Goal: Task Accomplishment & Management: Manage account settings

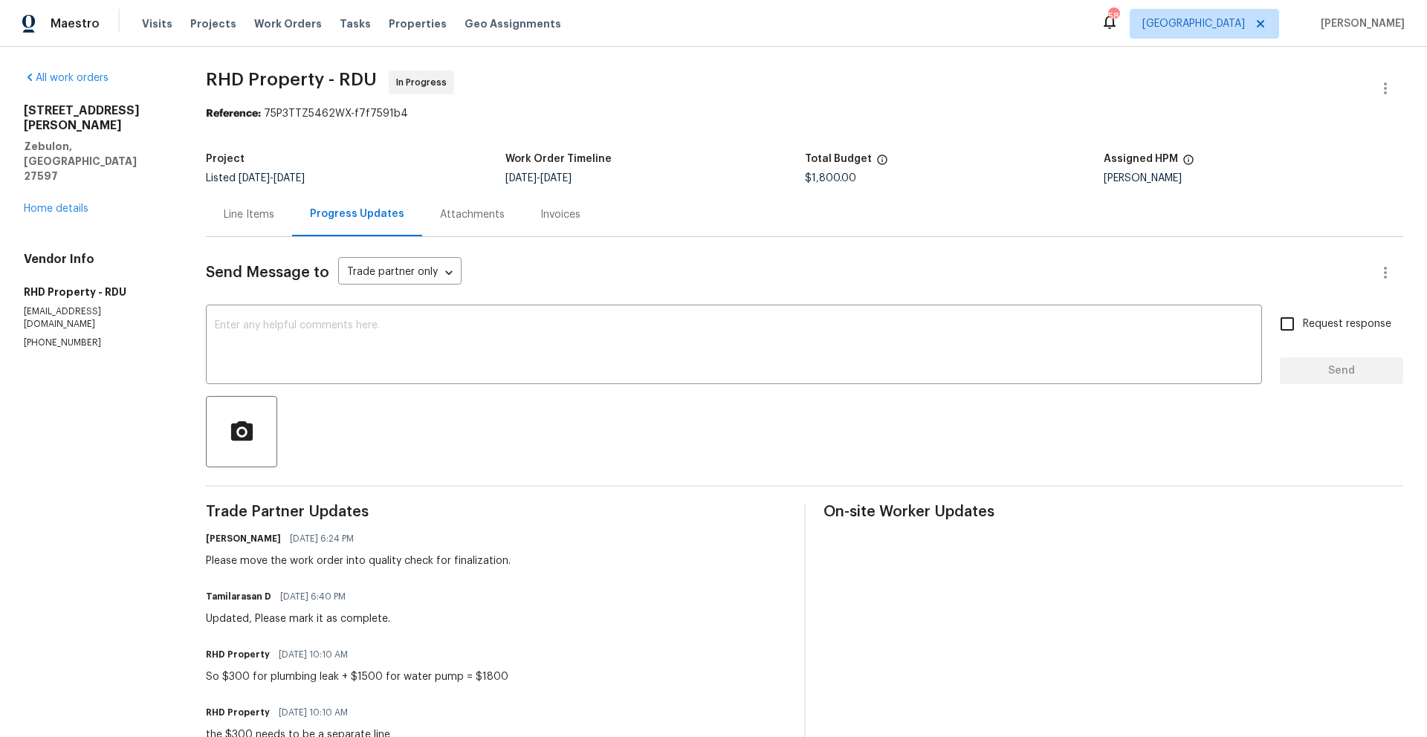
click at [1299, 16] on div "58 Raleigh [PERSON_NAME]" at bounding box center [1253, 24] width 304 height 30
click at [394, 28] on span "Properties" at bounding box center [418, 23] width 58 height 15
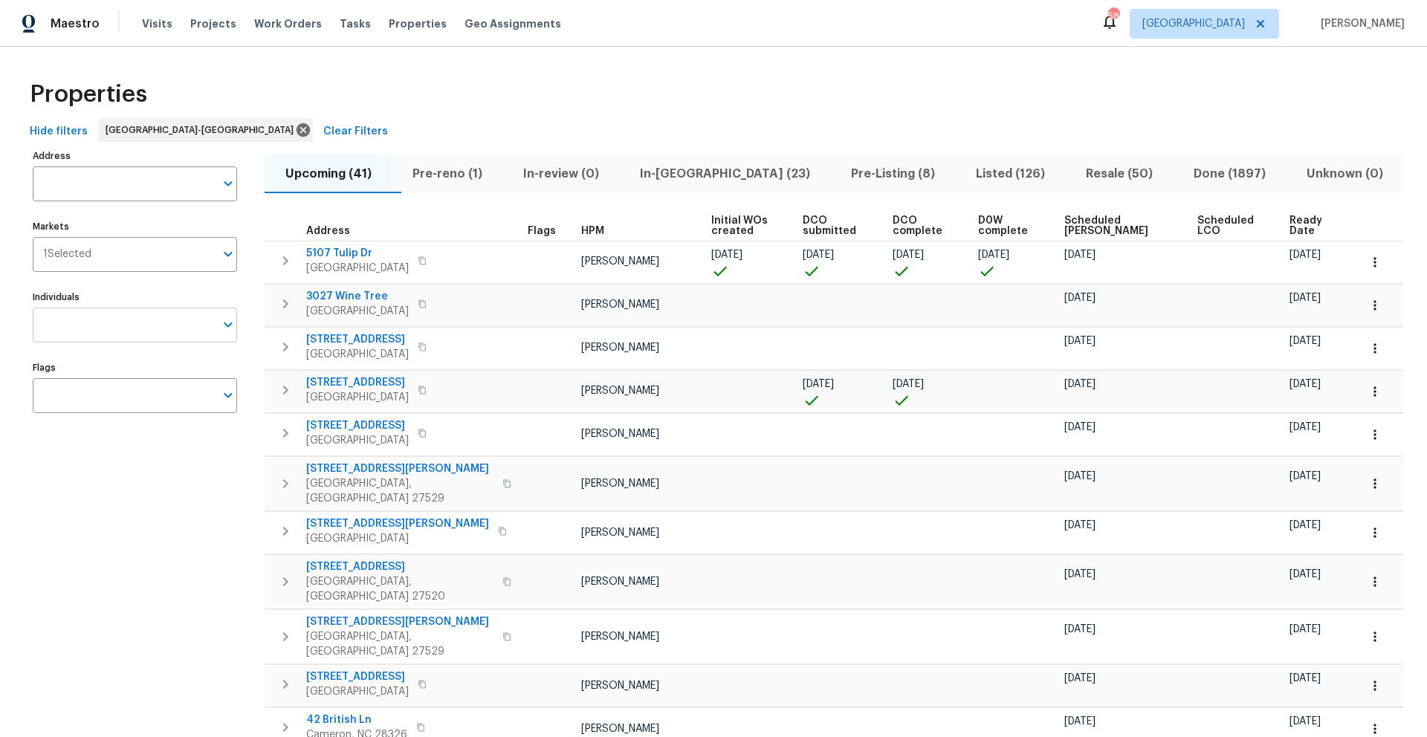
click at [166, 333] on input "Individuals" at bounding box center [124, 325] width 182 height 35
type input "[PERSON_NAME]"
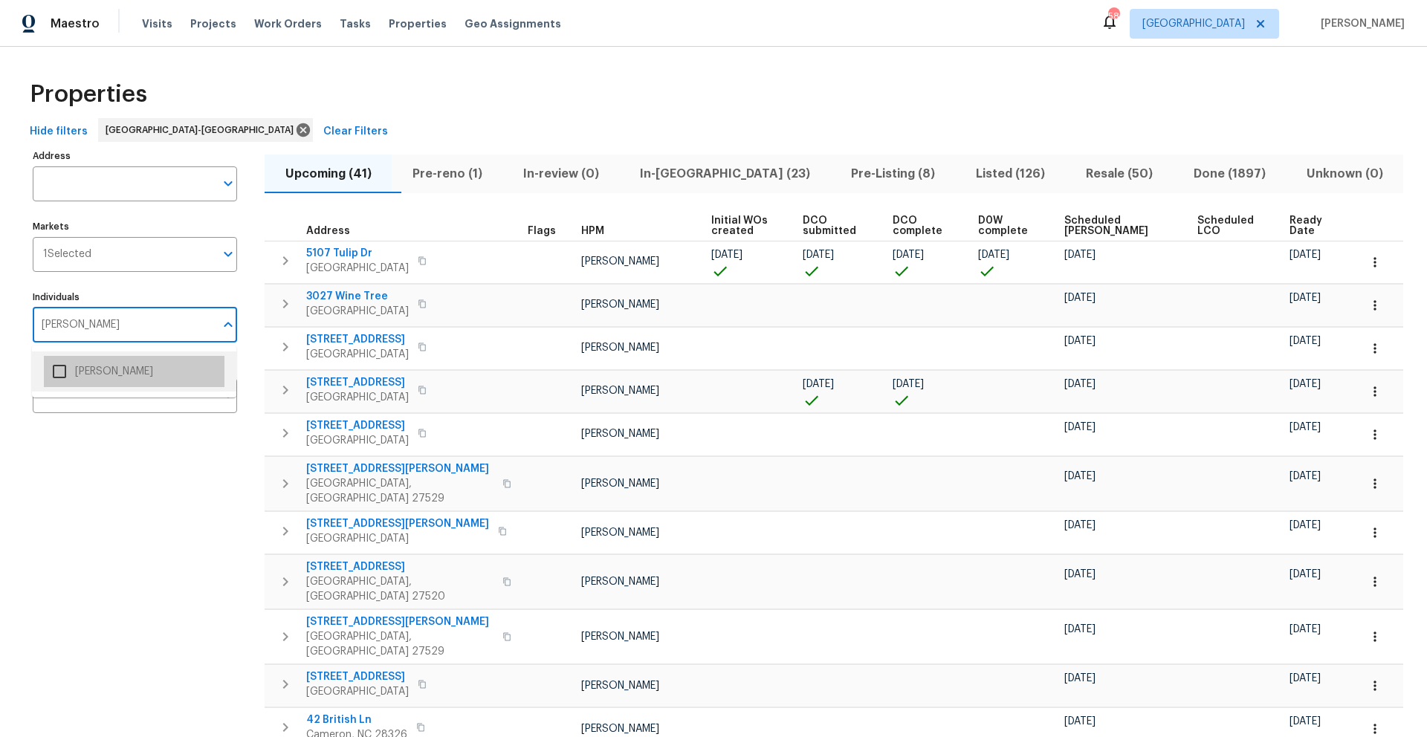
click at [136, 375] on li "[PERSON_NAME]" at bounding box center [134, 371] width 181 height 31
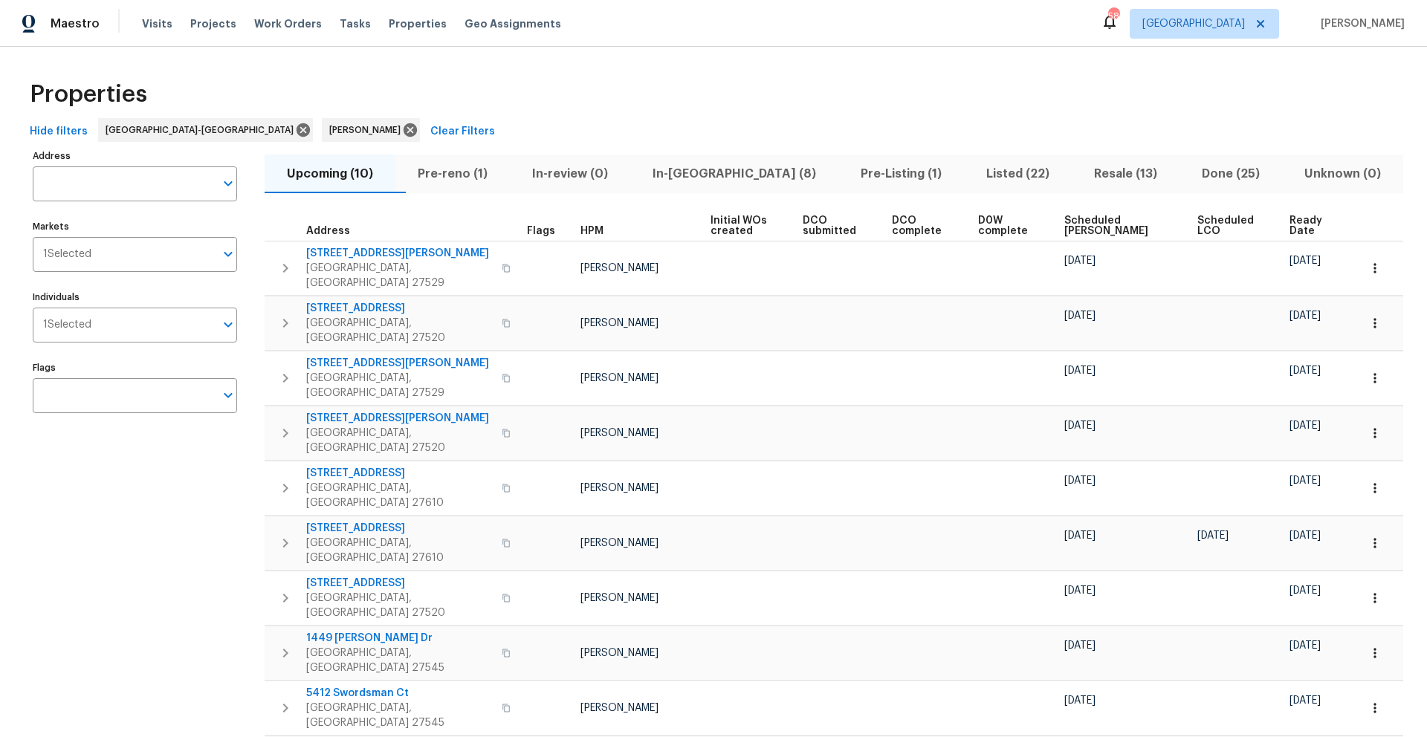
click at [1291, 227] on span "Ready Date" at bounding box center [1312, 226] width 44 height 21
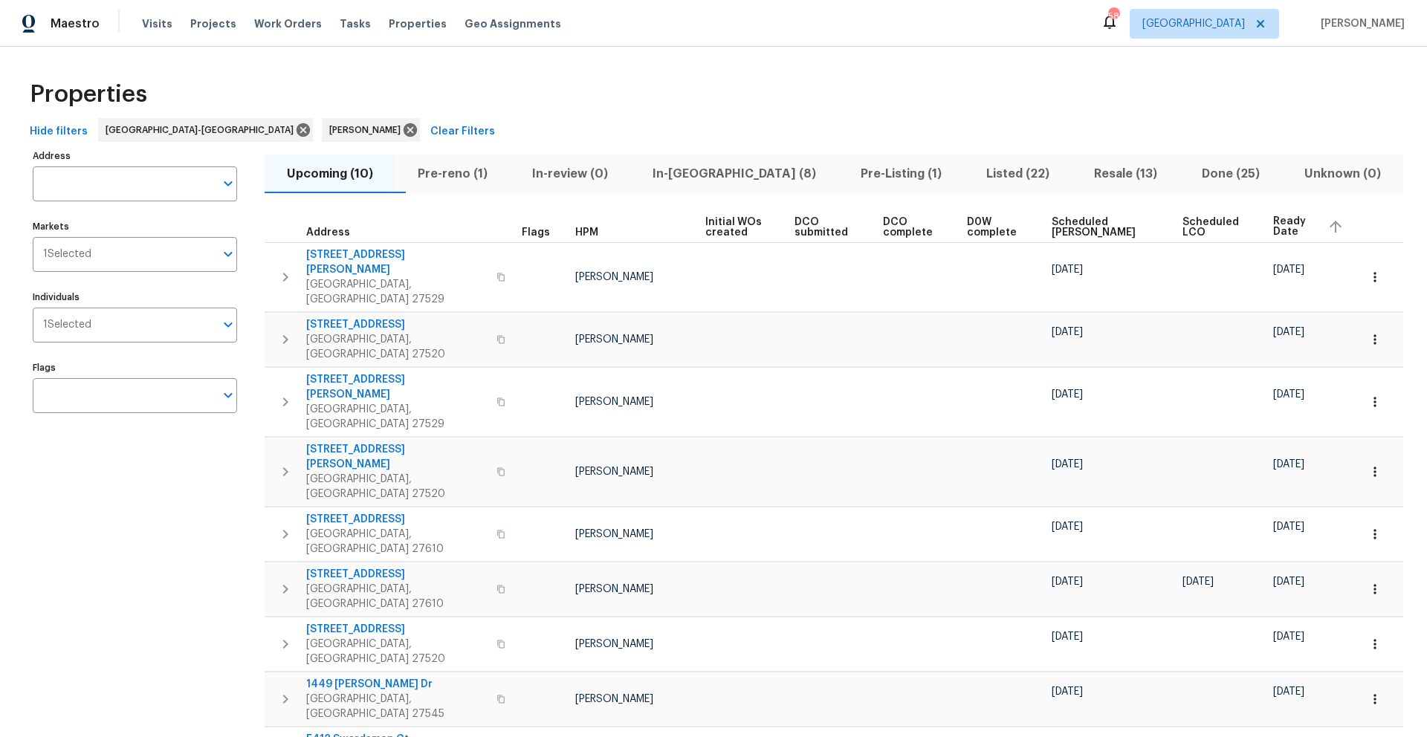
click at [1029, 89] on div "Properties" at bounding box center [713, 95] width 1379 height 48
click at [487, 169] on span "Pre-reno (1)" at bounding box center [452, 174] width 97 height 21
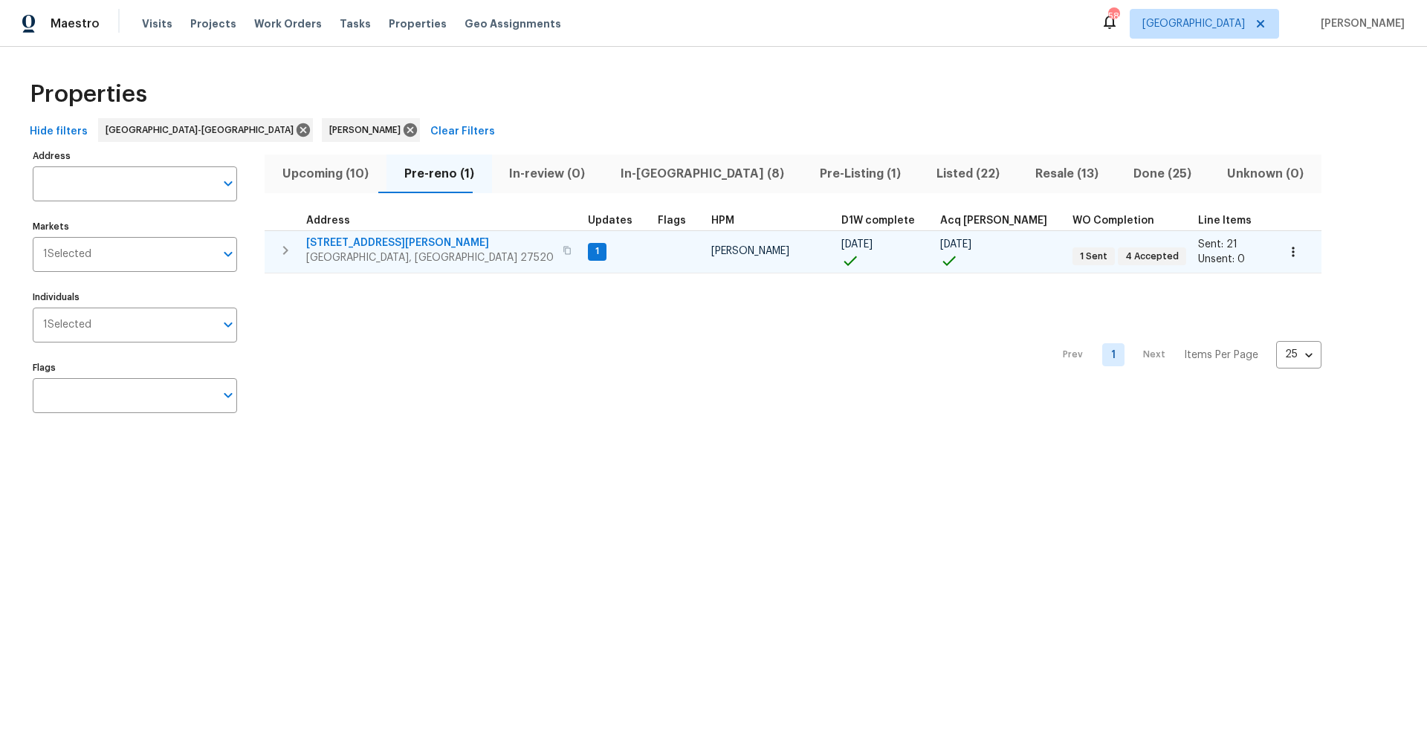
click at [558, 256] on button "button" at bounding box center [567, 250] width 18 height 21
click at [374, 245] on span "[STREET_ADDRESS][PERSON_NAME]" at bounding box center [430, 243] width 248 height 15
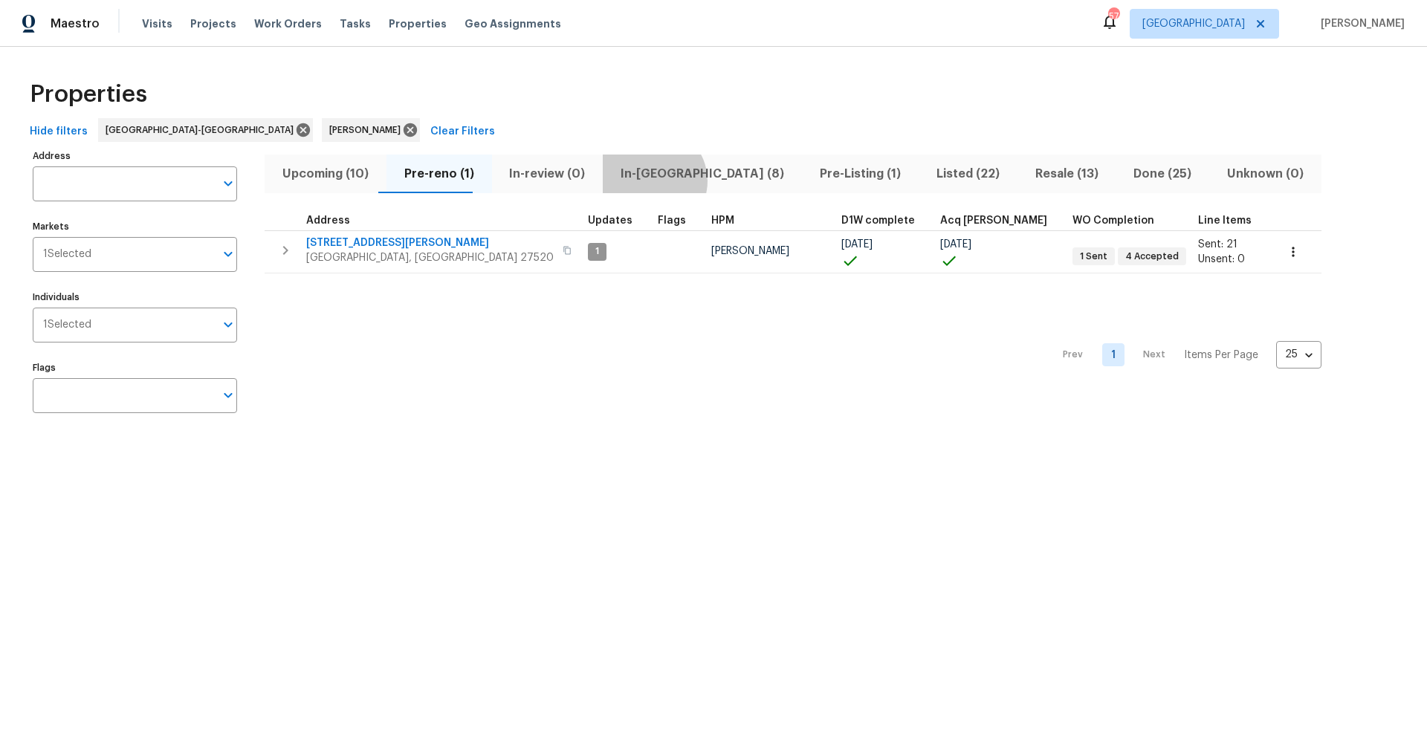
click at [624, 181] on span "In-[GEOGRAPHIC_DATA] (8)" at bounding box center [702, 174] width 181 height 21
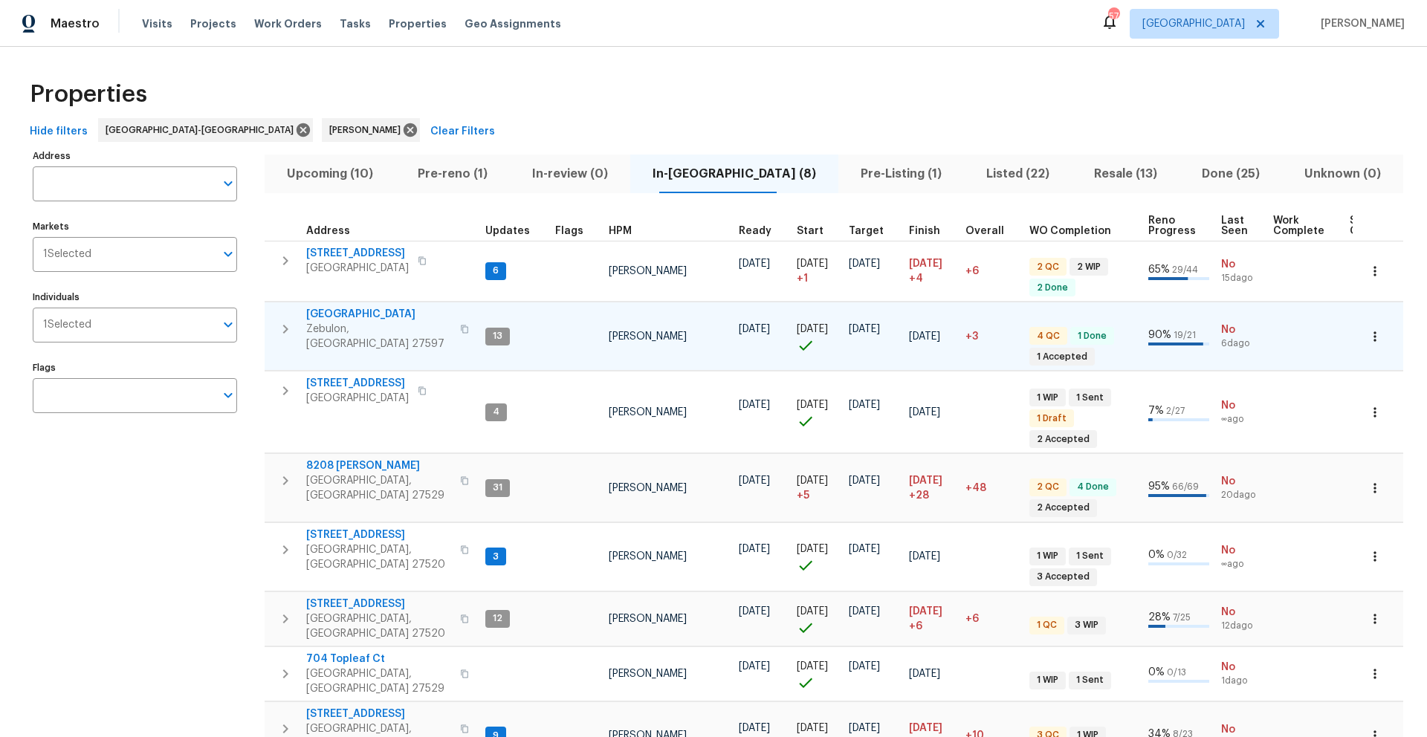
click at [346, 315] on span "[GEOGRAPHIC_DATA]" at bounding box center [378, 314] width 145 height 15
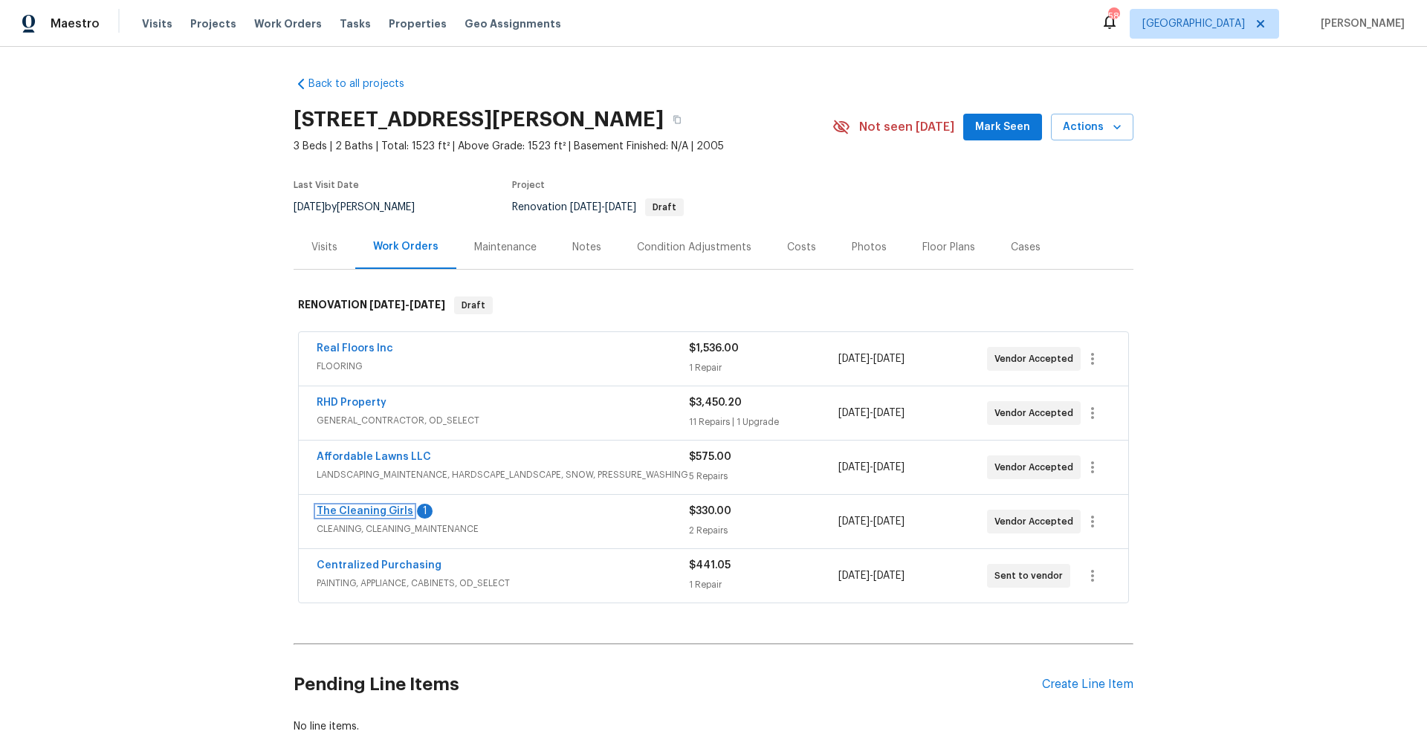
click at [383, 510] on link "The Cleaning Girls" at bounding box center [365, 511] width 97 height 10
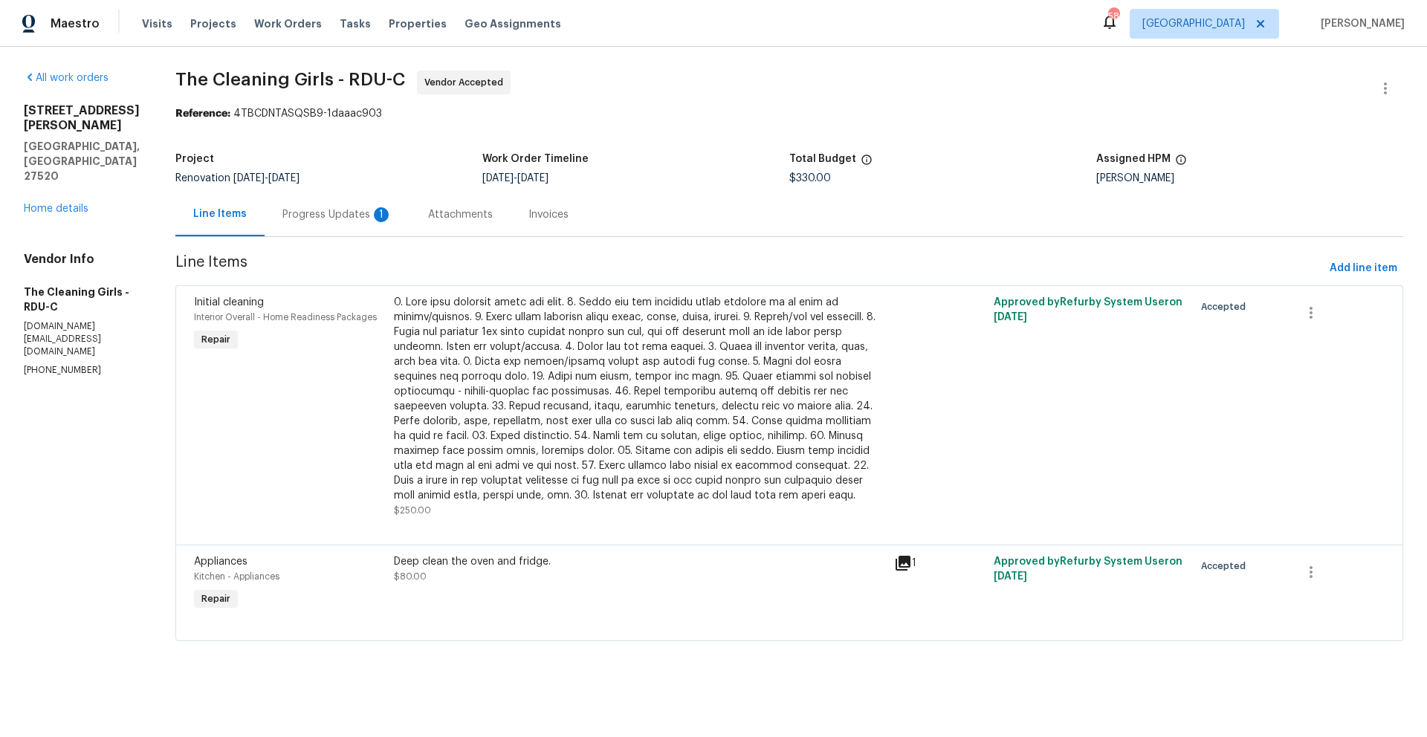
click at [379, 218] on div "Progress Updates 1" at bounding box center [337, 214] width 110 height 15
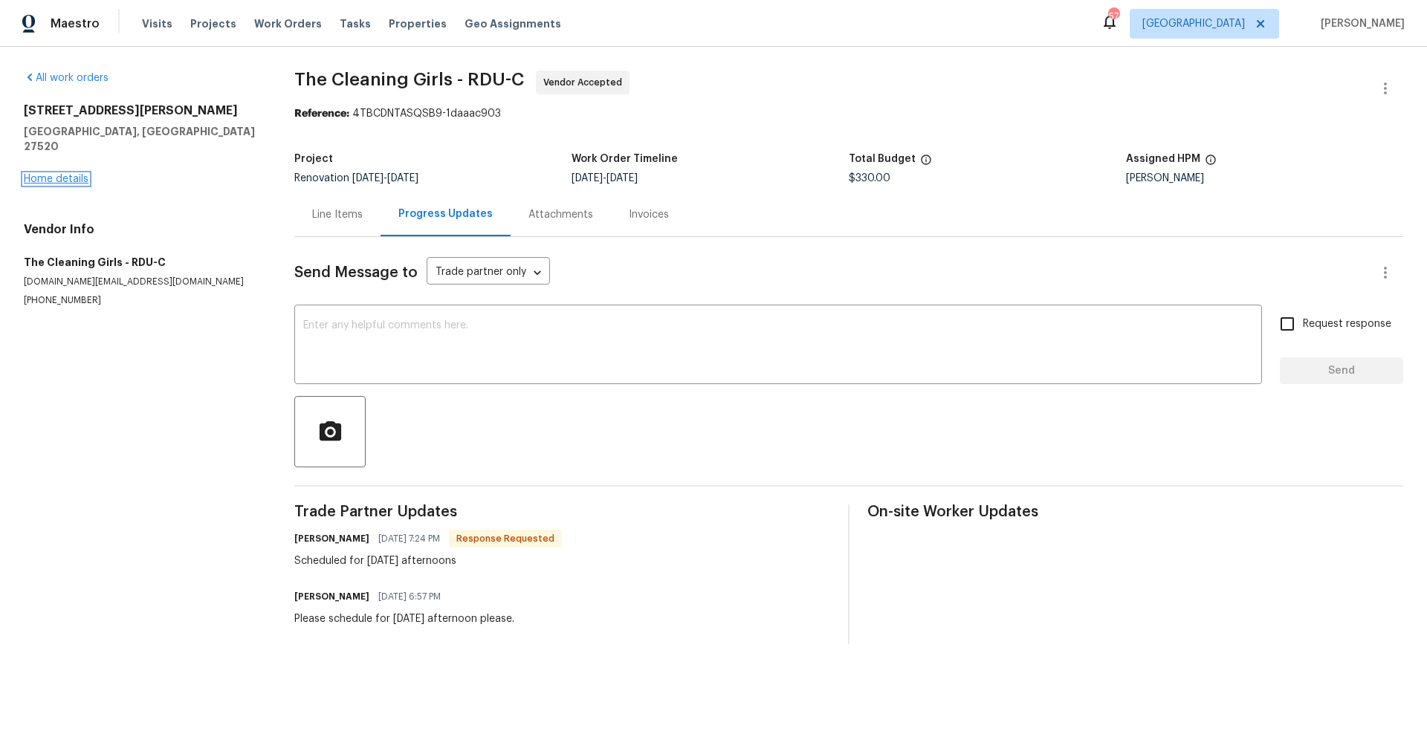
click at [51, 174] on link "Home details" at bounding box center [56, 179] width 65 height 10
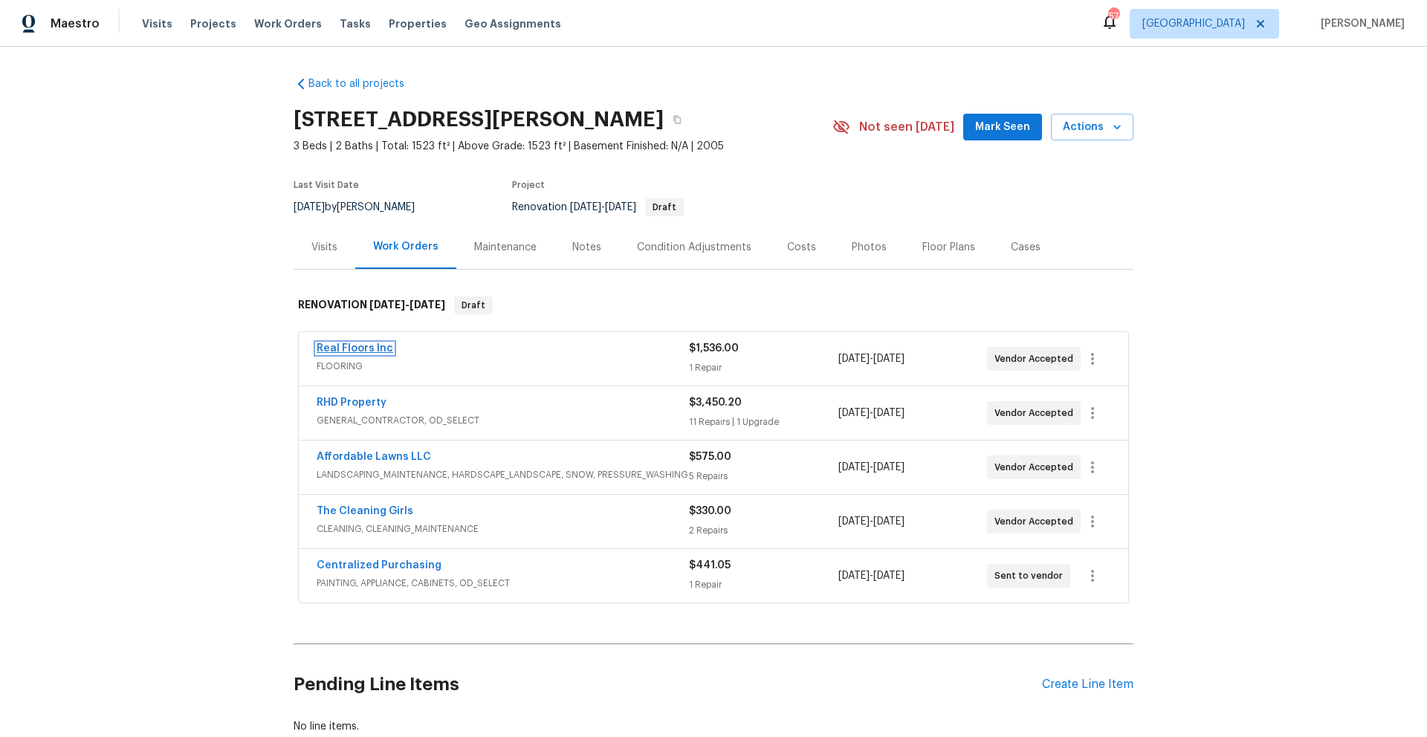
click at [334, 352] on link "Real Floors Inc" at bounding box center [355, 348] width 77 height 10
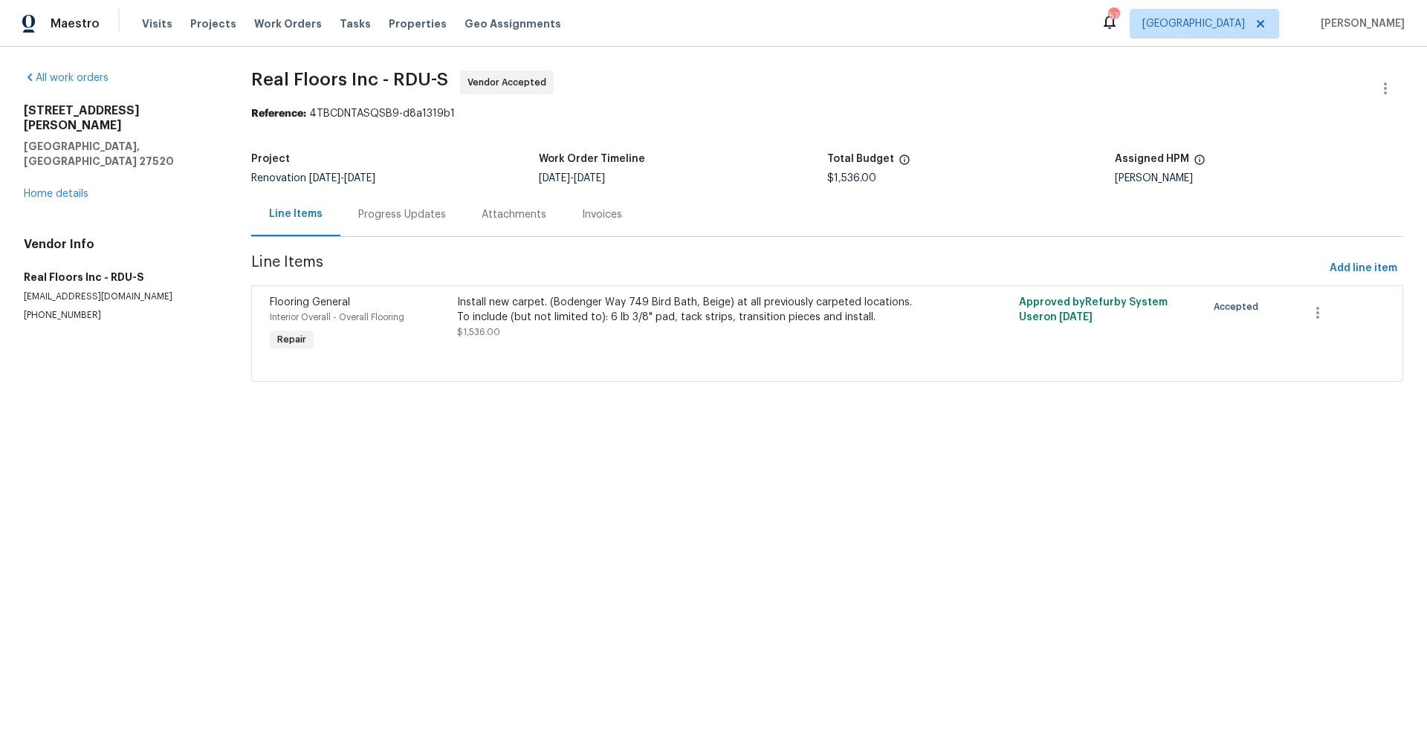
click at [433, 217] on div "Progress Updates" at bounding box center [402, 214] width 88 height 15
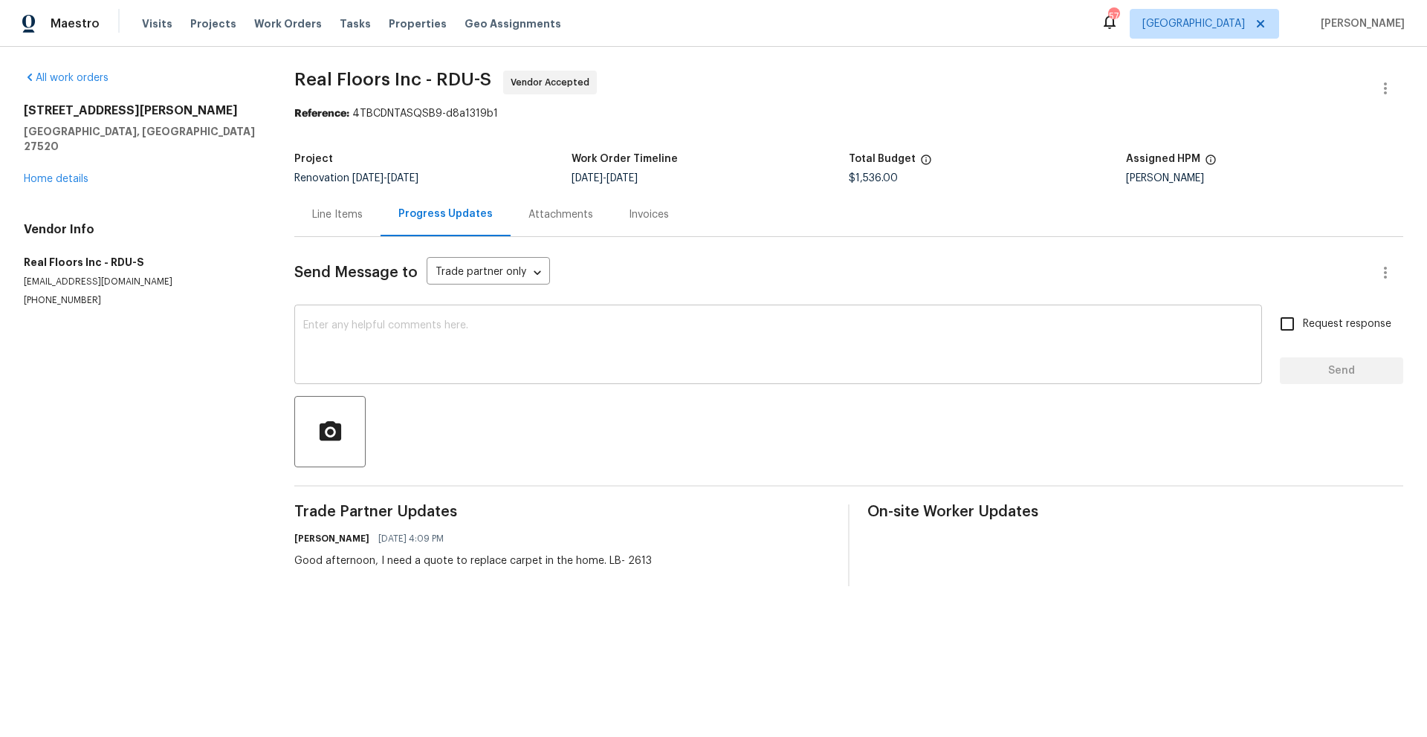
click at [344, 351] on textarea at bounding box center [778, 346] width 950 height 52
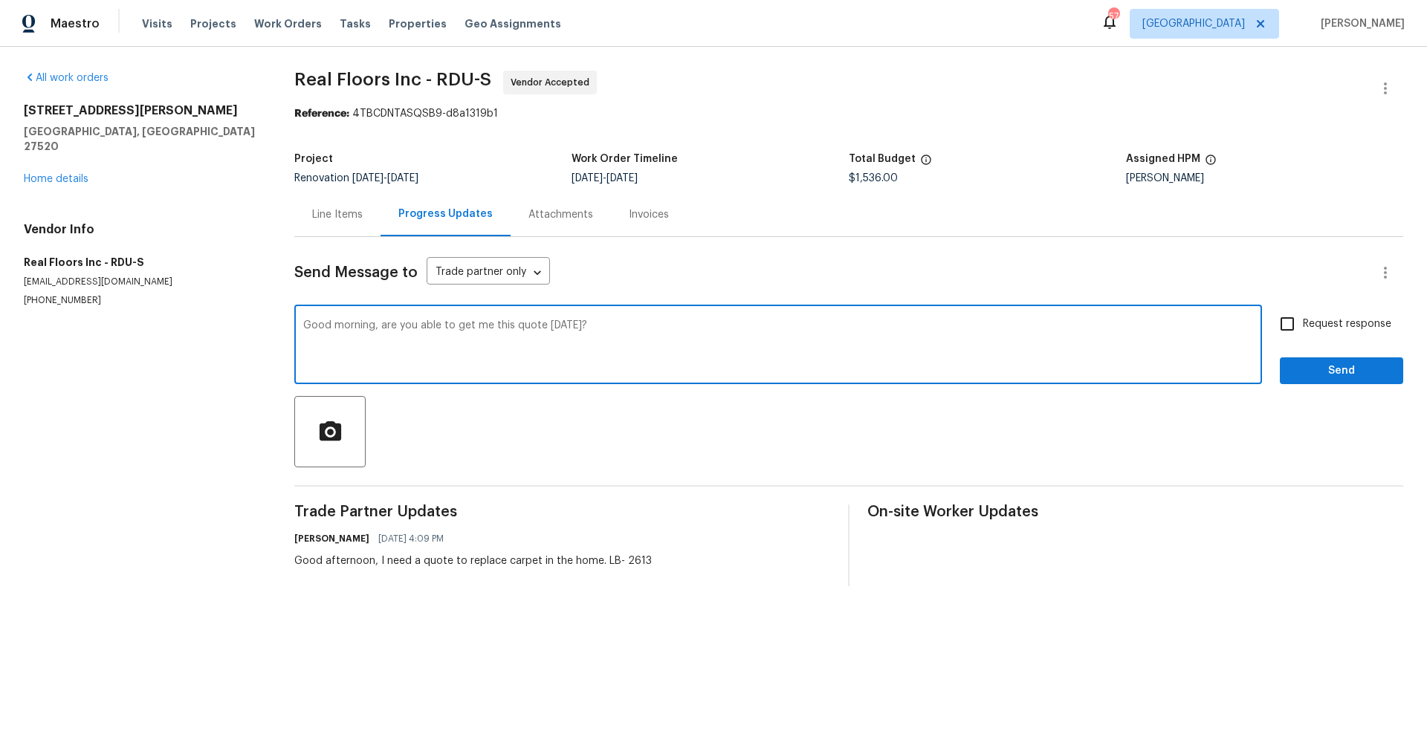
type textarea "Good morning, are you able to get me this quote [DATE]?"
click at [1278, 331] on input "Request response" at bounding box center [1287, 323] width 31 height 31
checkbox input "true"
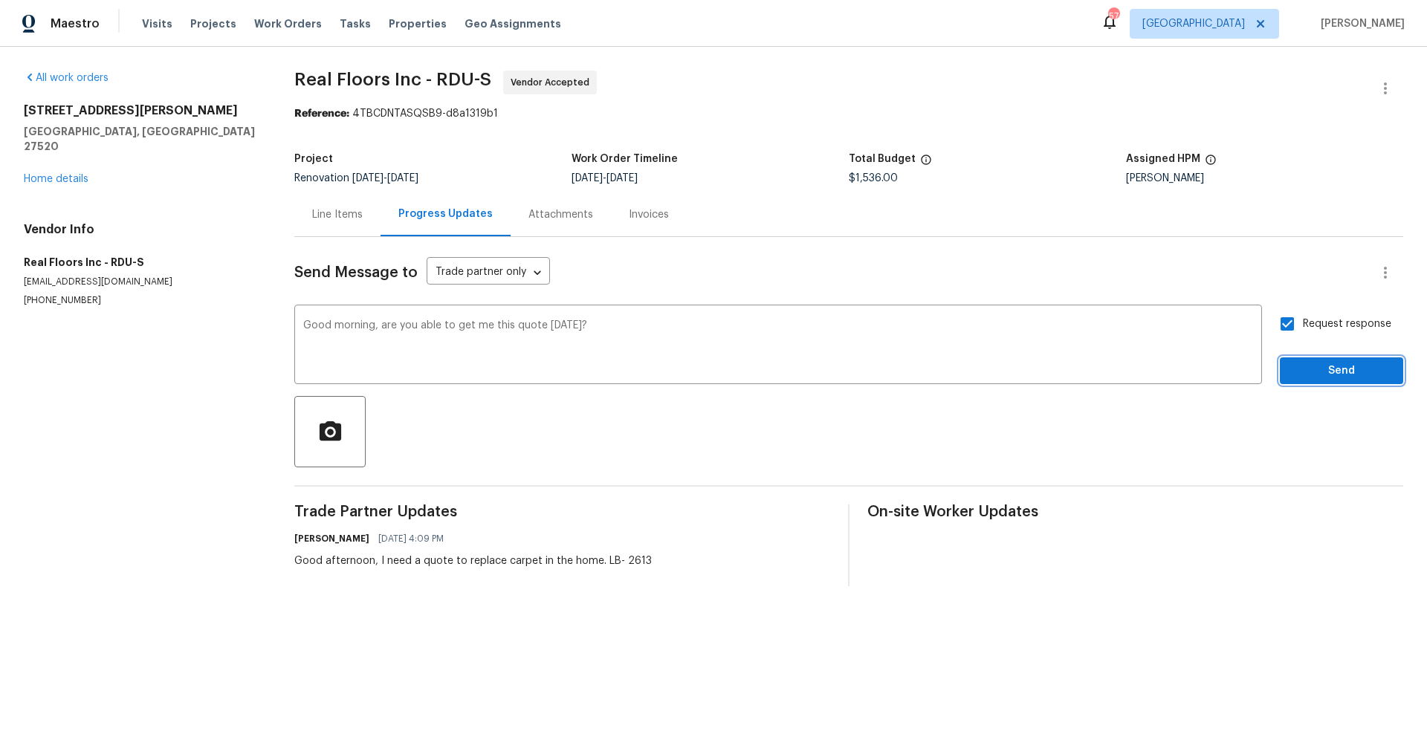
click at [1301, 360] on button "Send" at bounding box center [1341, 372] width 123 height 28
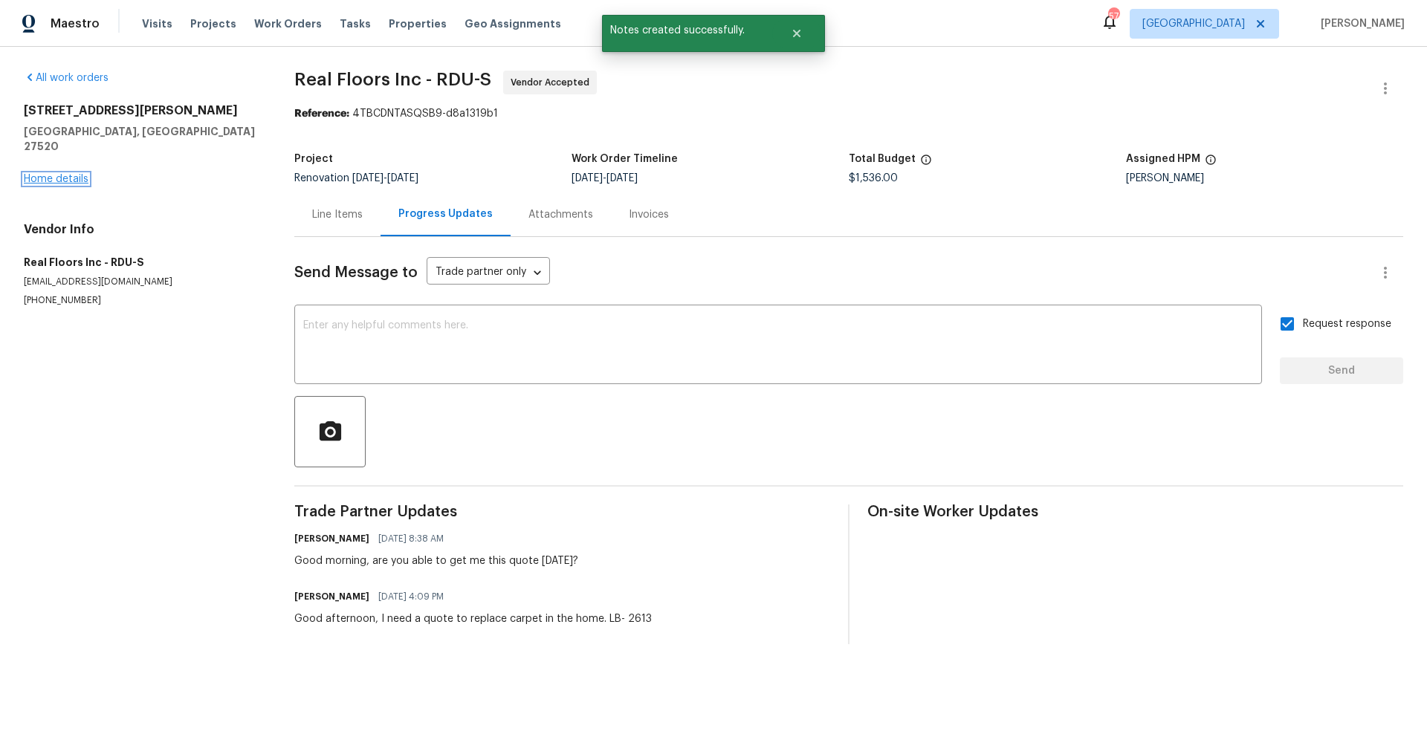
click at [36, 174] on link "Home details" at bounding box center [56, 179] width 65 height 10
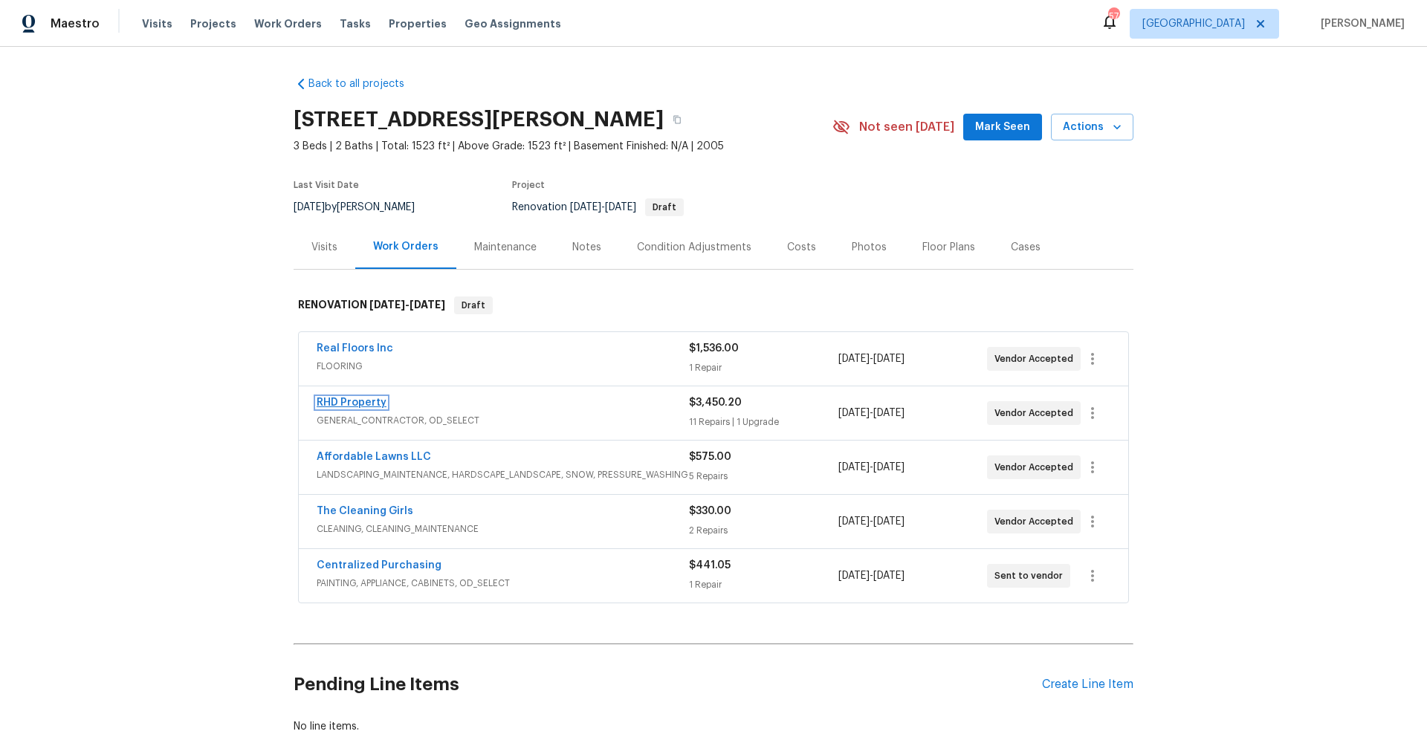
click at [354, 399] on link "RHD Property" at bounding box center [352, 403] width 70 height 10
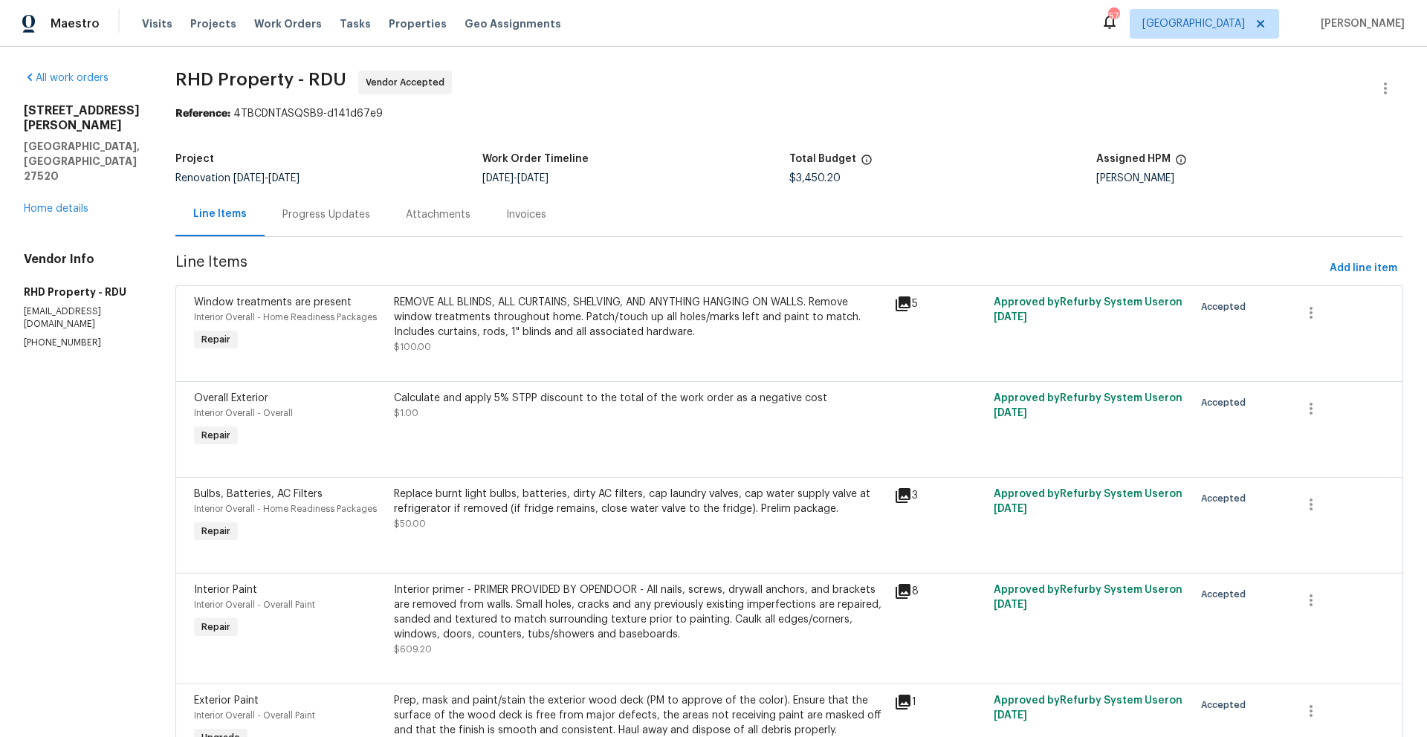
click at [346, 209] on div "Progress Updates" at bounding box center [326, 214] width 88 height 15
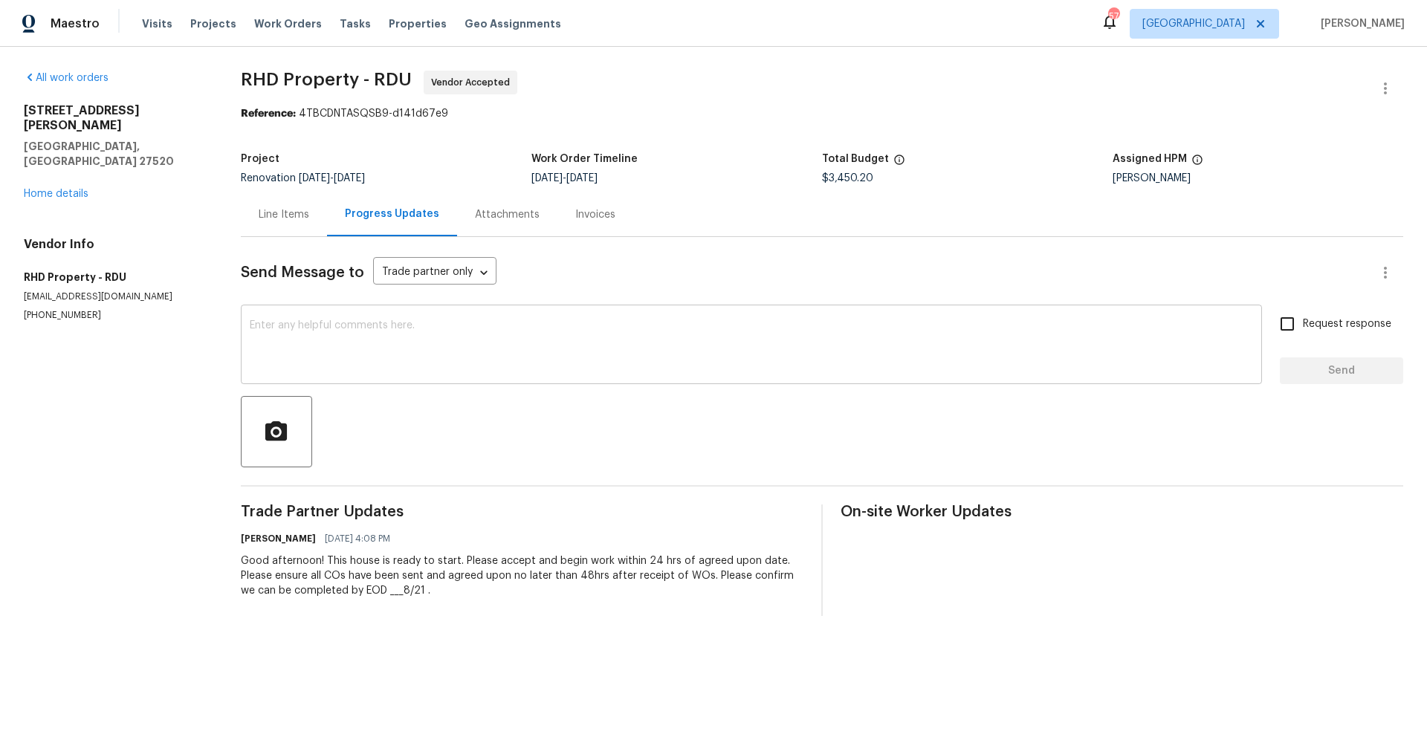
click at [450, 325] on textarea at bounding box center [751, 346] width 1003 height 52
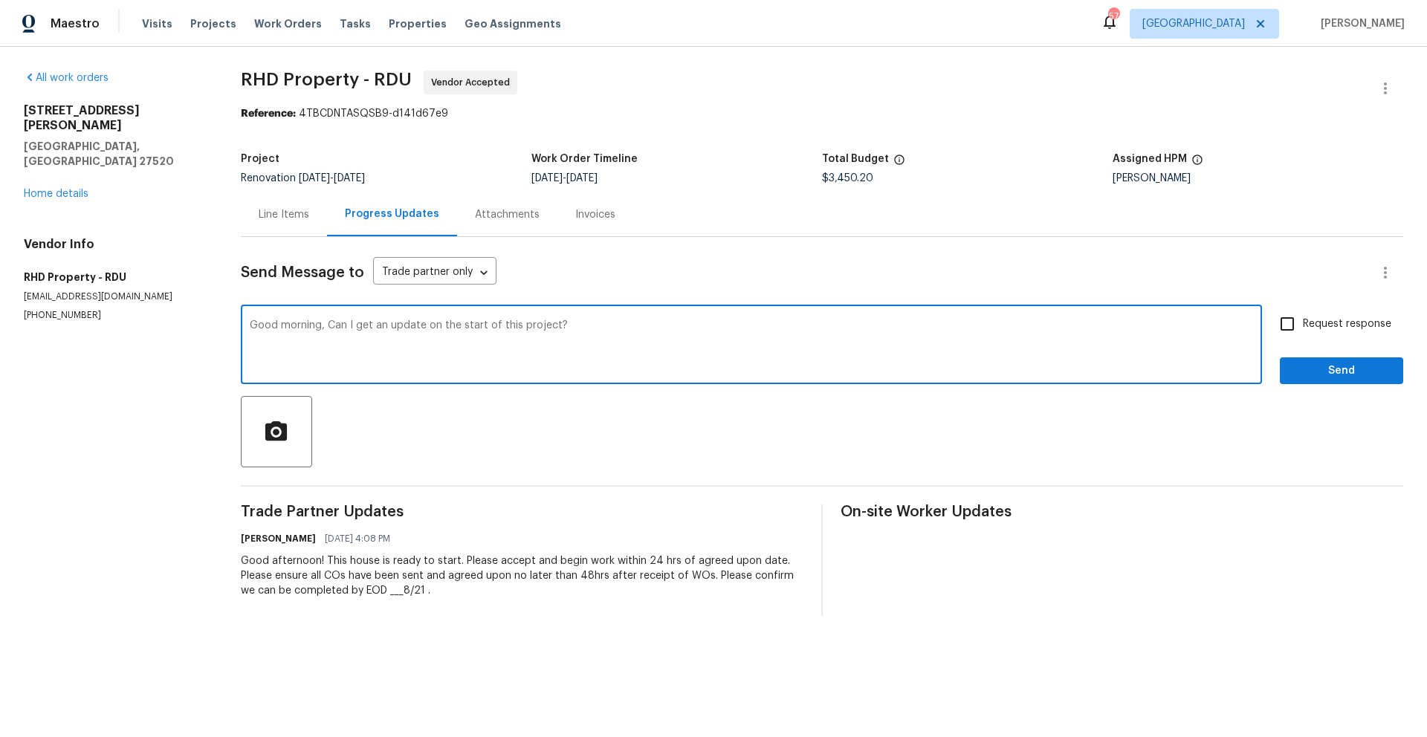
type textarea "Good morning, Can I get an update on the start of this project?"
click at [1303, 323] on span "Request response" at bounding box center [1347, 325] width 88 height 16
click at [1293, 323] on input "Request response" at bounding box center [1287, 323] width 31 height 31
checkbox input "true"
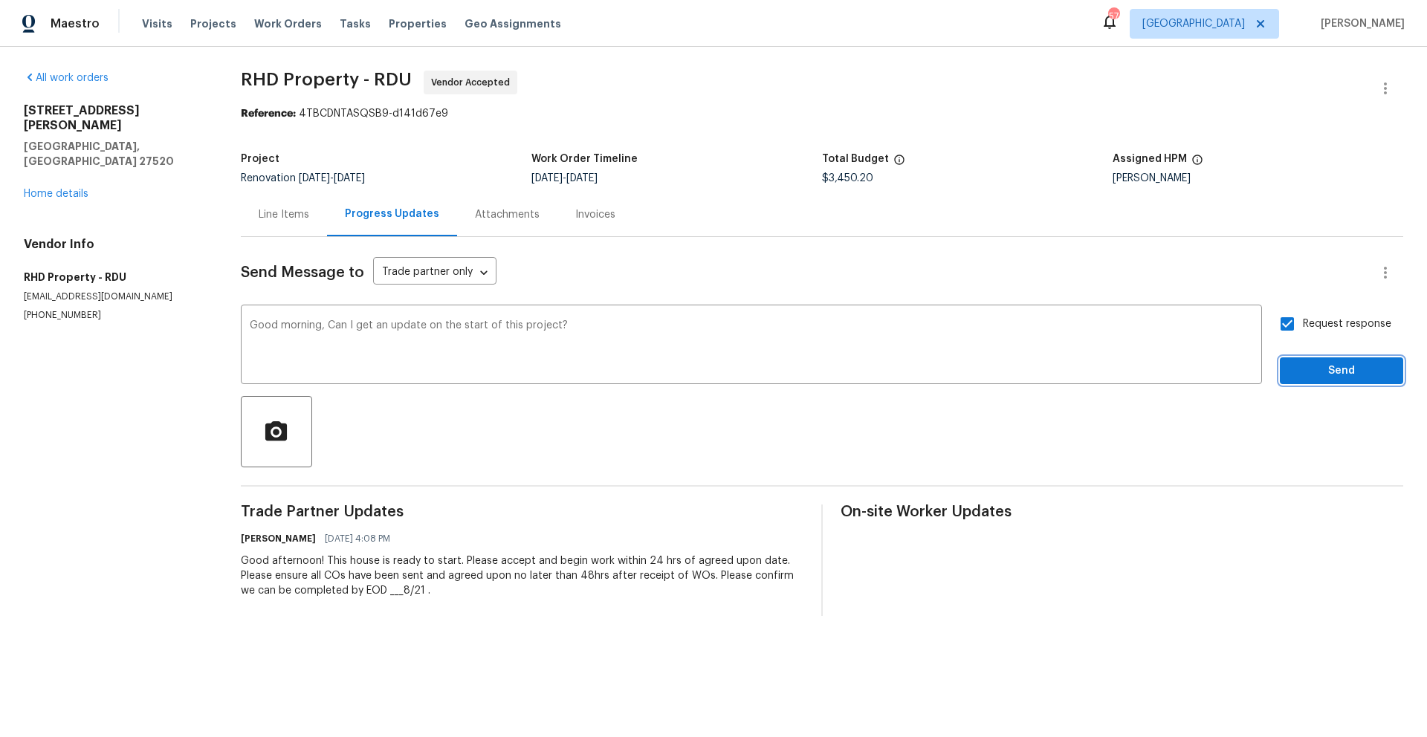
click at [1360, 367] on span "Send" at bounding box center [1342, 371] width 100 height 19
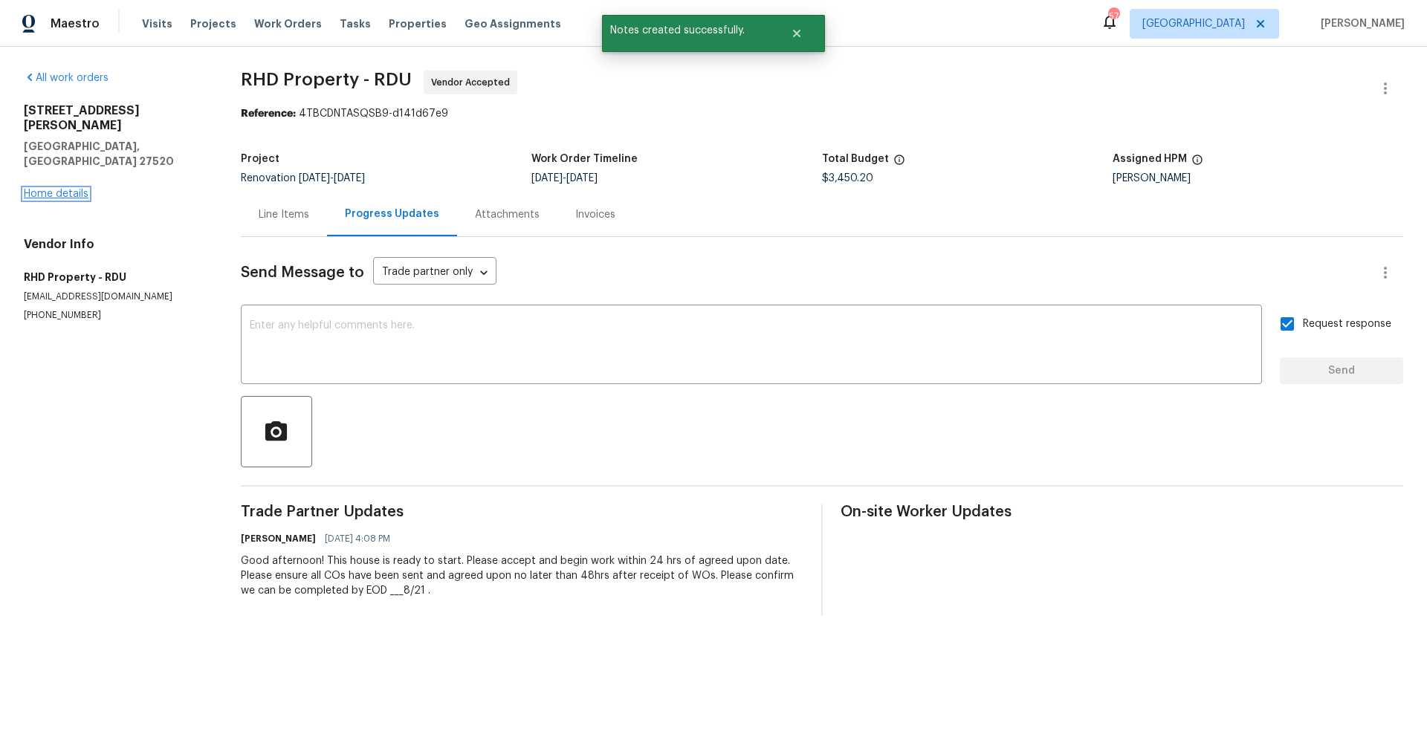
click at [64, 189] on link "Home details" at bounding box center [56, 194] width 65 height 10
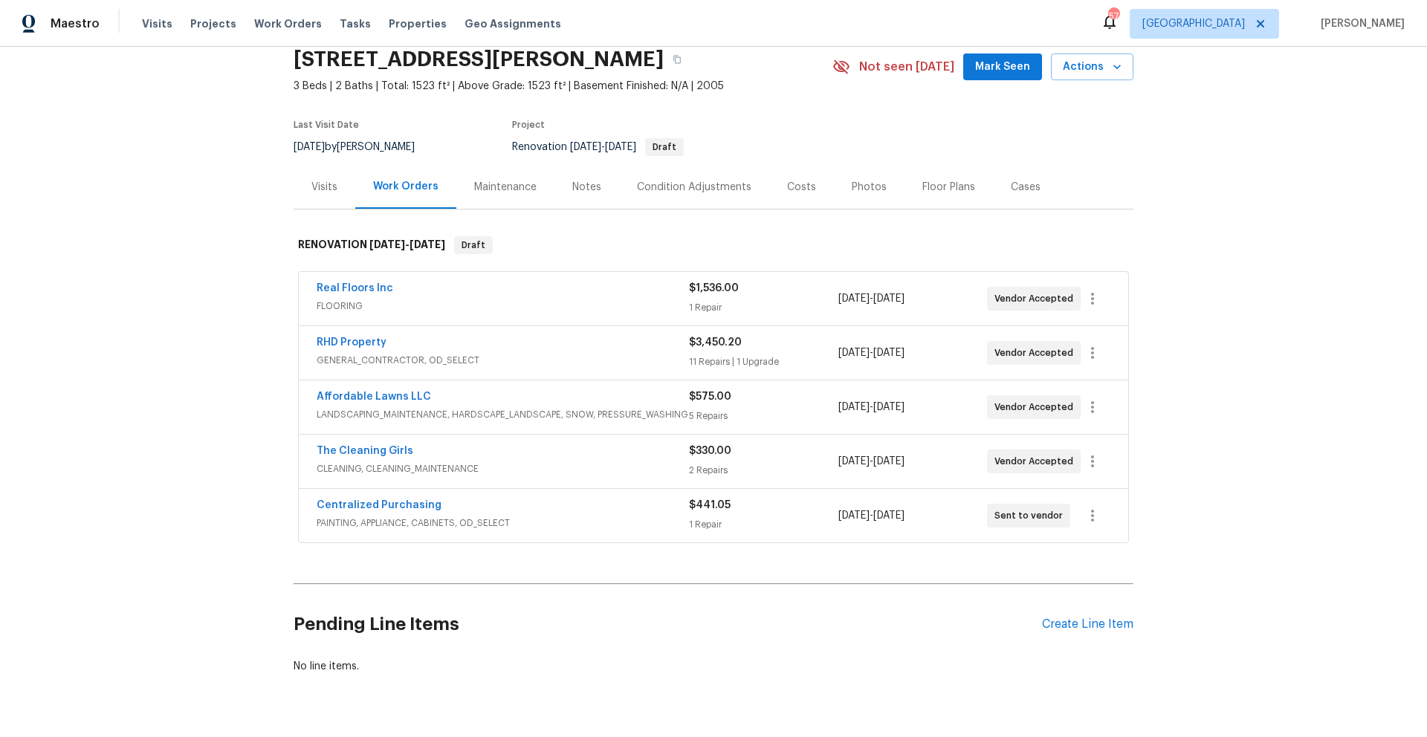
scroll to position [91, 0]
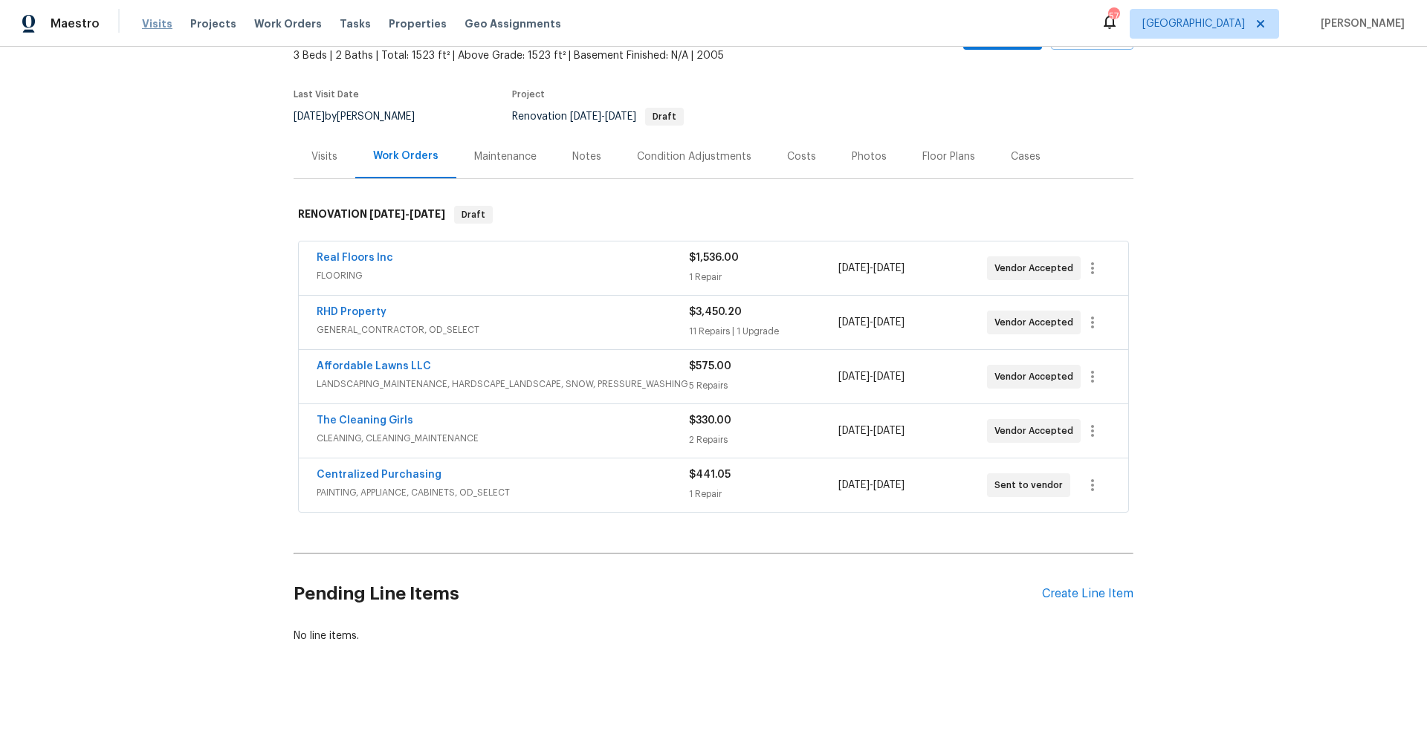
click at [150, 25] on span "Visits" at bounding box center [157, 23] width 30 height 15
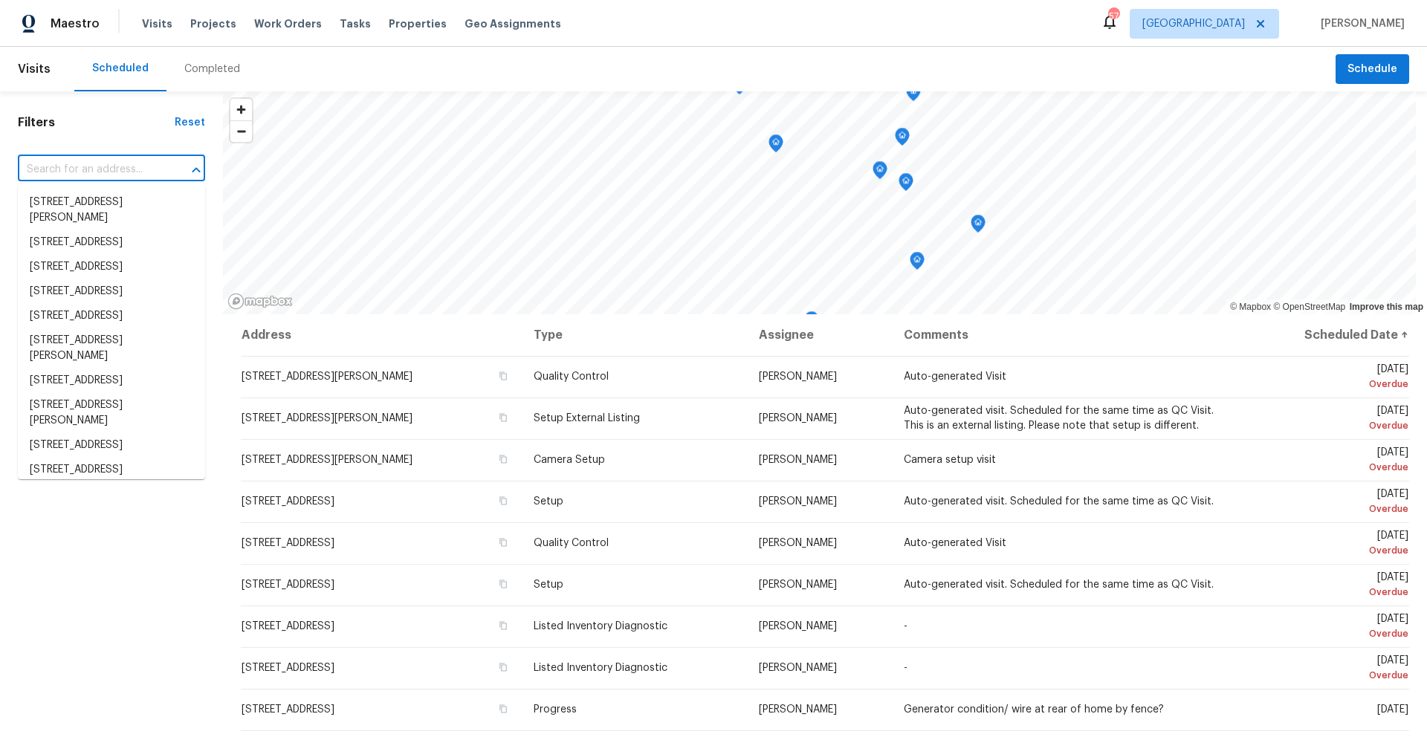
click at [85, 174] on input "text" at bounding box center [91, 169] width 146 height 23
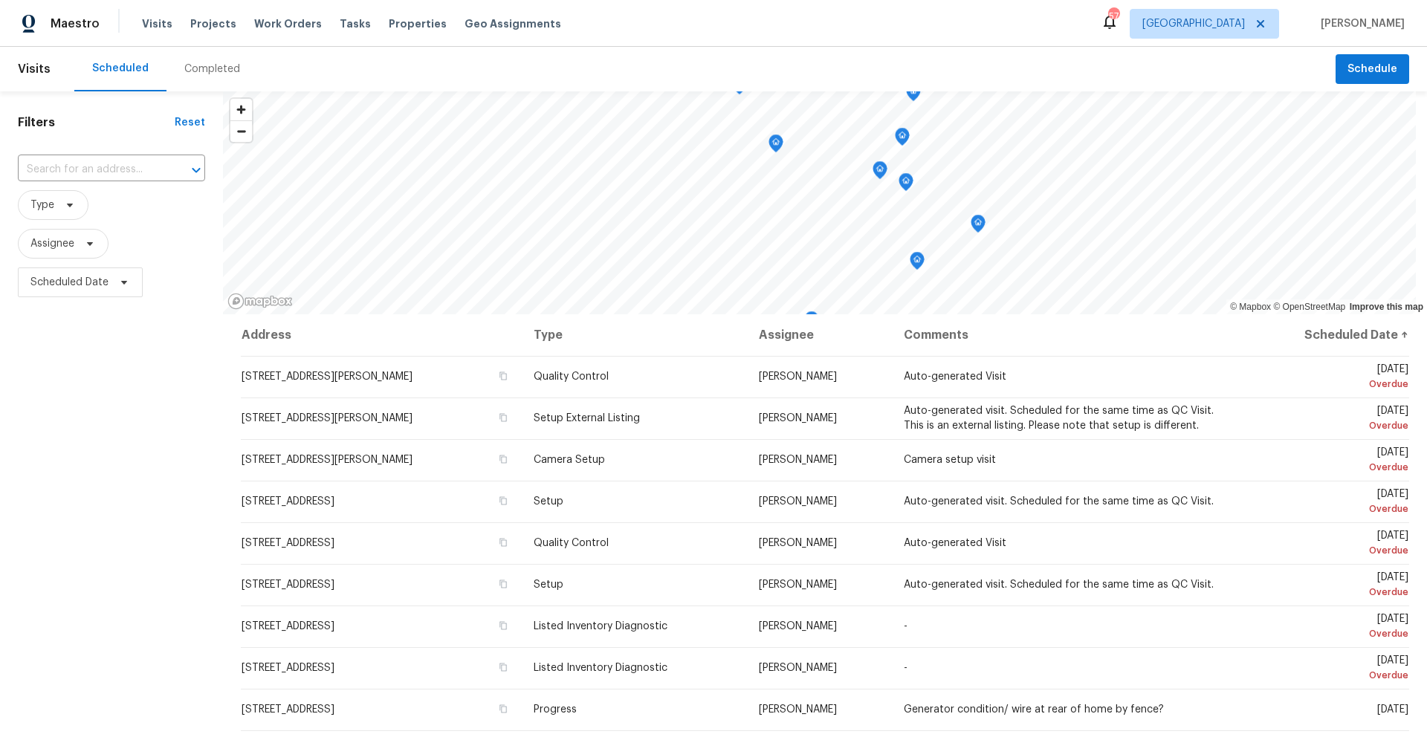
click at [123, 125] on h1 "Filters" at bounding box center [96, 122] width 157 height 15
click at [42, 243] on span "Assignee" at bounding box center [52, 243] width 44 height 15
click at [64, 291] on input "search" at bounding box center [104, 291] width 158 height 30
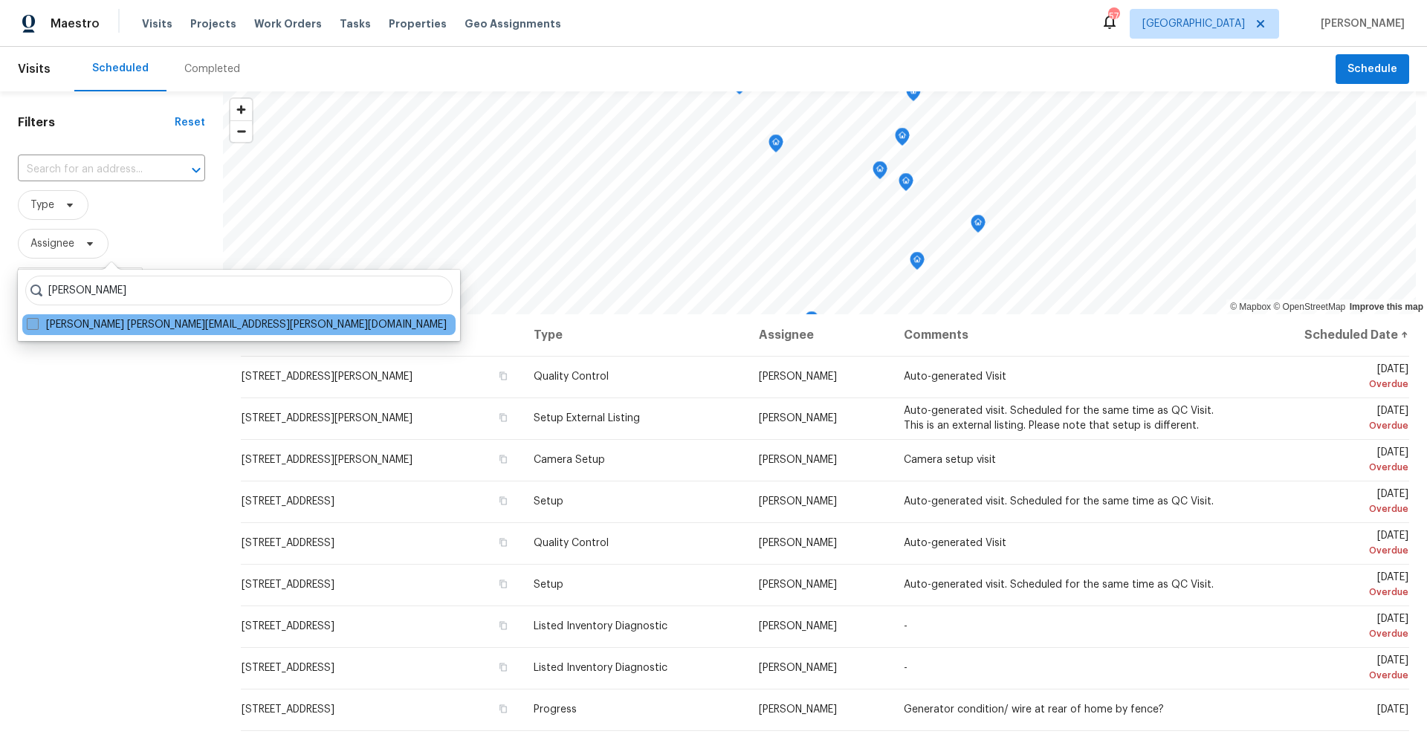
type input "[PERSON_NAME]"
click at [67, 326] on label "Amanda Horton amanda.horton@opendoor.com" at bounding box center [237, 324] width 420 height 15
click at [36, 326] on input "Amanda Horton amanda.horton@opendoor.com" at bounding box center [32, 322] width 10 height 10
checkbox input "true"
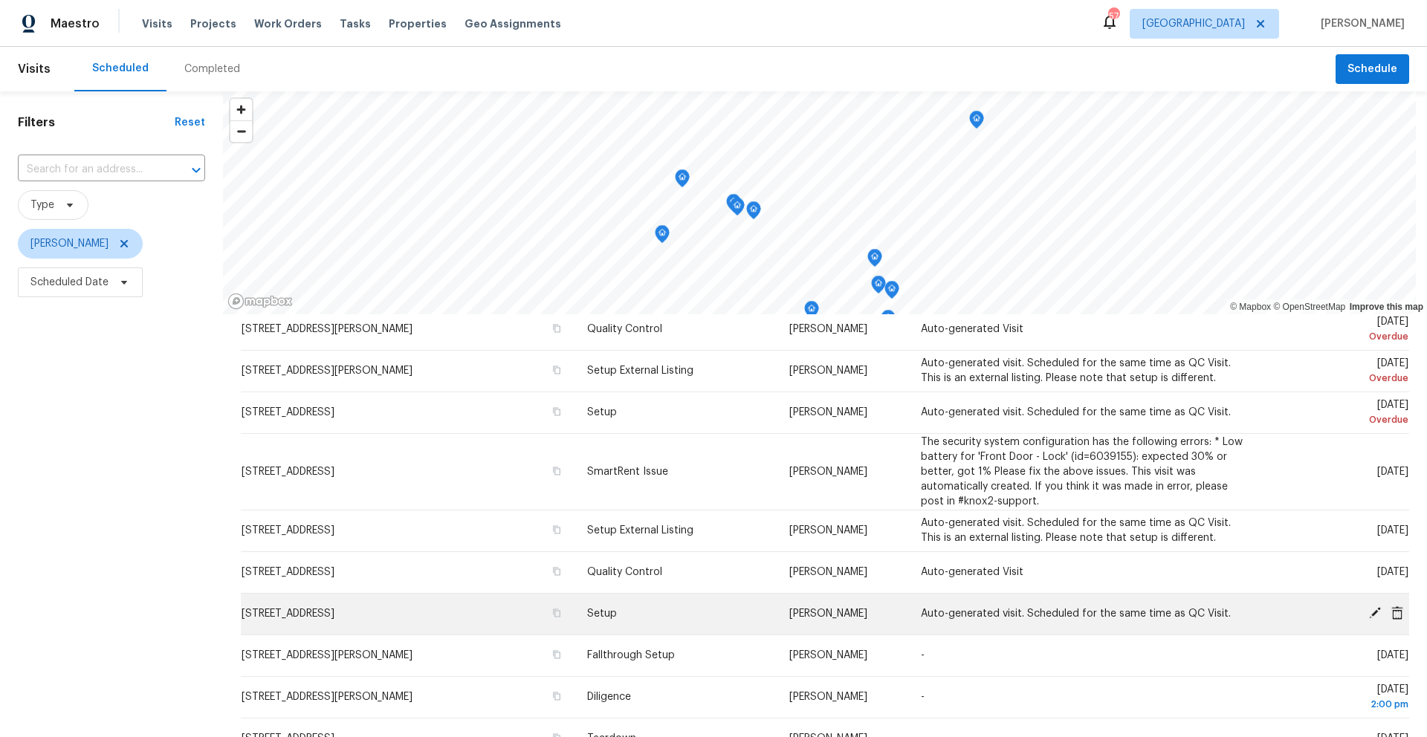
scroll to position [52, 0]
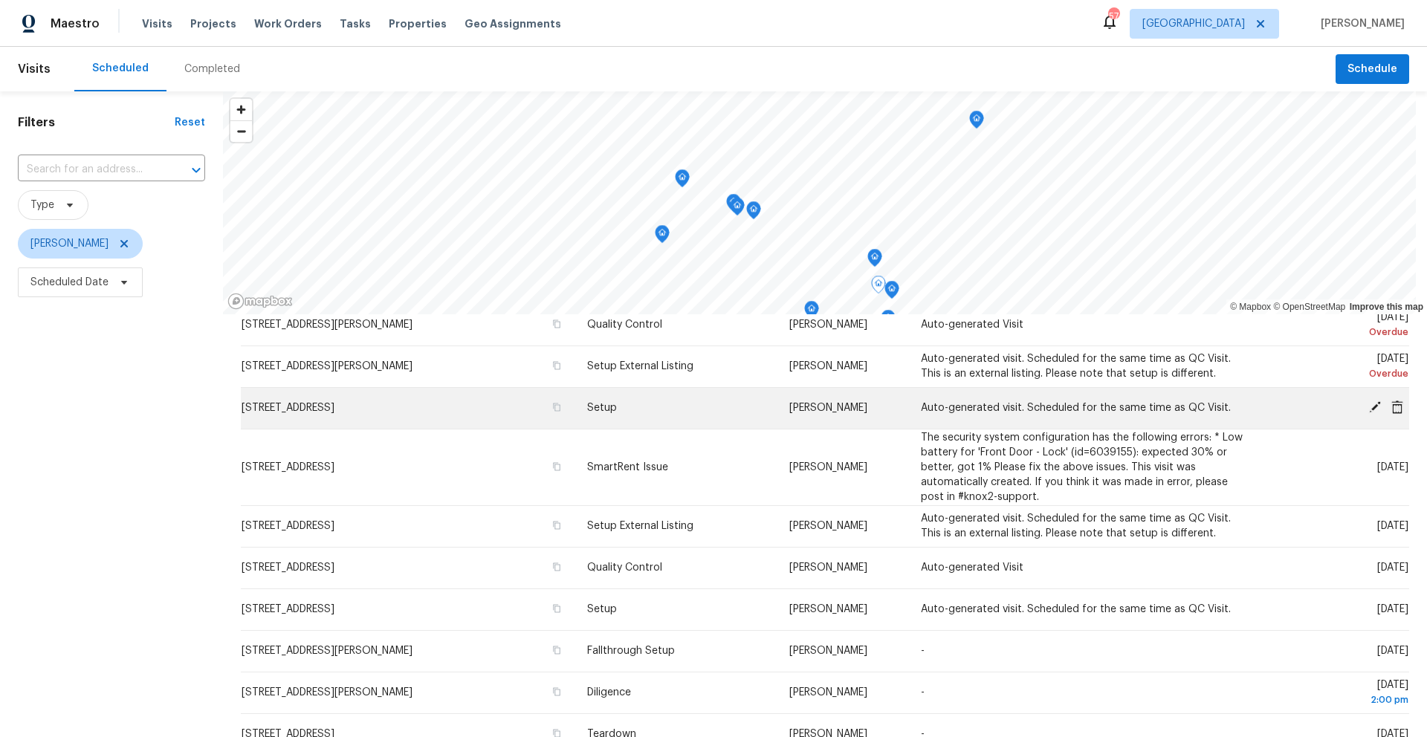
click at [1368, 407] on icon at bounding box center [1374, 407] width 13 height 13
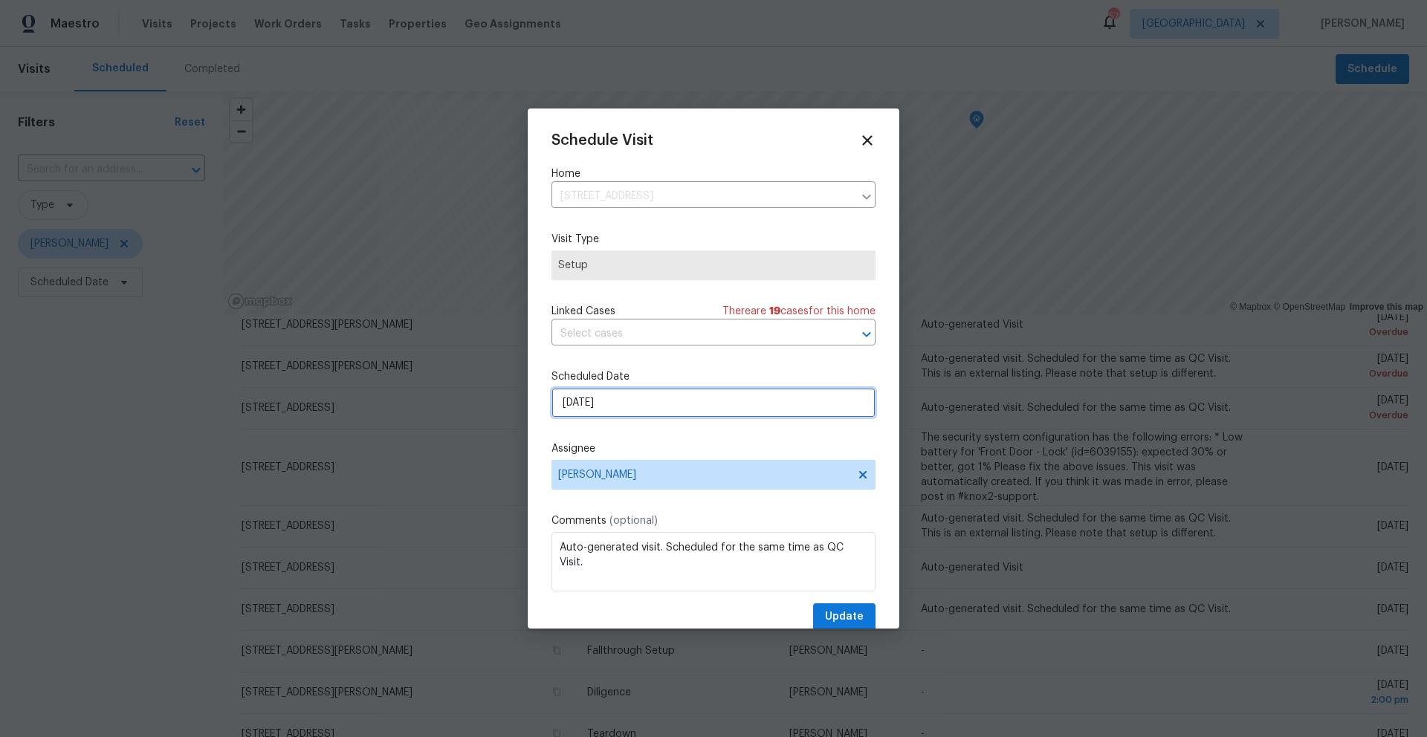
click at [673, 410] on input "8/16/2025" at bounding box center [713, 403] width 324 height 30
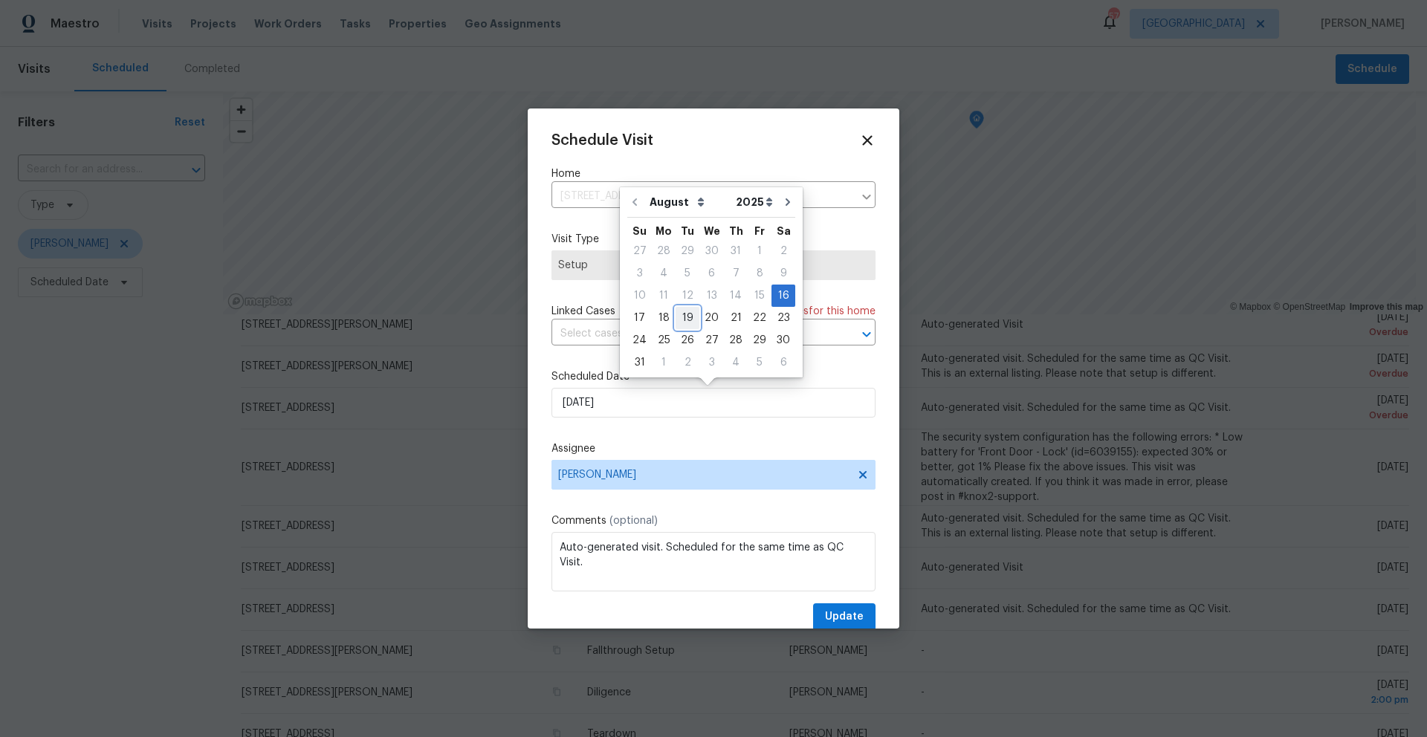
click at [687, 320] on div "19" at bounding box center [688, 318] width 24 height 21
type input "8/19/2025"
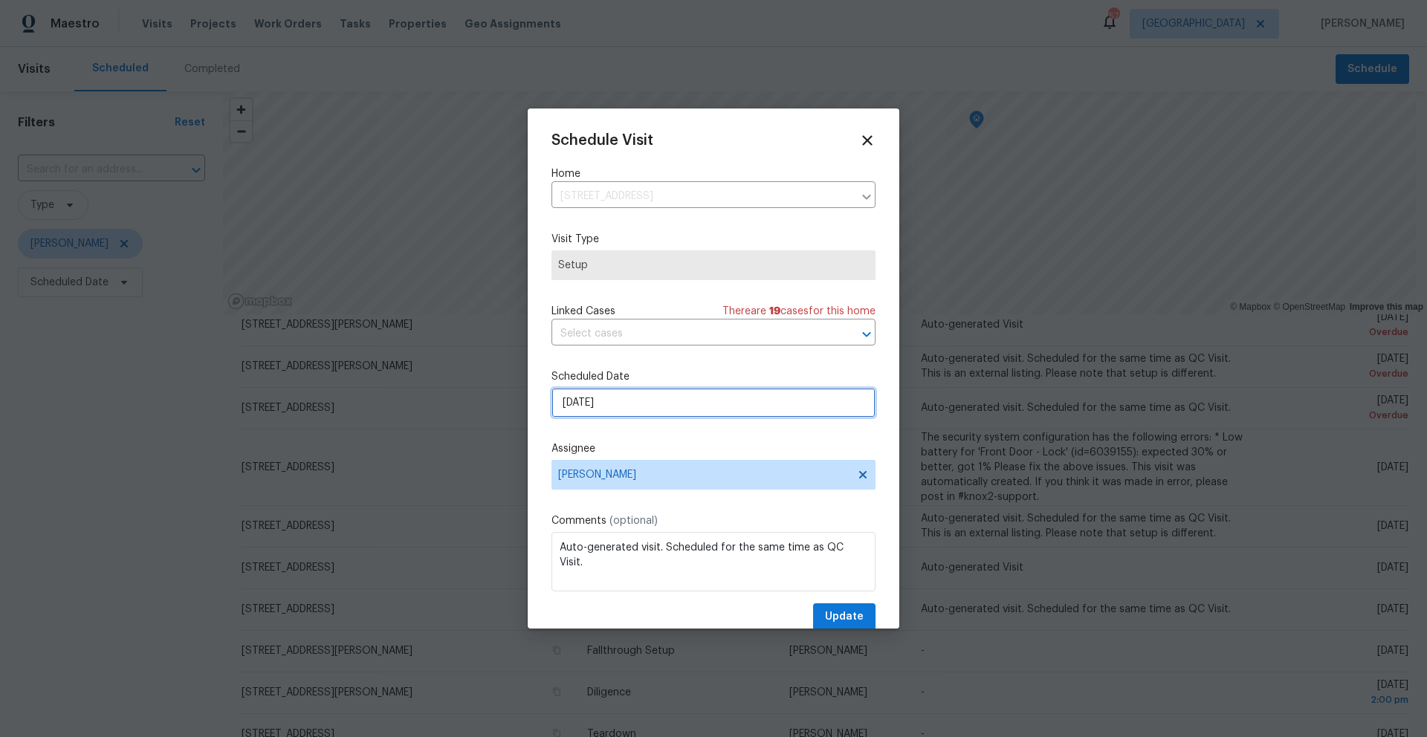
click at [654, 407] on input "8/19/2025" at bounding box center [713, 403] width 324 height 30
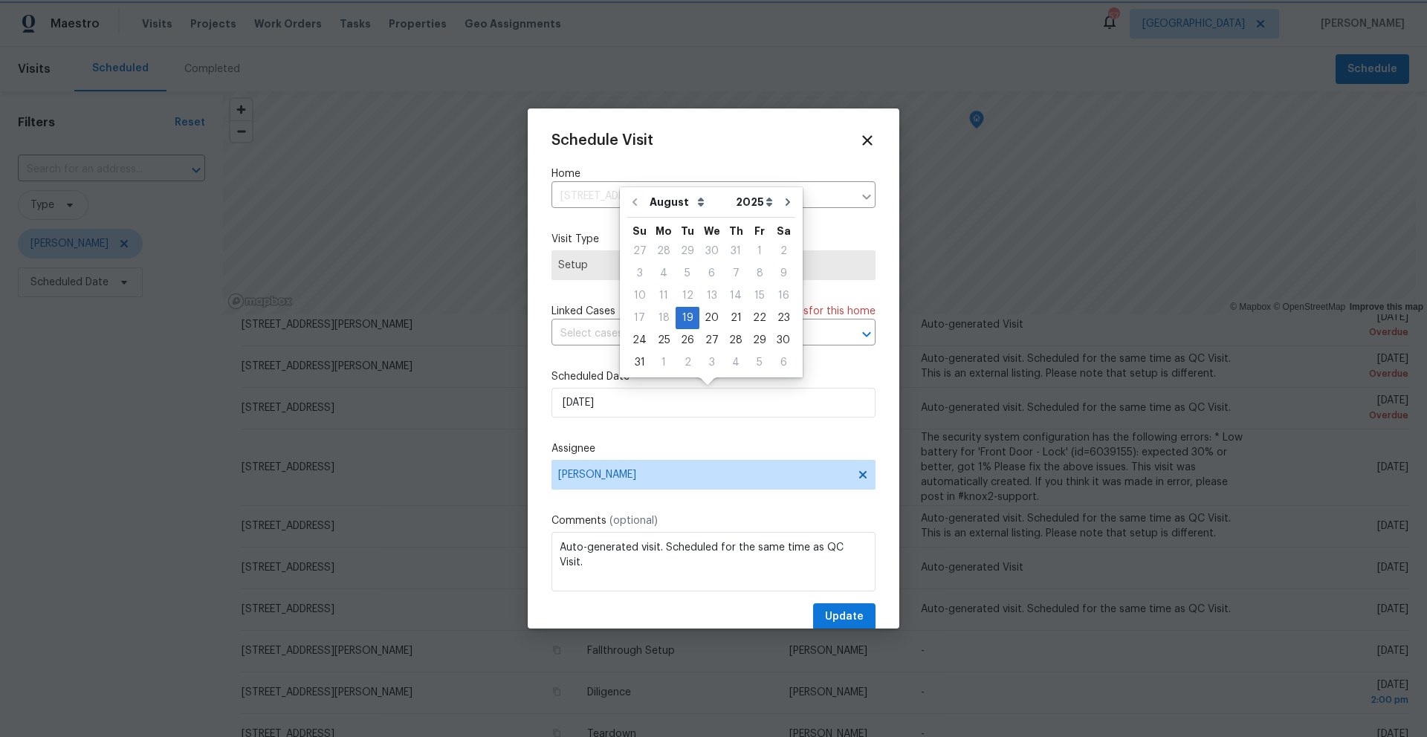
click at [736, 514] on label "Comments (optional)" at bounding box center [713, 521] width 324 height 15
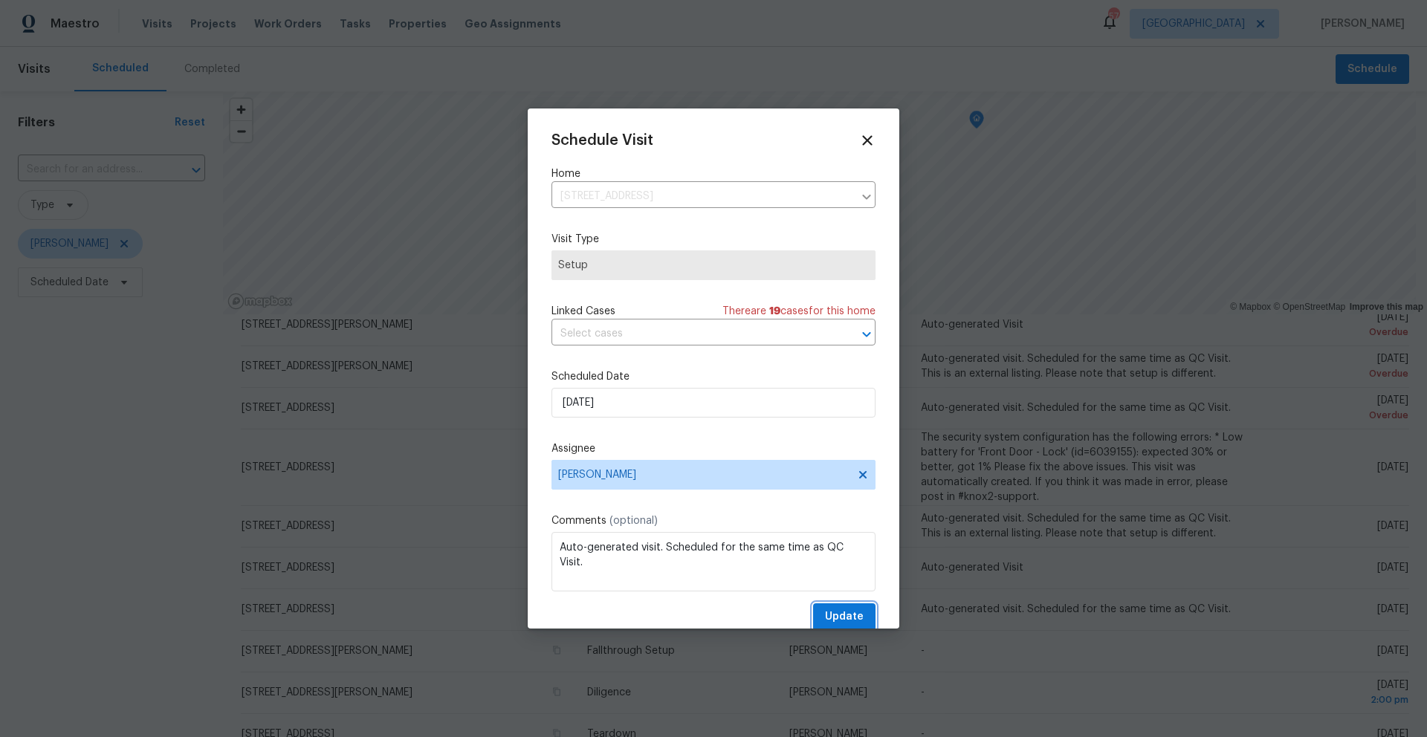
click at [826, 618] on span "Update" at bounding box center [844, 617] width 39 height 19
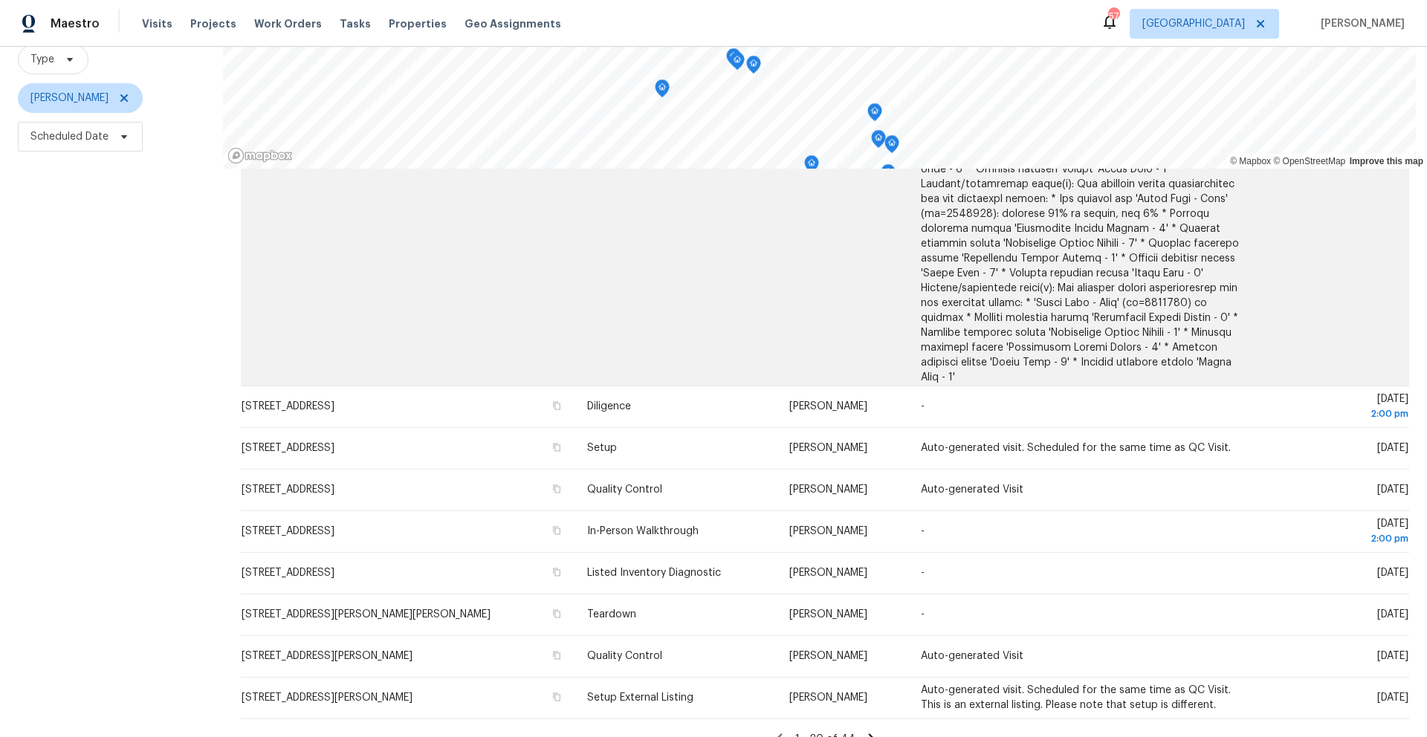
scroll to position [178, 0]
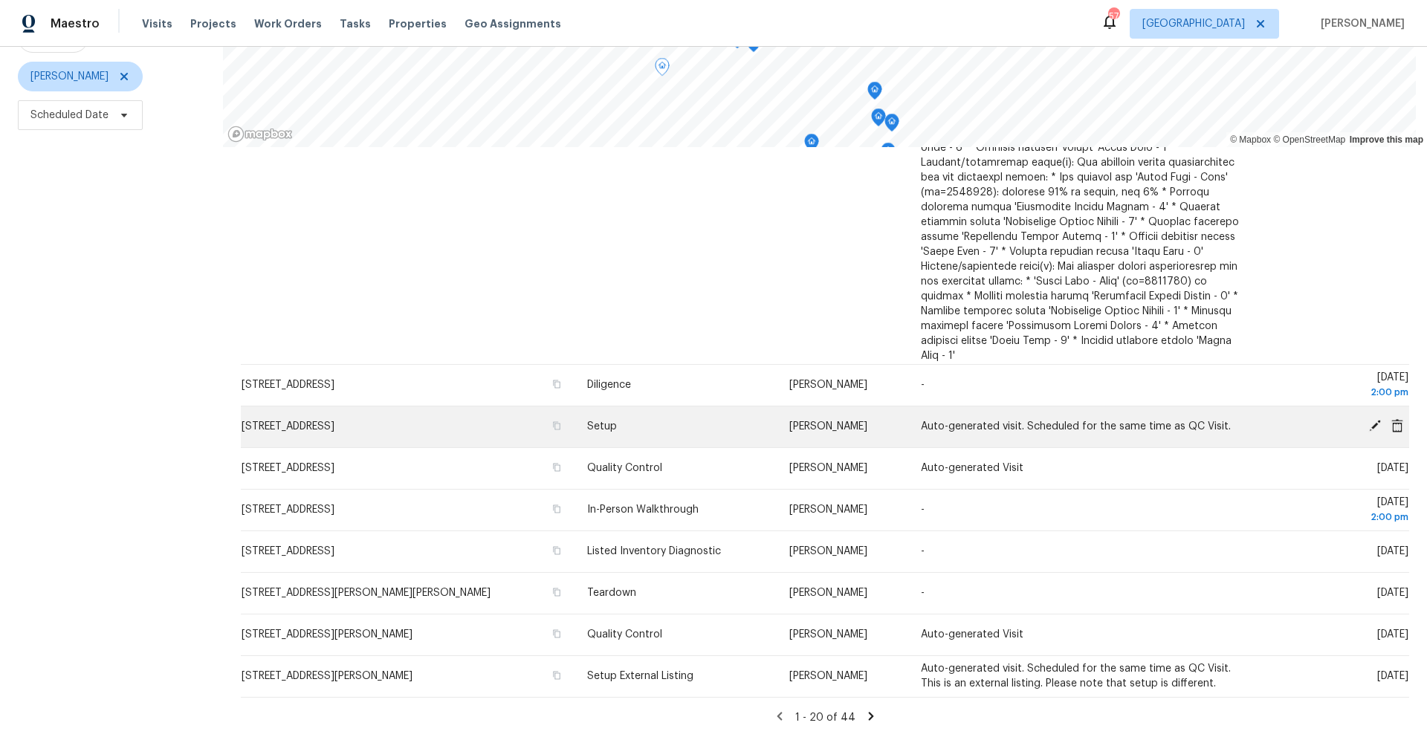
click at [1368, 419] on icon at bounding box center [1374, 425] width 13 height 13
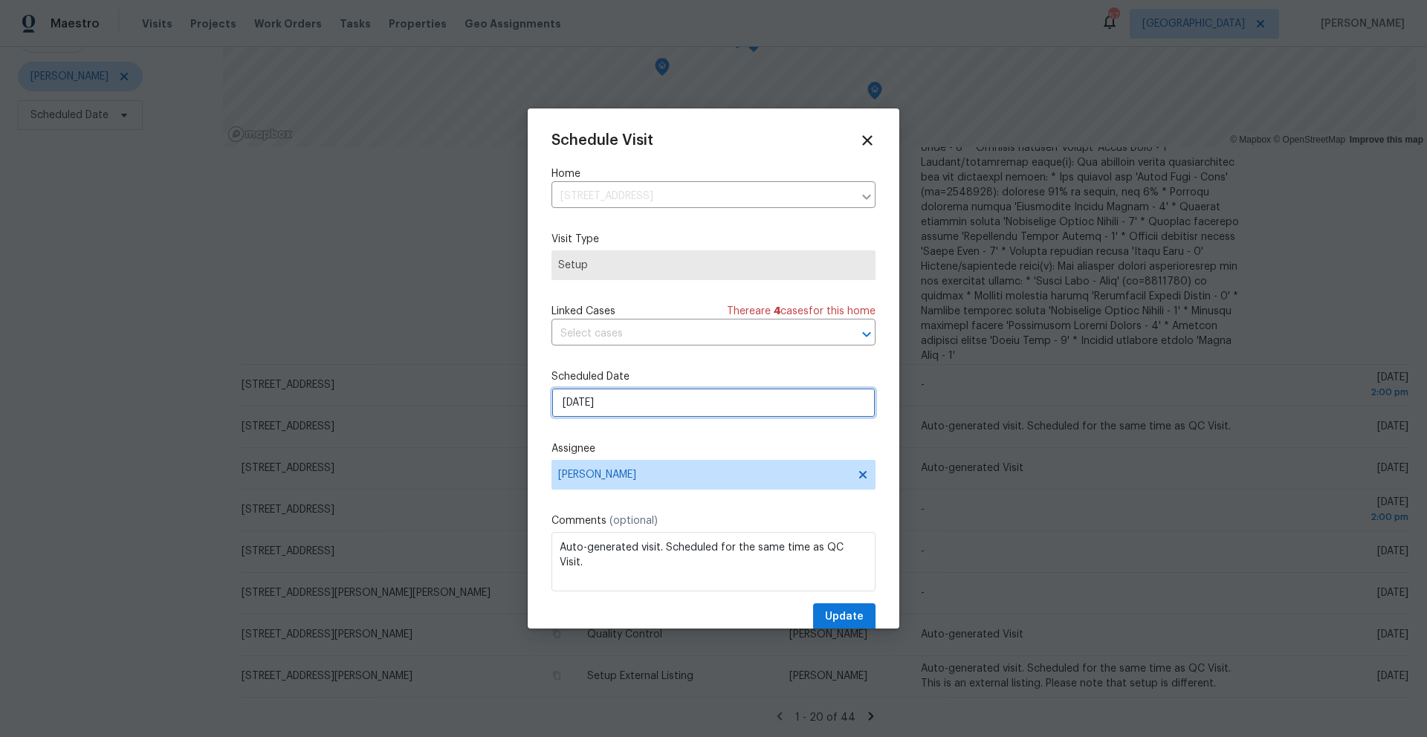
click at [763, 402] on input "8/21/2025" at bounding box center [713, 403] width 324 height 30
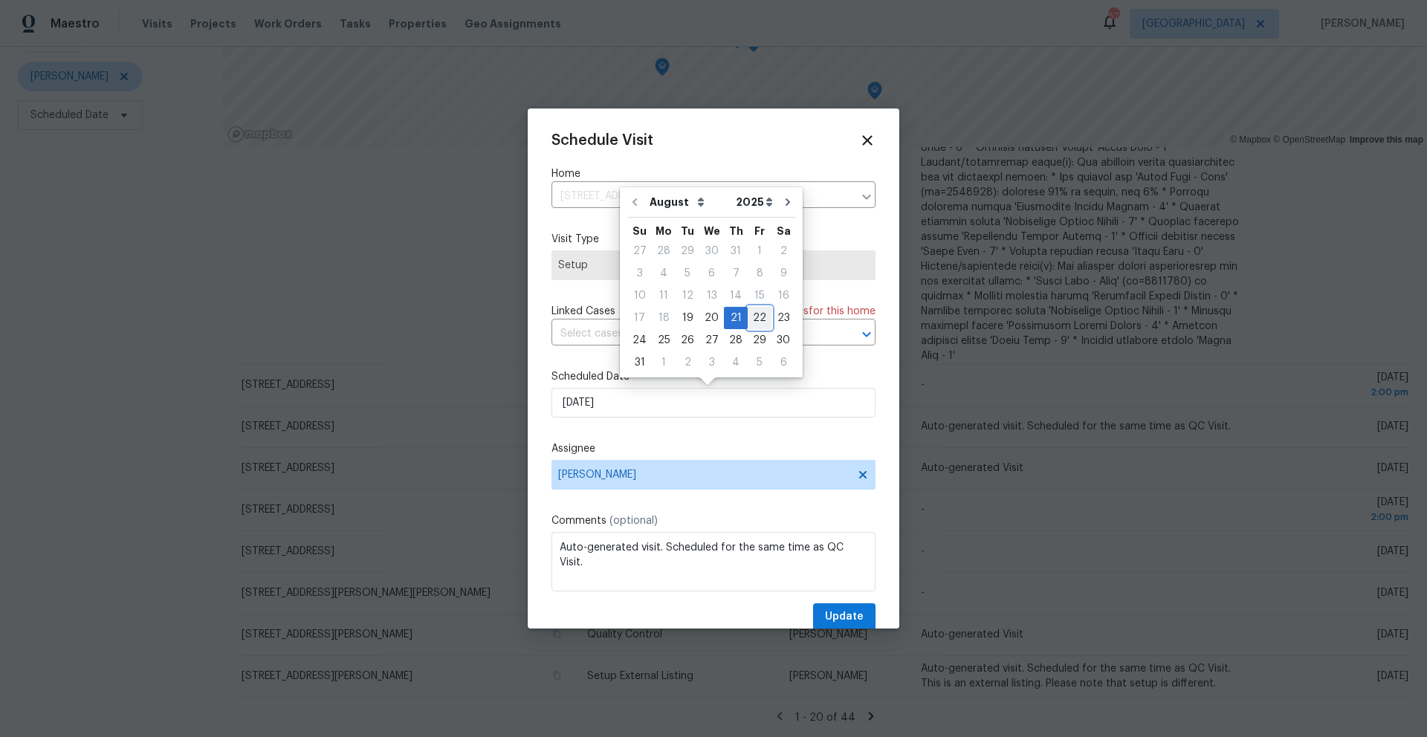
click at [756, 319] on div "22" at bounding box center [760, 318] width 24 height 21
type input "8/22/2025"
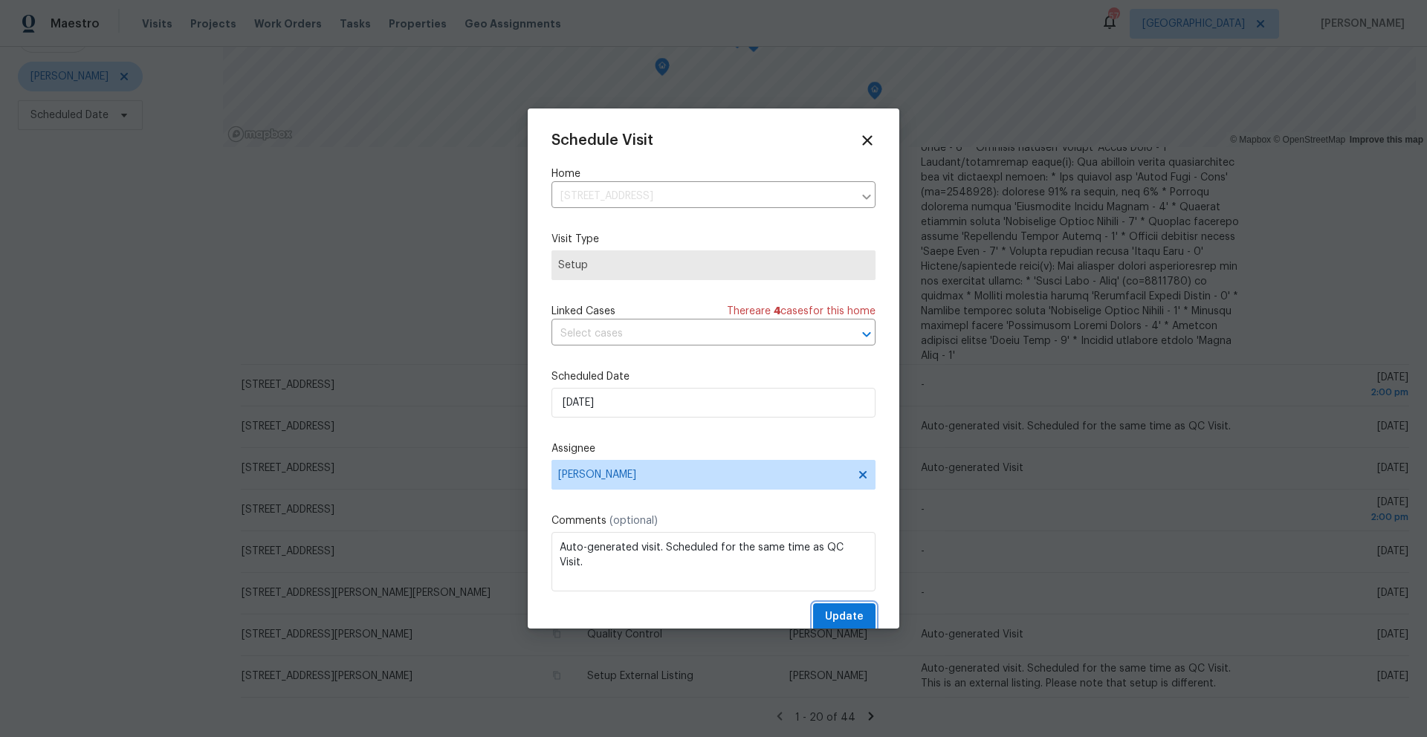
click at [834, 620] on span "Update" at bounding box center [844, 617] width 39 height 19
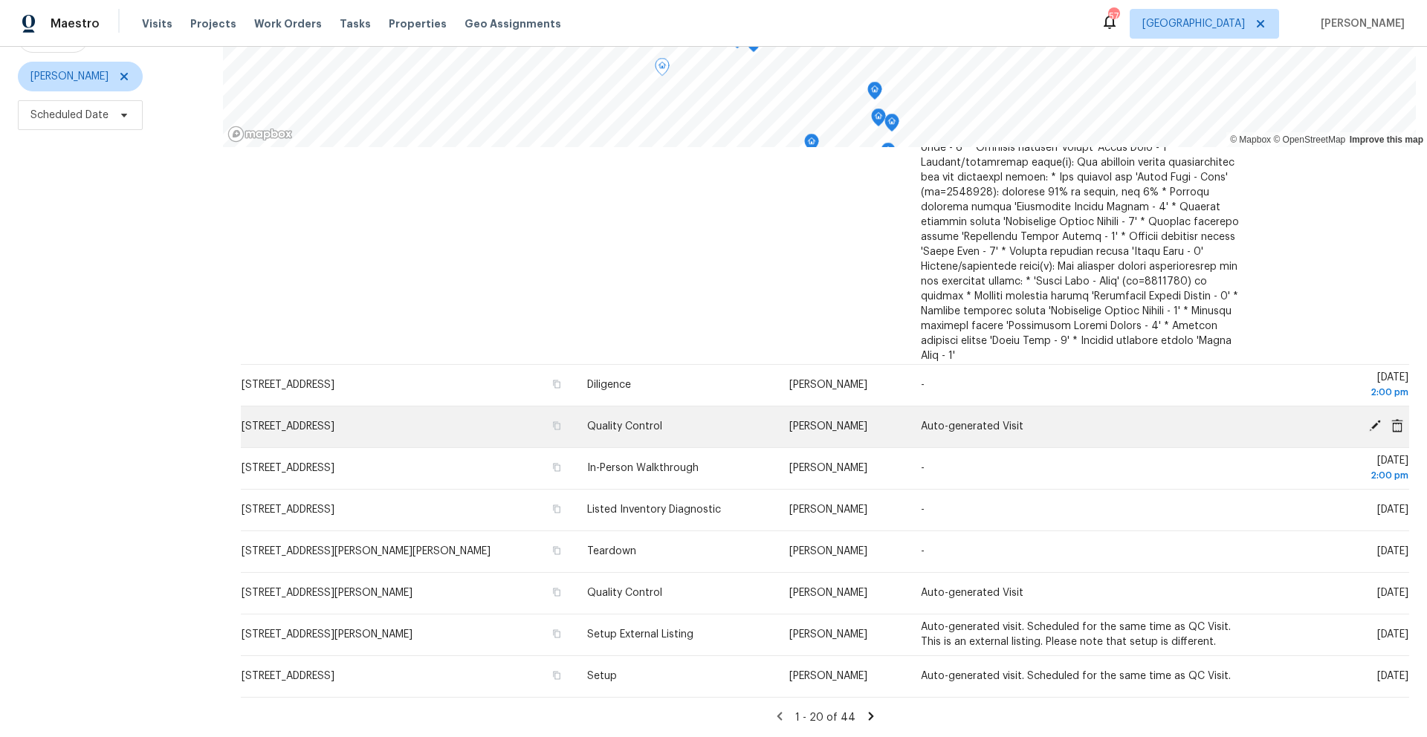
click at [1368, 419] on icon at bounding box center [1374, 425] width 13 height 13
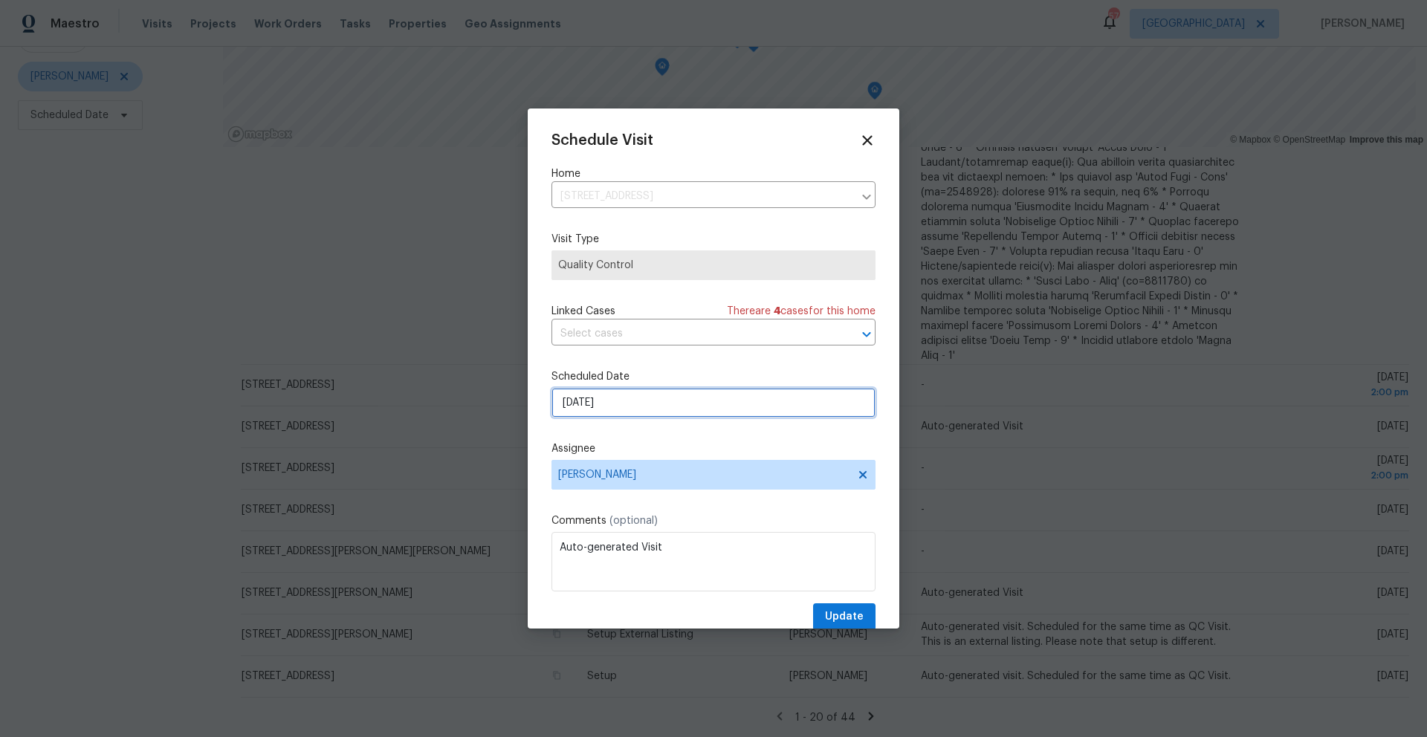
click at [715, 408] on input "8/21/2025" at bounding box center [713, 403] width 324 height 30
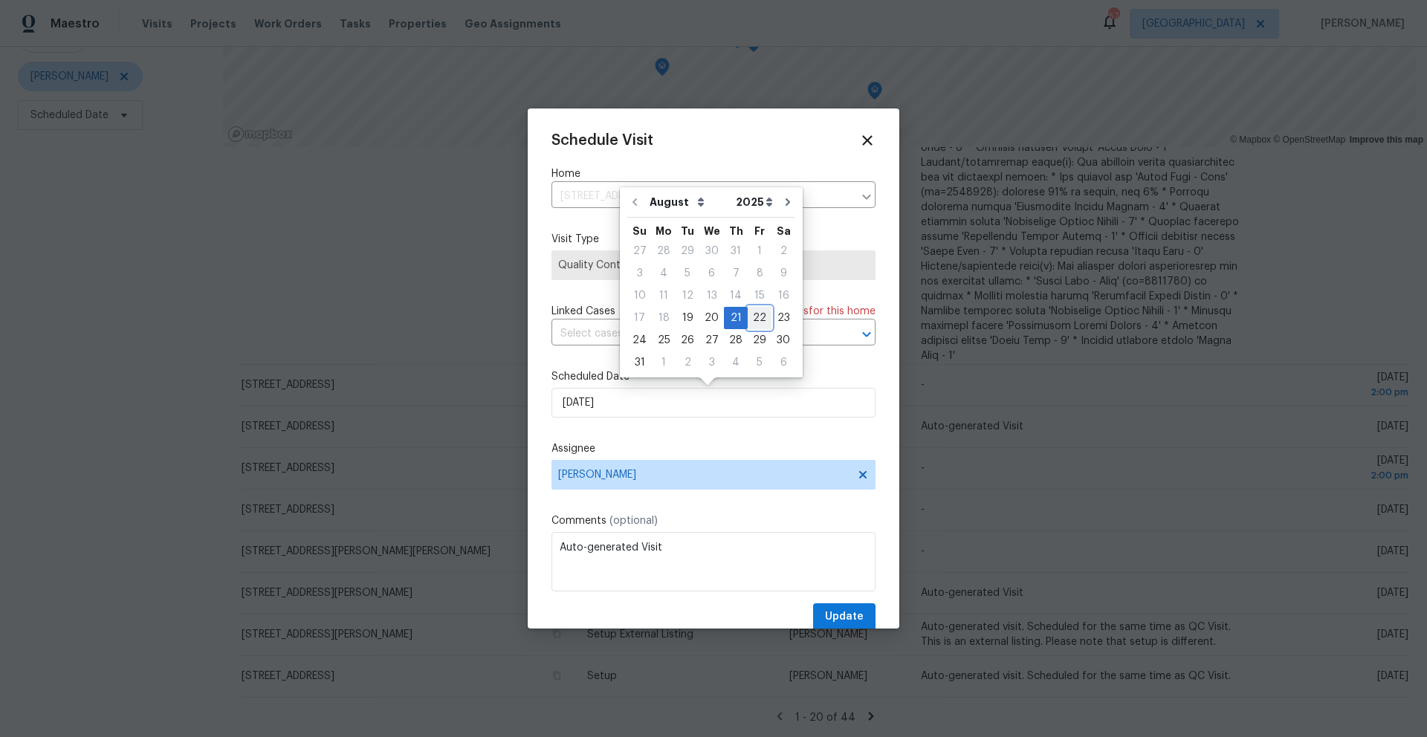
click at [754, 317] on div "22" at bounding box center [760, 318] width 24 height 21
type input "8/22/2025"
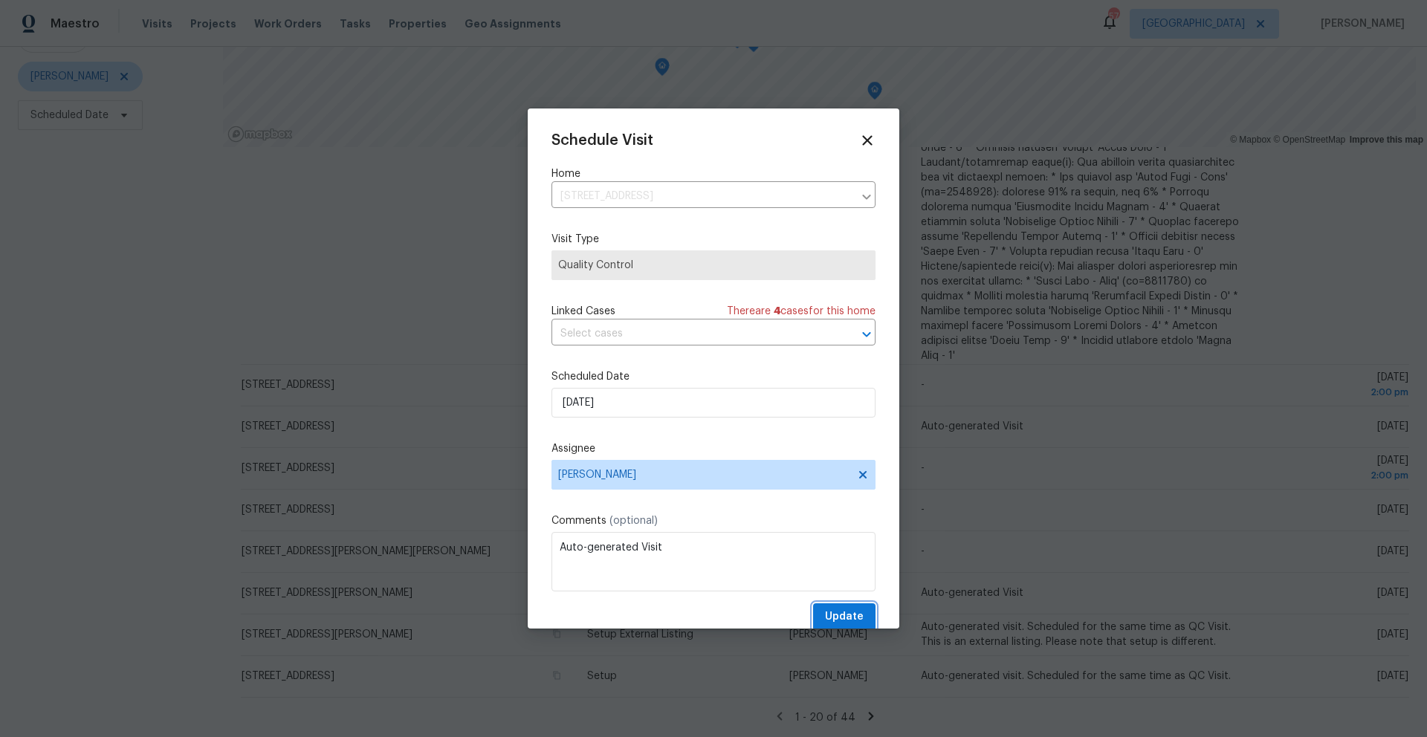
click at [825, 617] on span "Update" at bounding box center [844, 617] width 39 height 19
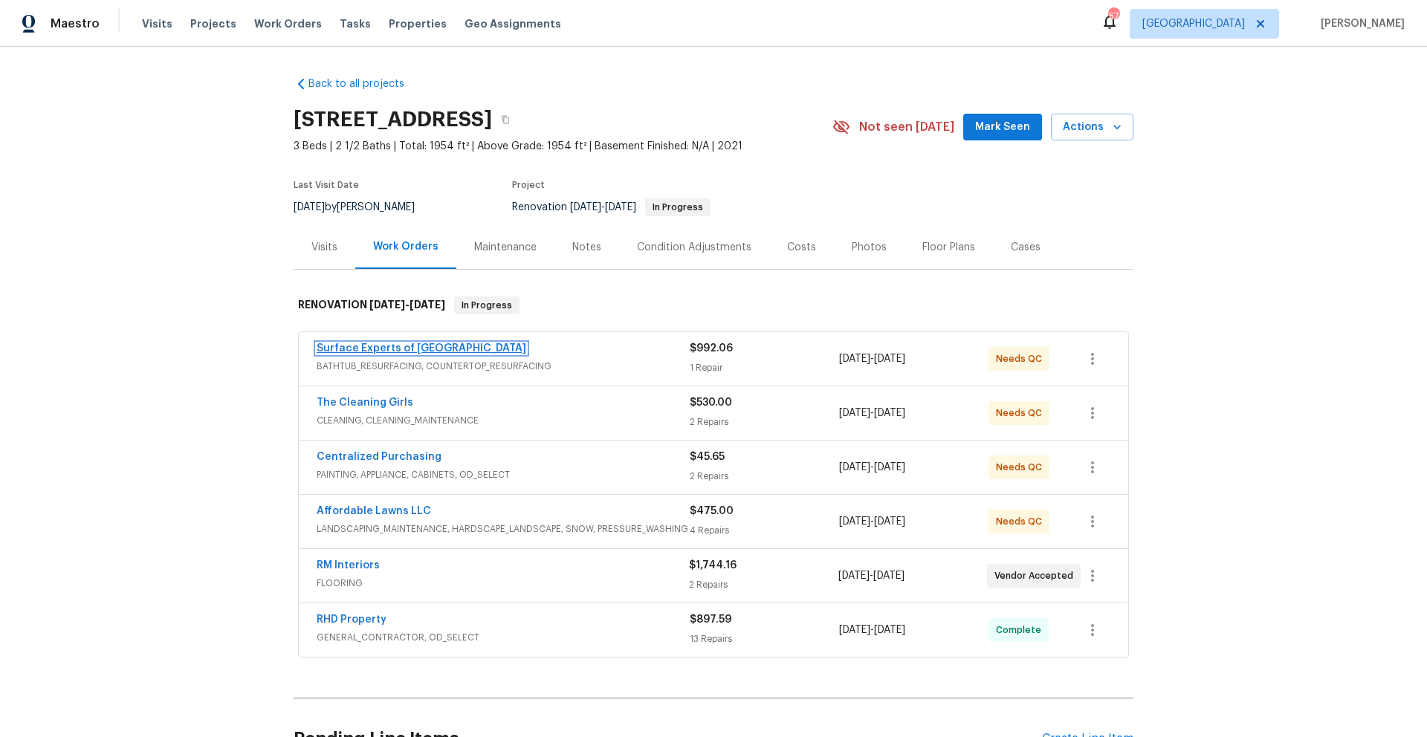
click at [360, 348] on link "Surface Experts of North Raleigh" at bounding box center [422, 348] width 210 height 10
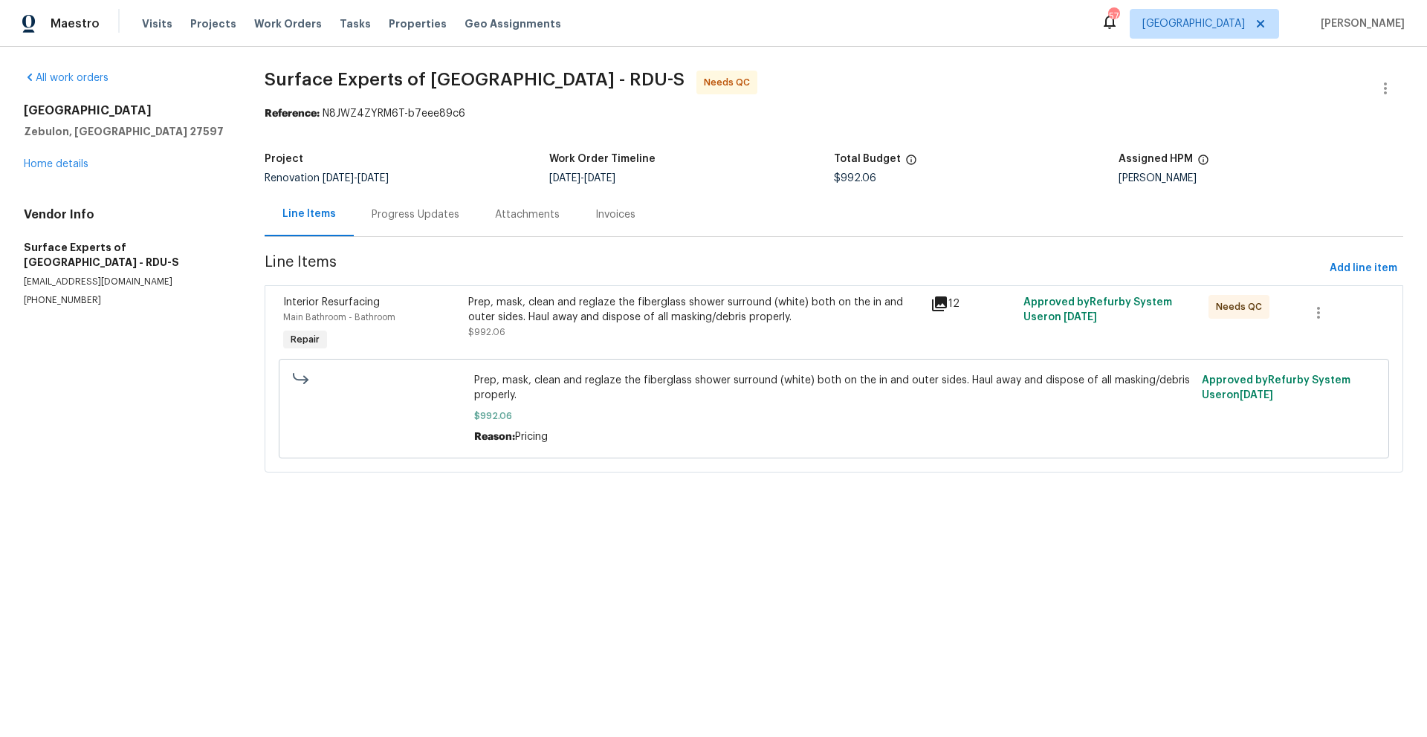
click at [628, 336] on div "Prep, mask, clean and reglaze the fiberglass shower surround (white) both on th…" at bounding box center [695, 317] width 454 height 45
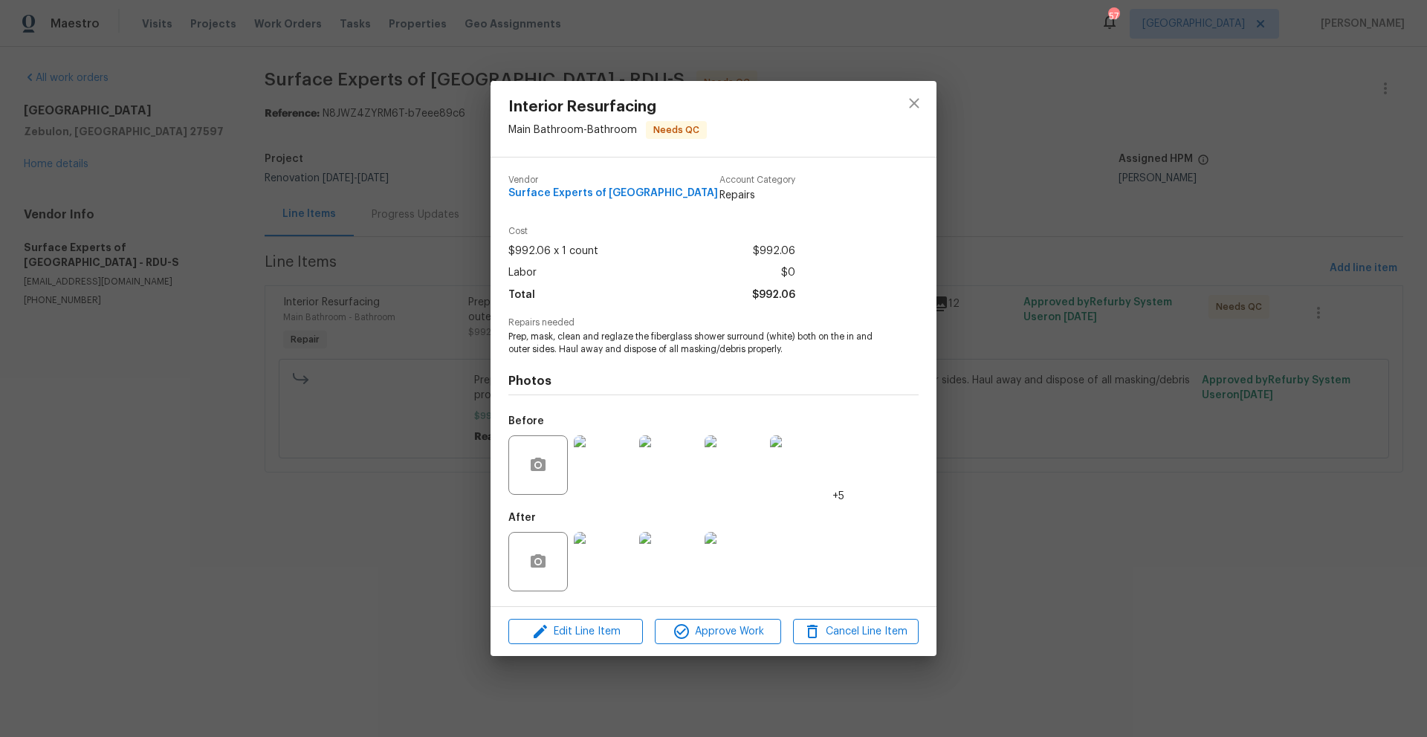
click at [609, 578] on img at bounding box center [603, 561] width 59 height 59
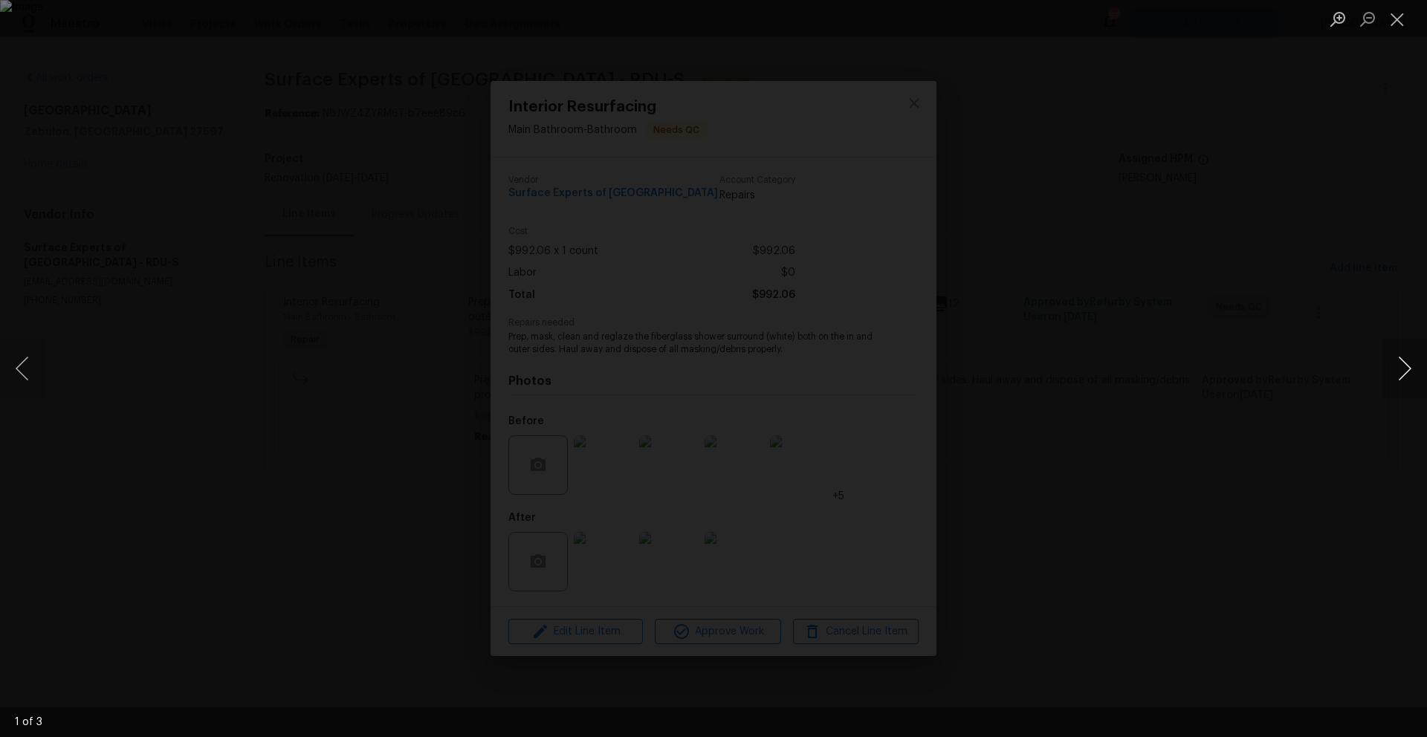
click at [1400, 376] on button "Next image" at bounding box center [1404, 368] width 45 height 59
click at [1394, 375] on button "Next image" at bounding box center [1404, 368] width 45 height 59
click at [1393, 375] on button "Next image" at bounding box center [1404, 368] width 45 height 59
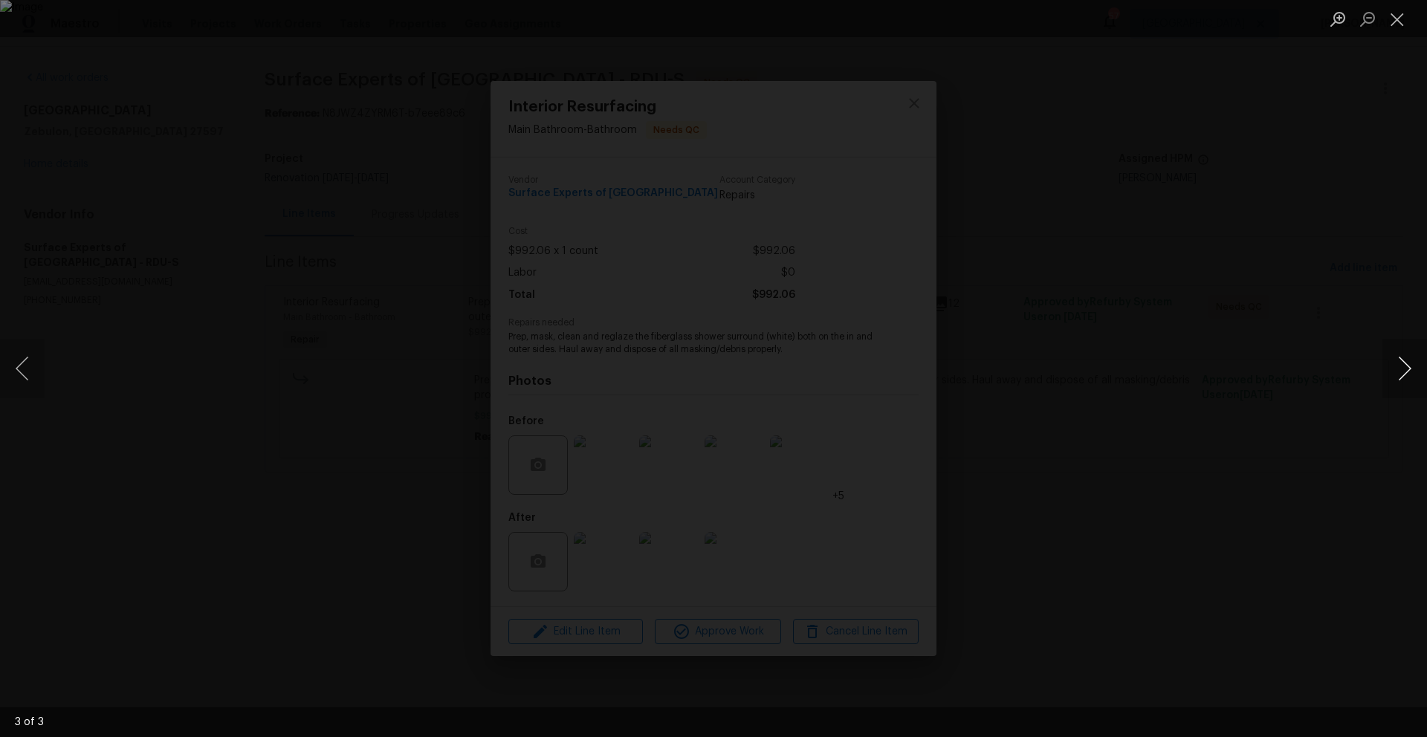
click at [1394, 375] on button "Next image" at bounding box center [1404, 368] width 45 height 59
click at [1409, 28] on button "Close lightbox" at bounding box center [1397, 19] width 30 height 26
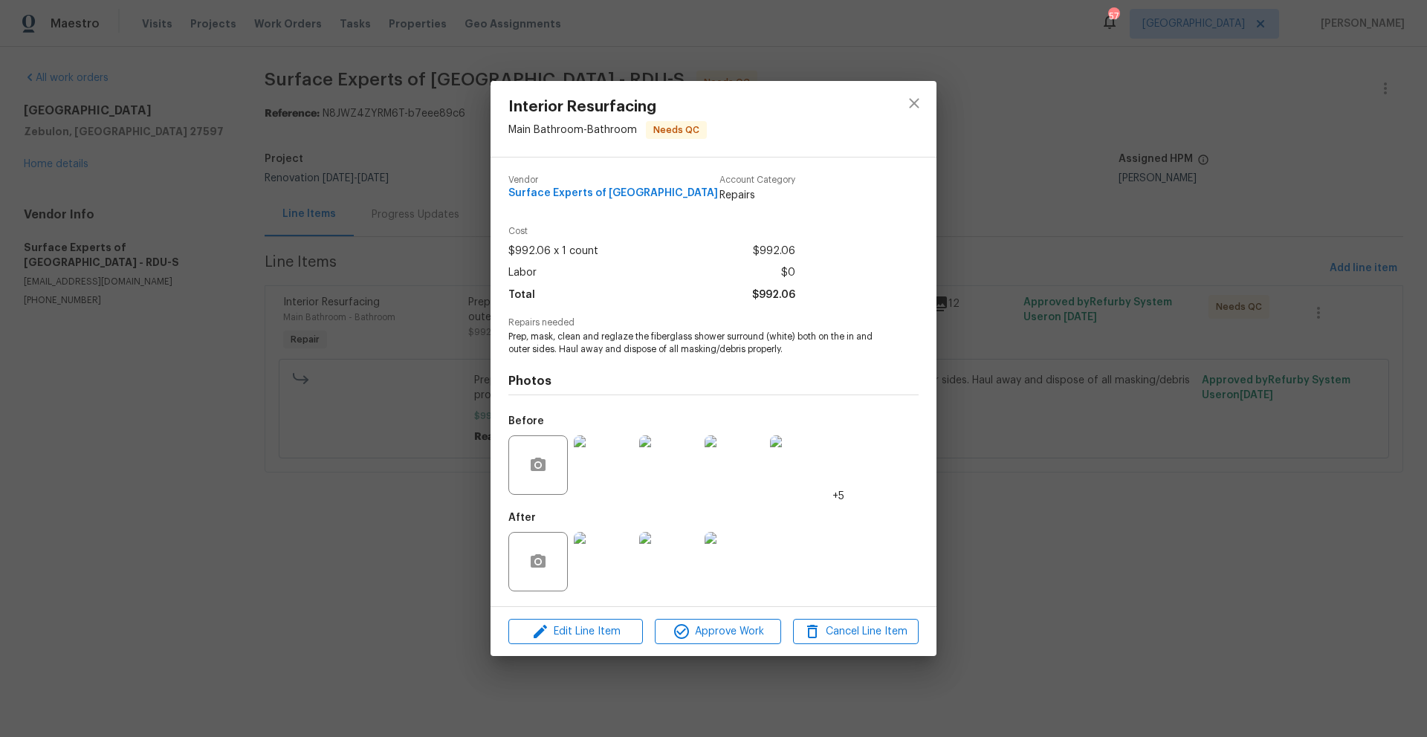
click at [798, 460] on img at bounding box center [799, 465] width 59 height 59
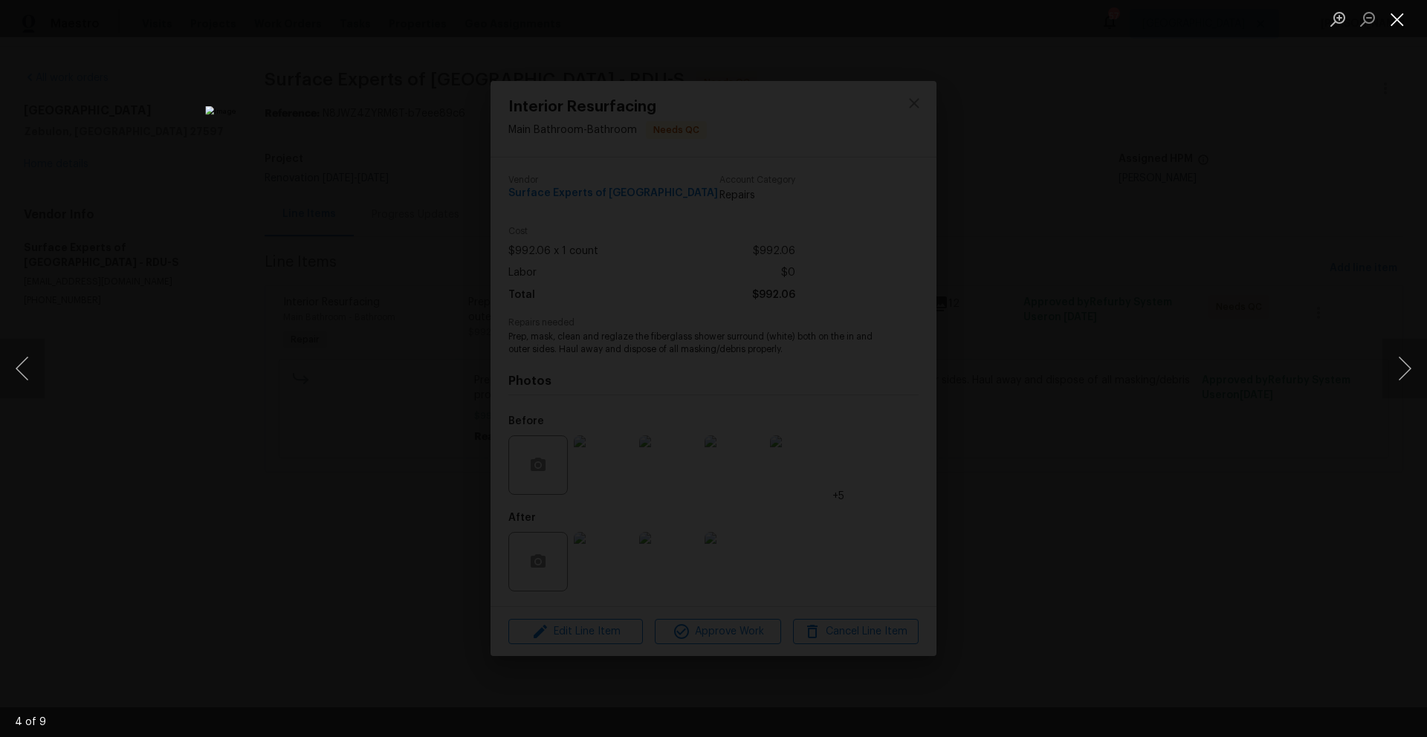
click at [1400, 28] on button "Close lightbox" at bounding box center [1397, 19] width 30 height 26
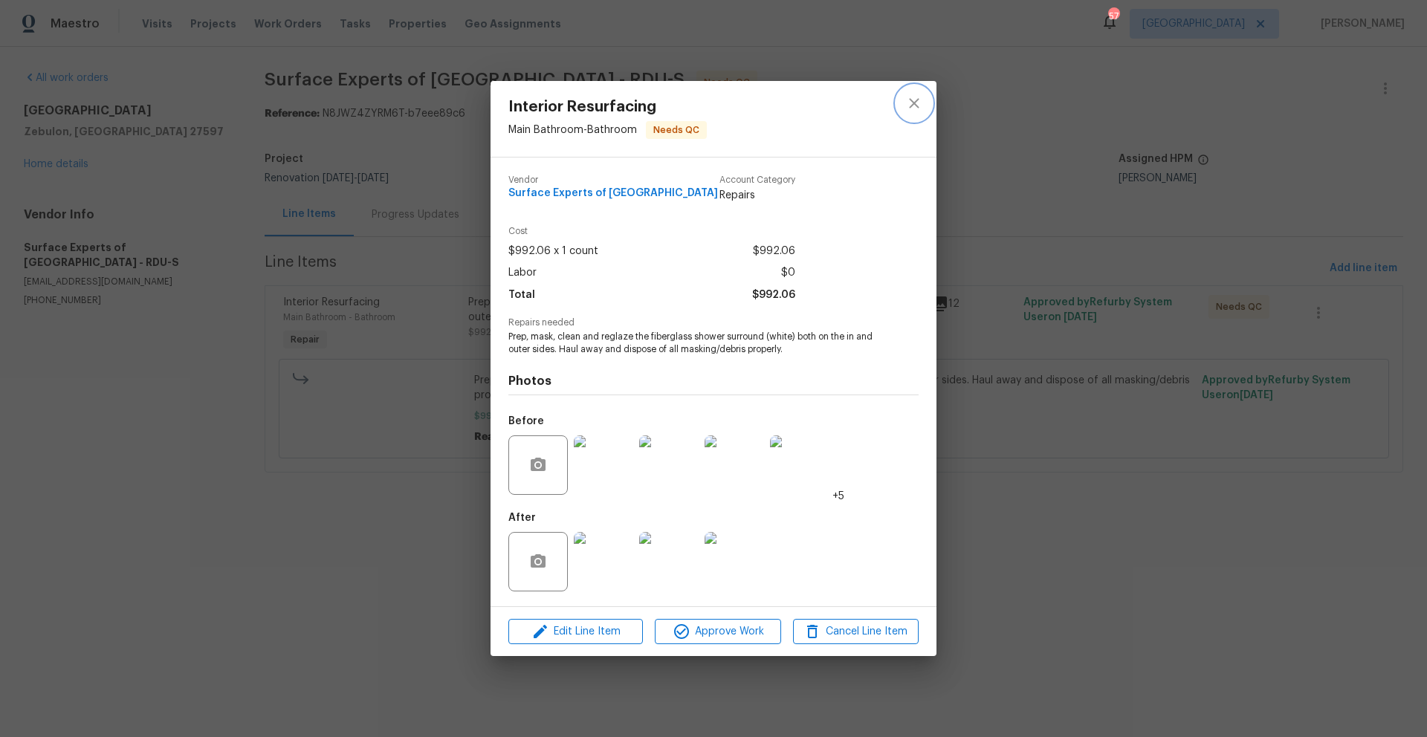
click at [913, 104] on icon "close" at bounding box center [914, 103] width 10 height 10
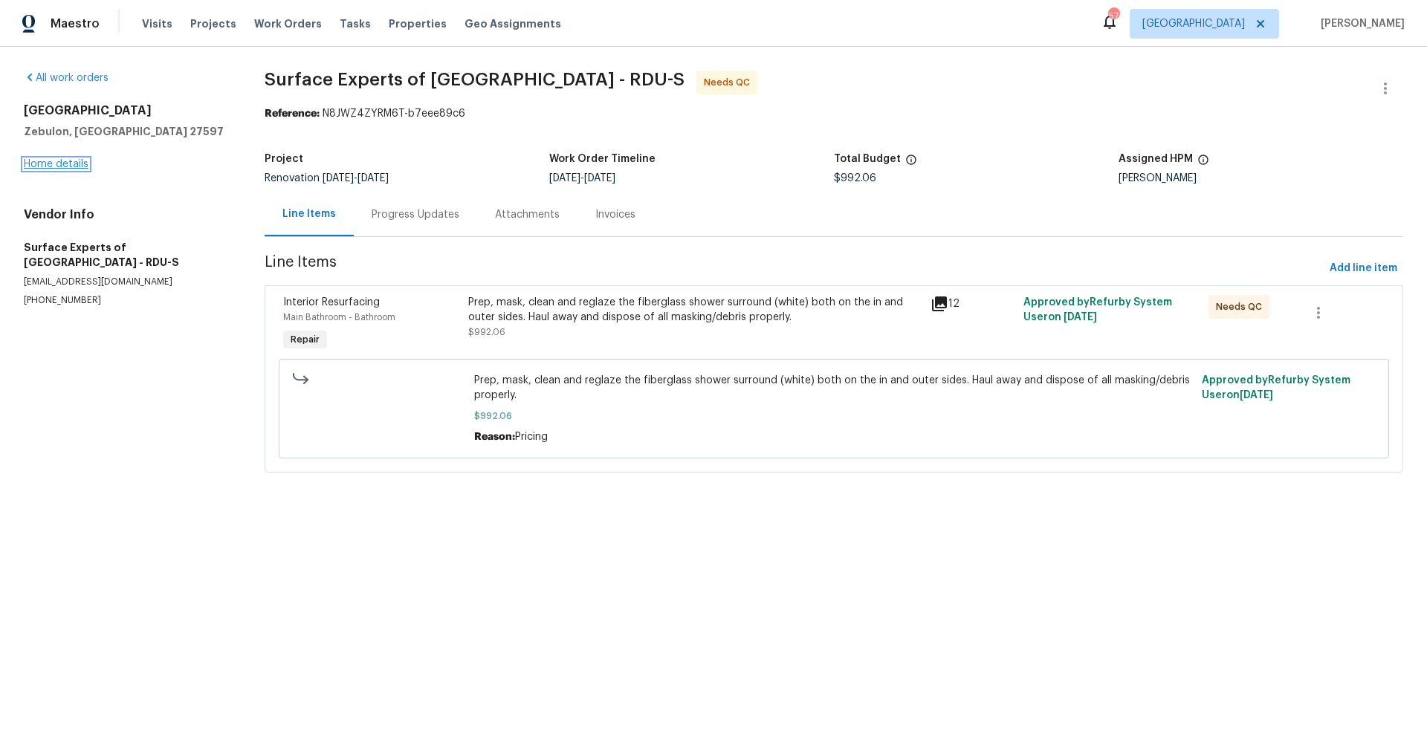
click at [82, 159] on link "Home details" at bounding box center [56, 164] width 65 height 10
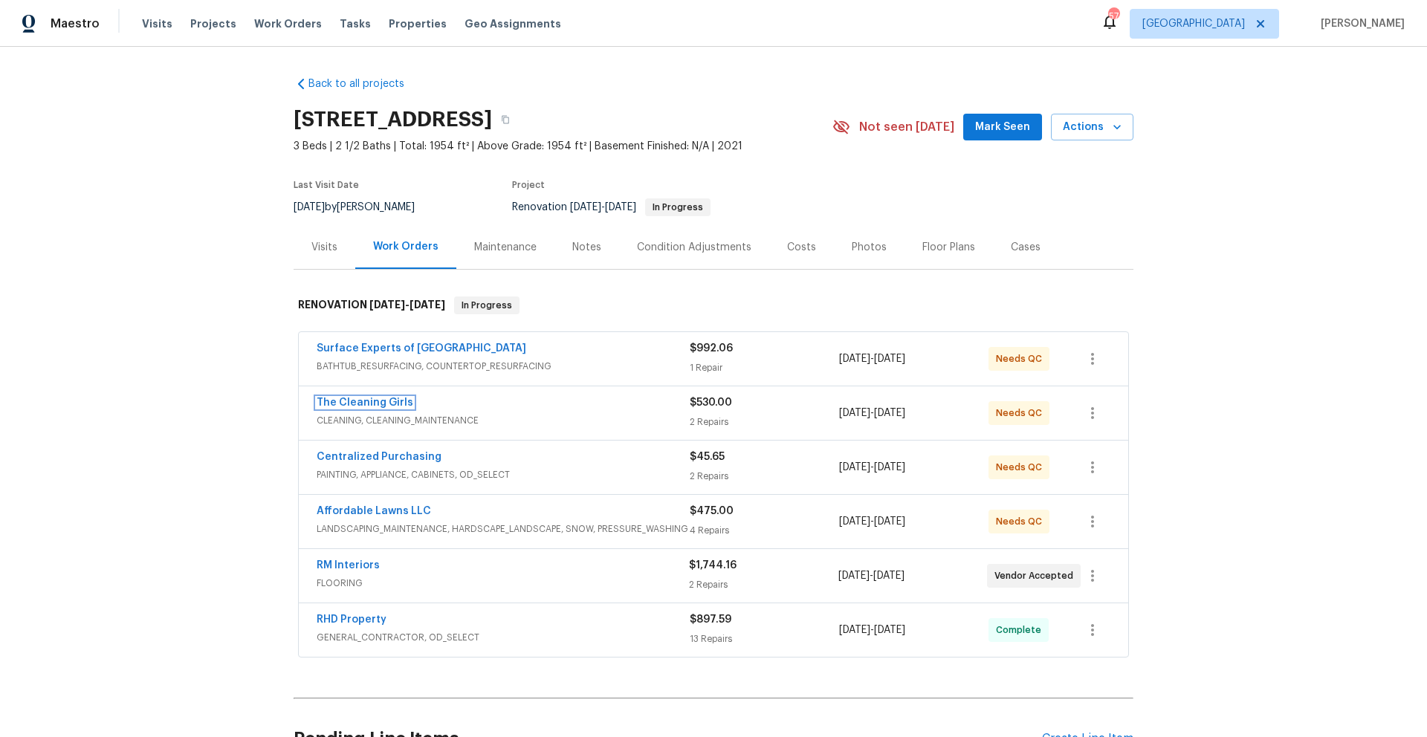
click at [331, 405] on link "The Cleaning Girls" at bounding box center [365, 403] width 97 height 10
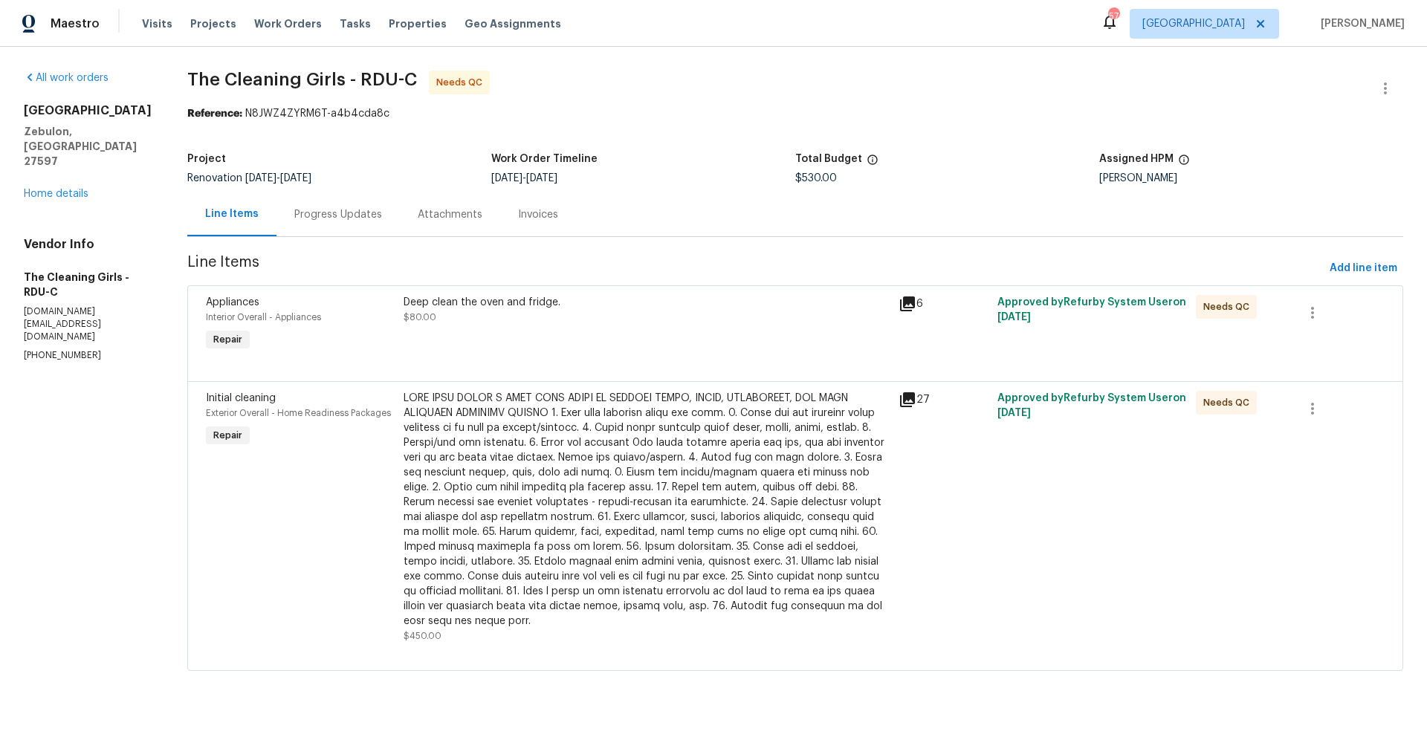
click at [531, 447] on div at bounding box center [647, 510] width 486 height 238
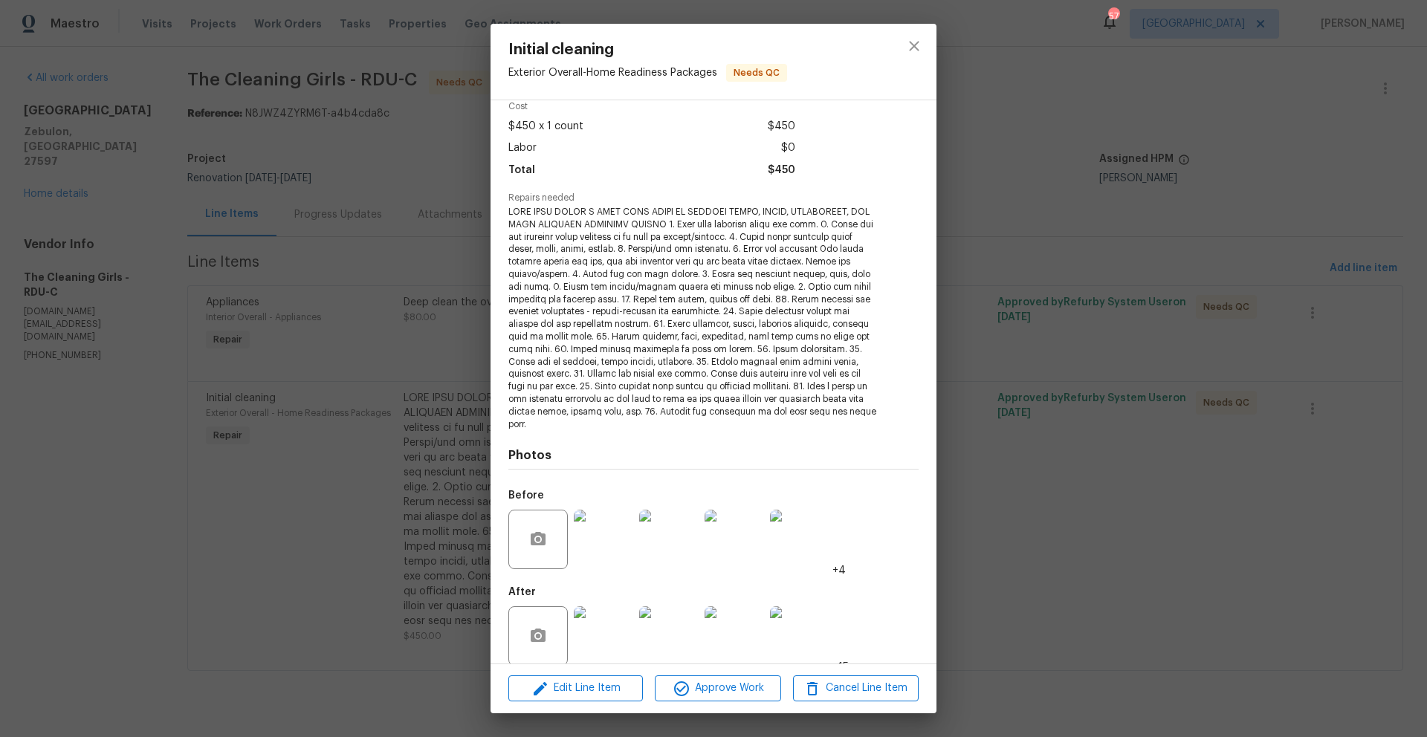
scroll to position [85, 0]
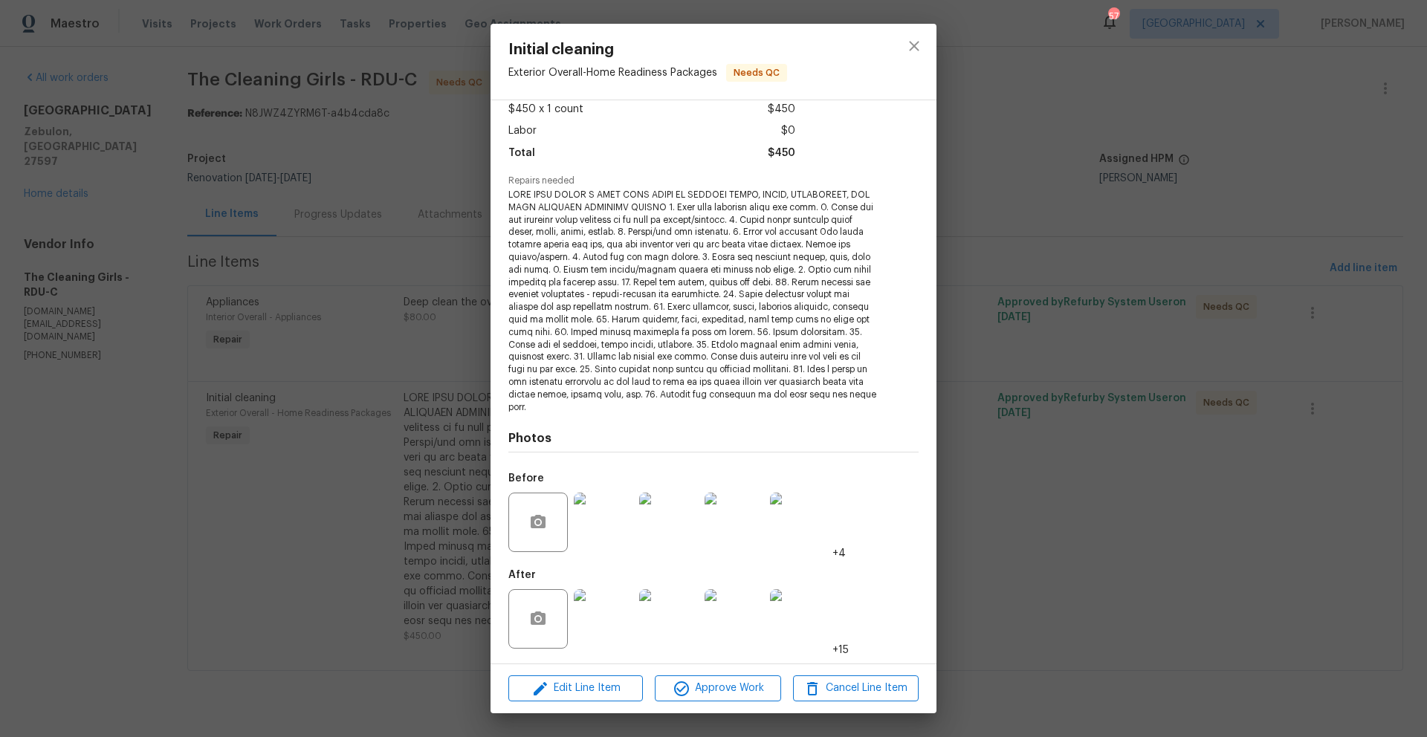
click at [612, 611] on img at bounding box center [603, 618] width 59 height 59
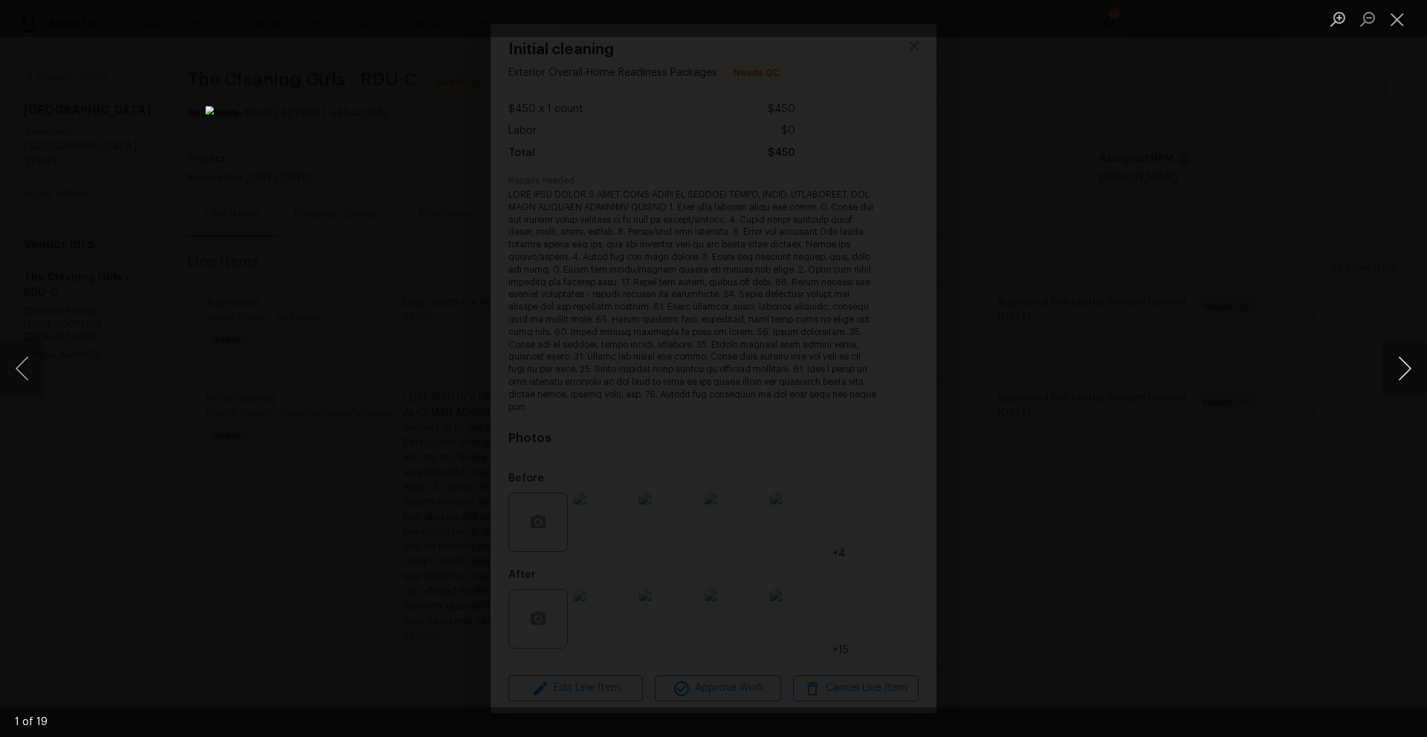
click at [1403, 377] on button "Next image" at bounding box center [1404, 368] width 45 height 59
click at [1399, 380] on button "Next image" at bounding box center [1404, 368] width 45 height 59
click at [1395, 380] on button "Next image" at bounding box center [1404, 368] width 45 height 59
click at [1394, 381] on button "Next image" at bounding box center [1404, 368] width 45 height 59
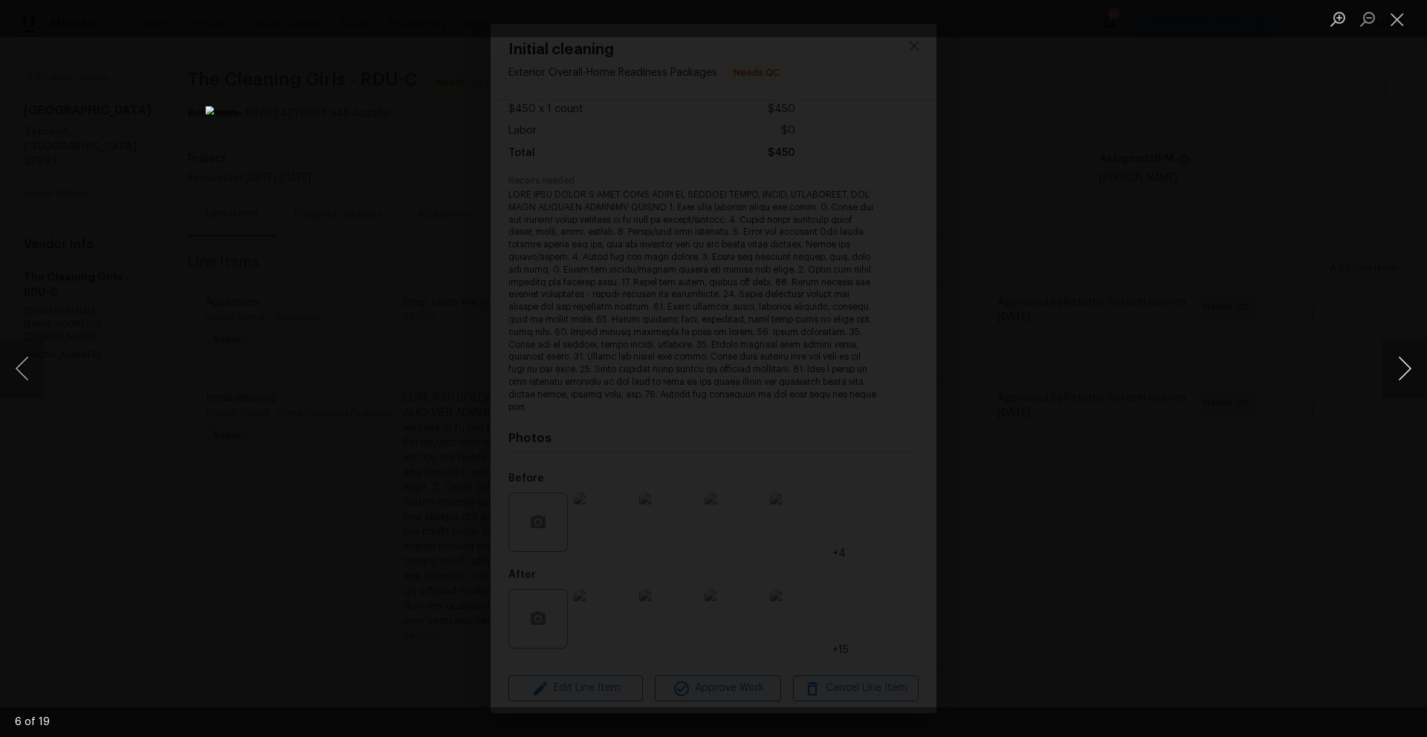
click at [1394, 381] on button "Next image" at bounding box center [1404, 368] width 45 height 59
click at [1342, 20] on button "Zoom in" at bounding box center [1338, 19] width 30 height 26
click at [1370, 22] on button "Zoom out" at bounding box center [1368, 19] width 30 height 26
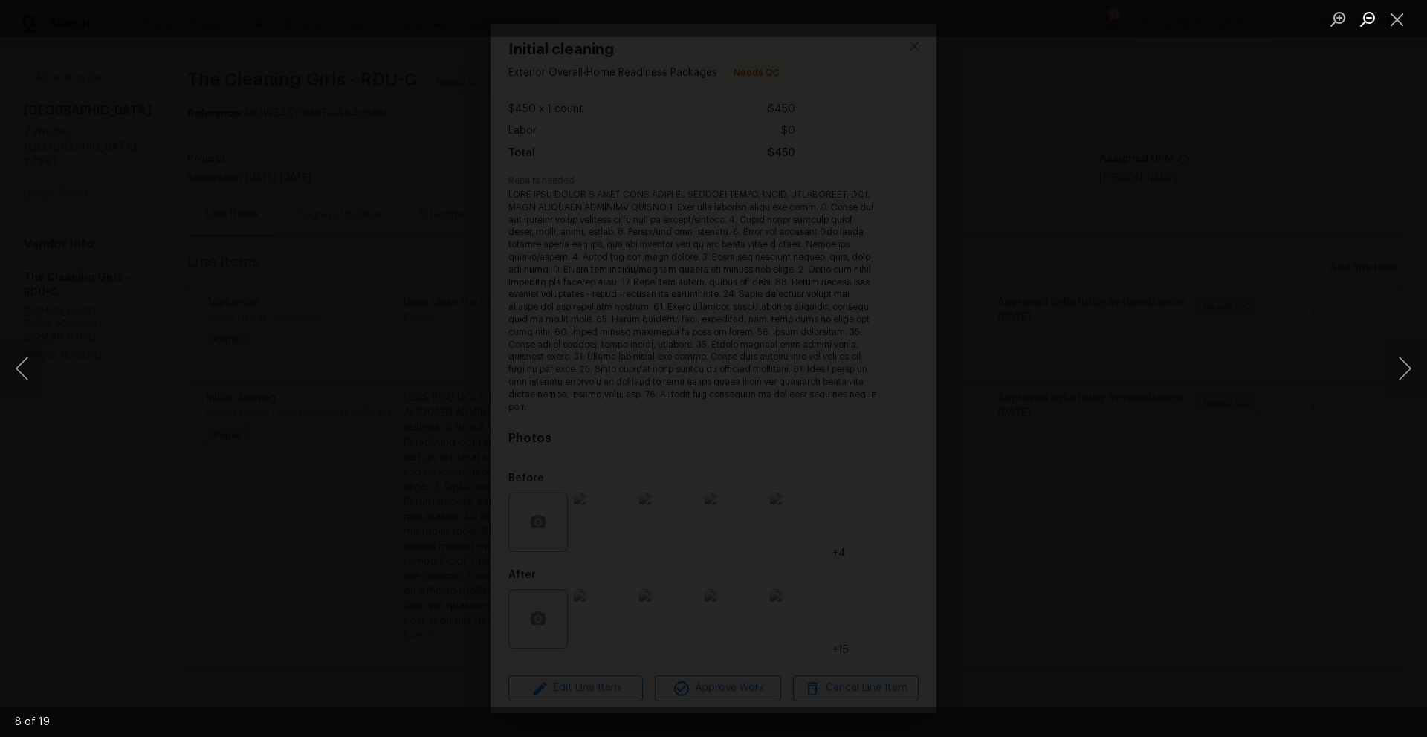
click at [1370, 22] on button "Zoom out" at bounding box center [1368, 19] width 30 height 26
click at [1402, 20] on button "Close lightbox" at bounding box center [1397, 19] width 30 height 26
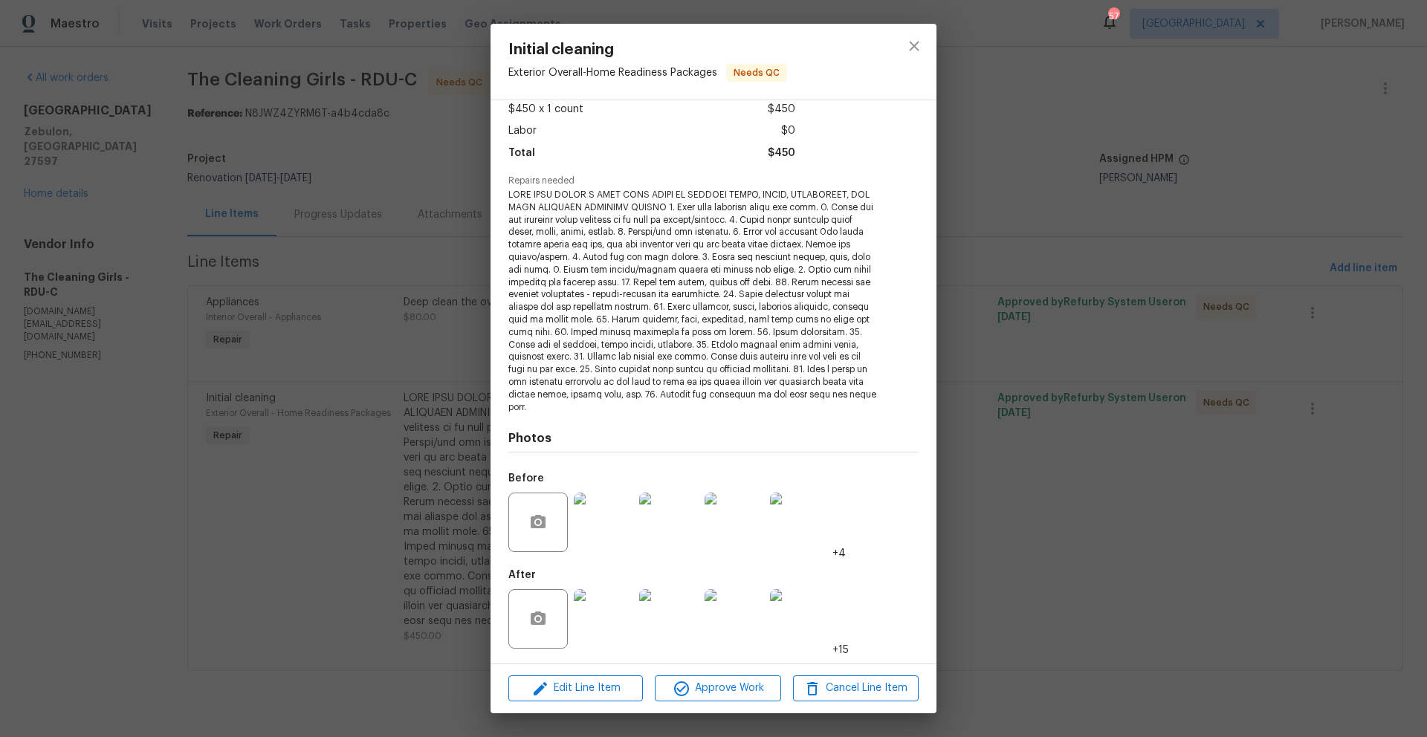
click at [795, 627] on img at bounding box center [799, 618] width 59 height 59
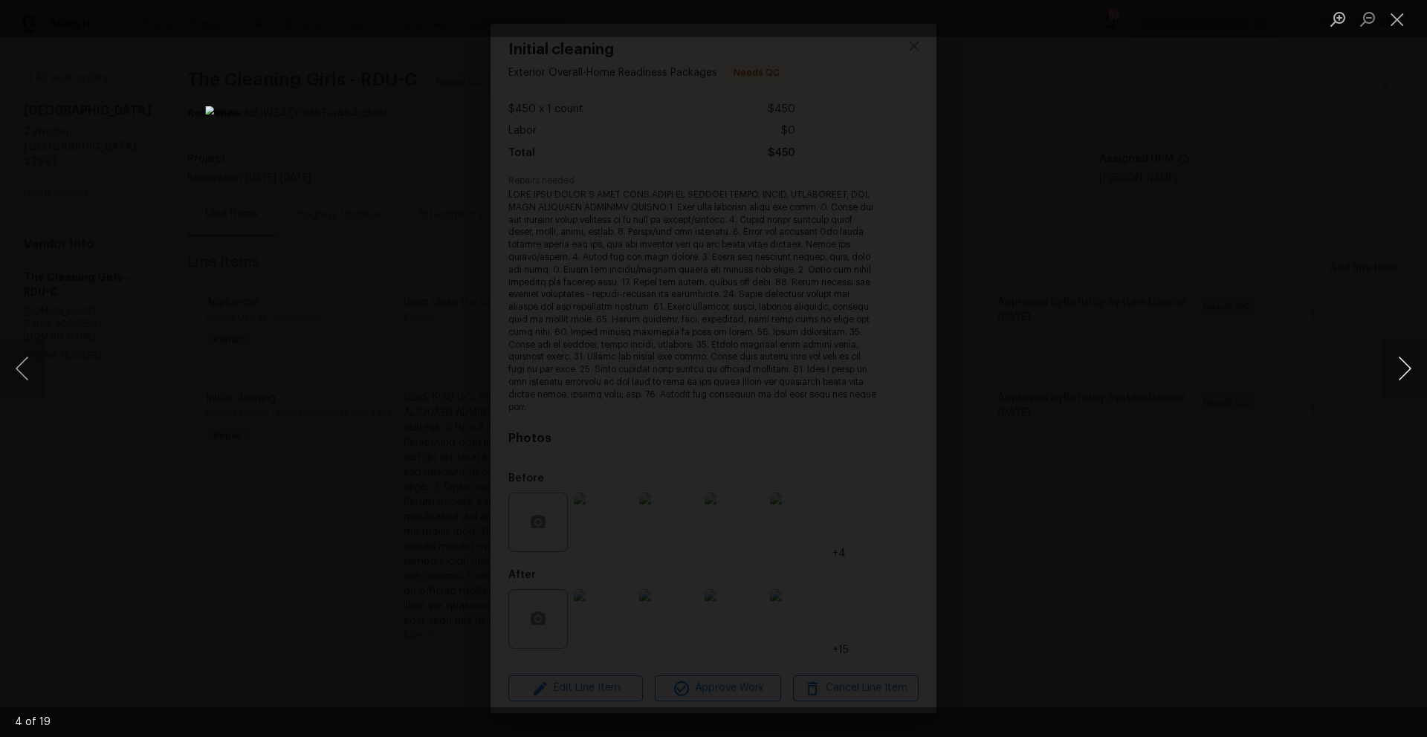
click at [1406, 370] on button "Next image" at bounding box center [1404, 368] width 45 height 59
click at [1407, 20] on button "Close lightbox" at bounding box center [1397, 19] width 30 height 26
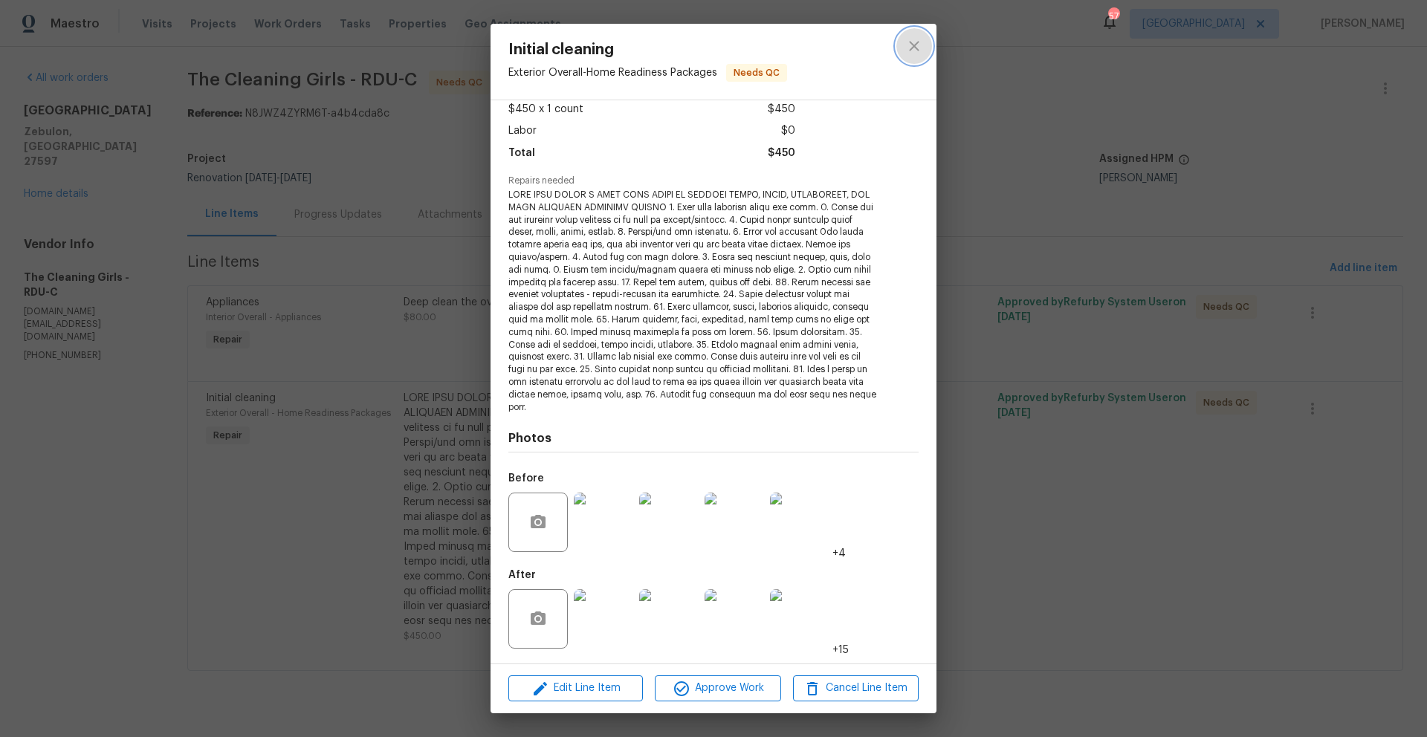
click at [908, 43] on icon "close" at bounding box center [914, 46] width 18 height 18
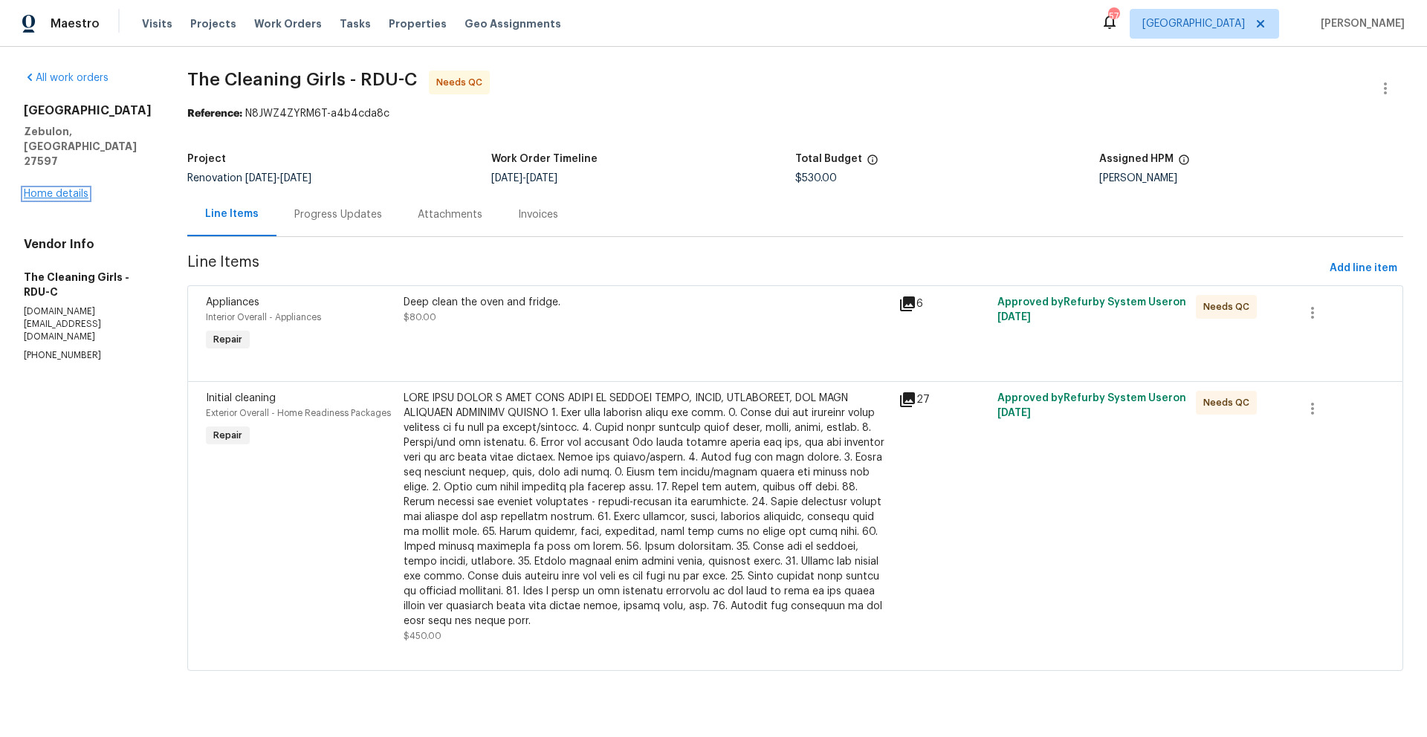
click at [41, 189] on link "Home details" at bounding box center [56, 194] width 65 height 10
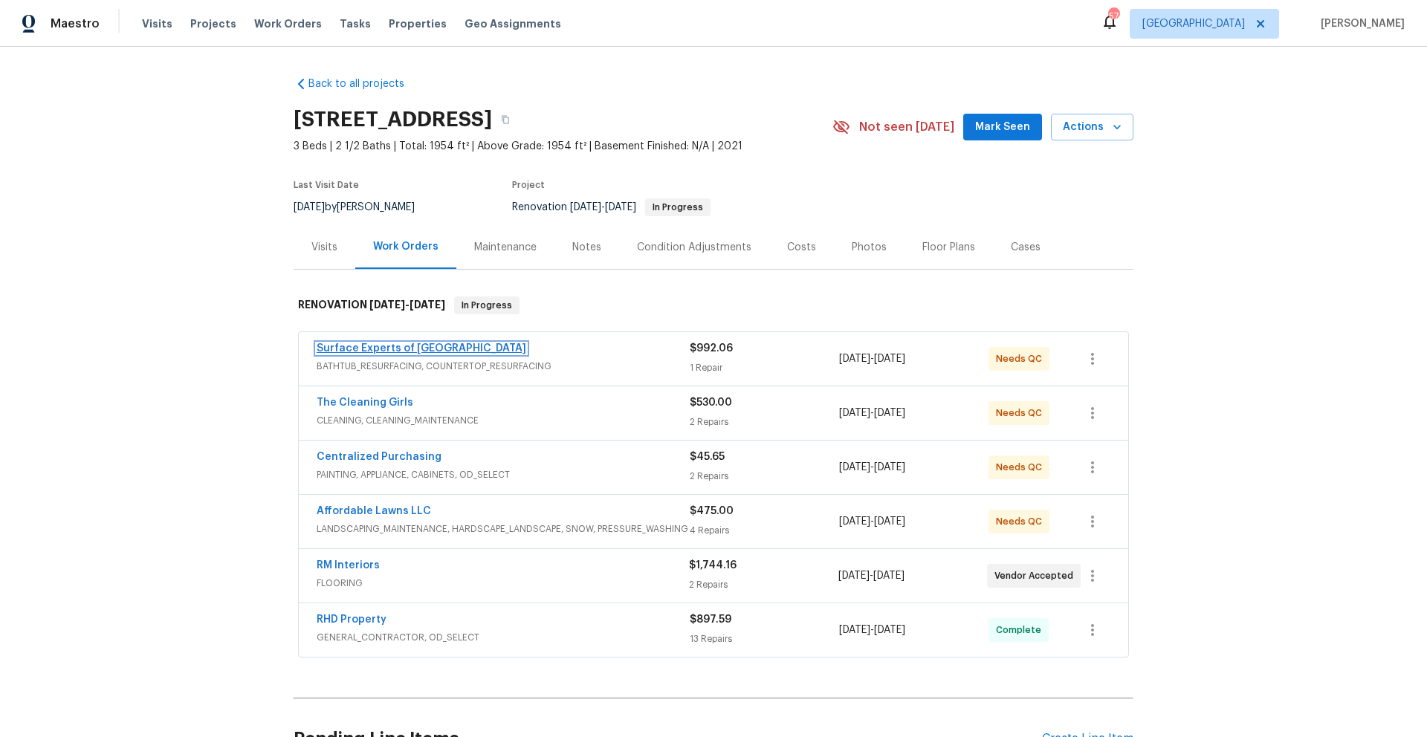
click at [369, 351] on link "Surface Experts of North Raleigh" at bounding box center [422, 348] width 210 height 10
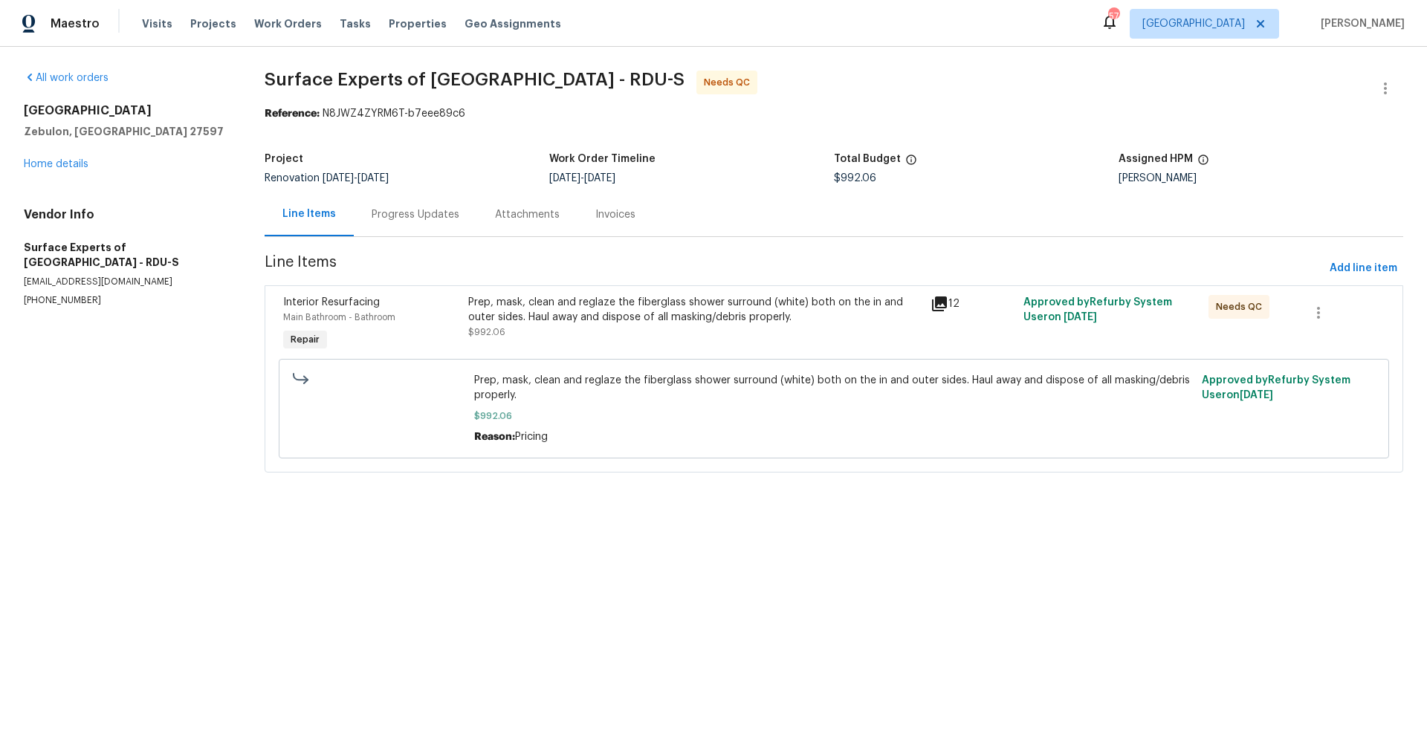
click at [523, 333] on div "Prep, mask, clean and reglaze the fiberglass shower surround (white) both on th…" at bounding box center [695, 317] width 454 height 45
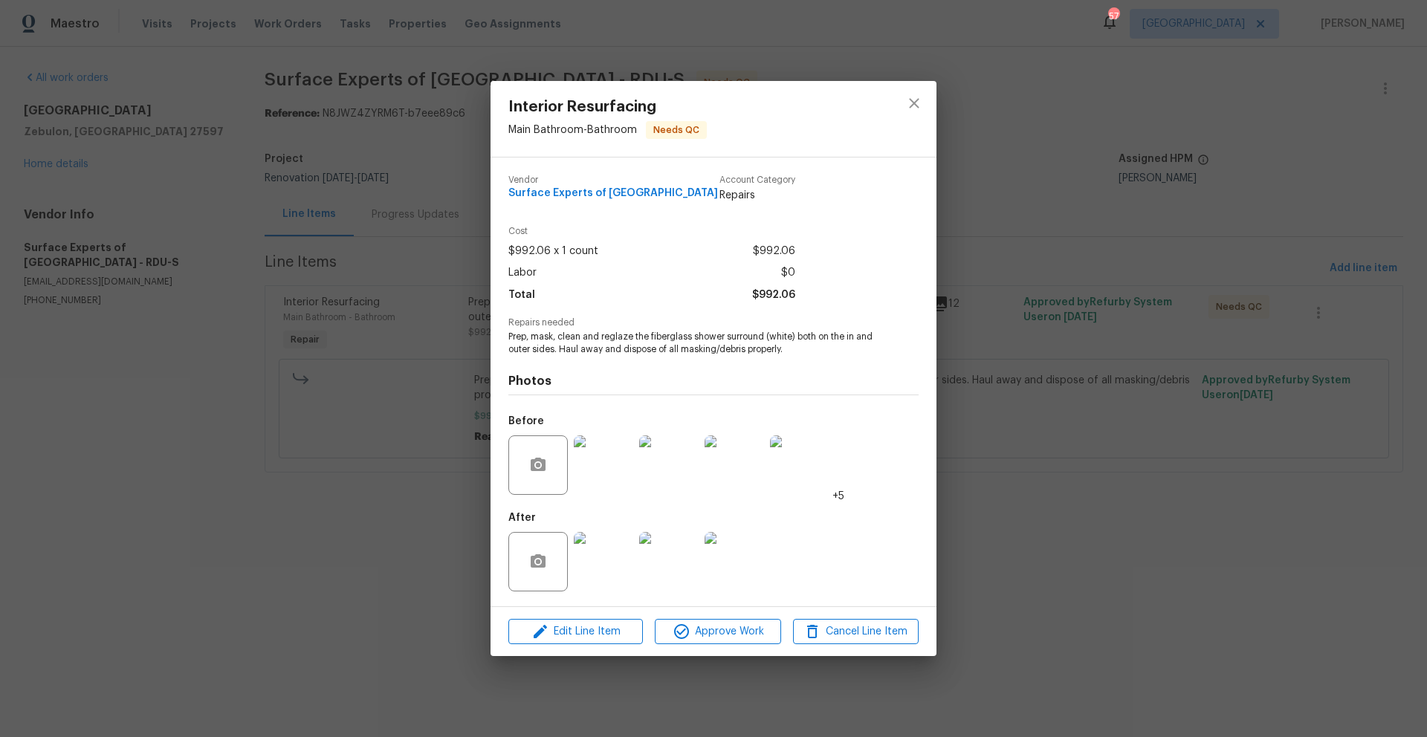
click at [751, 566] on img at bounding box center [734, 561] width 59 height 59
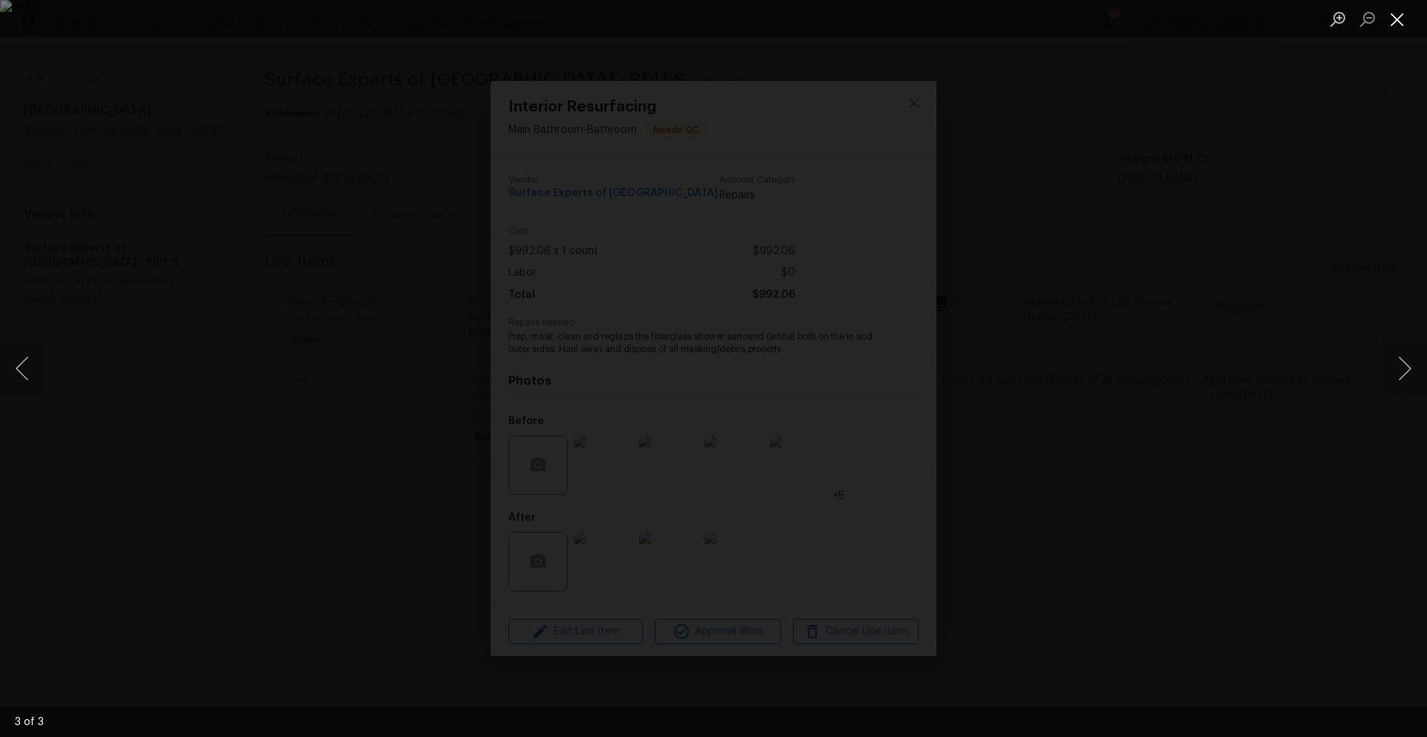
click at [1397, 21] on button "Close lightbox" at bounding box center [1397, 19] width 30 height 26
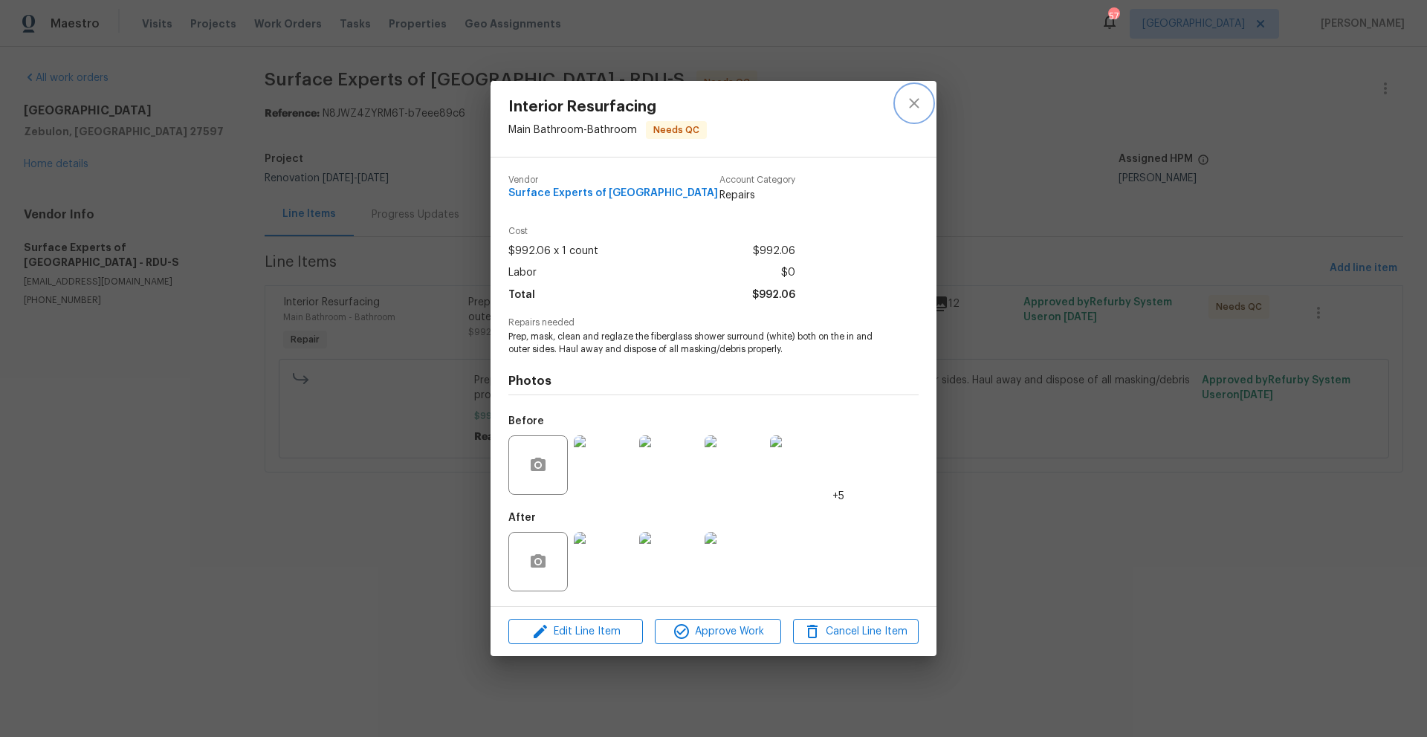
click at [912, 100] on icon "close" at bounding box center [914, 103] width 18 height 18
